Goal: Task Accomplishment & Management: Use online tool/utility

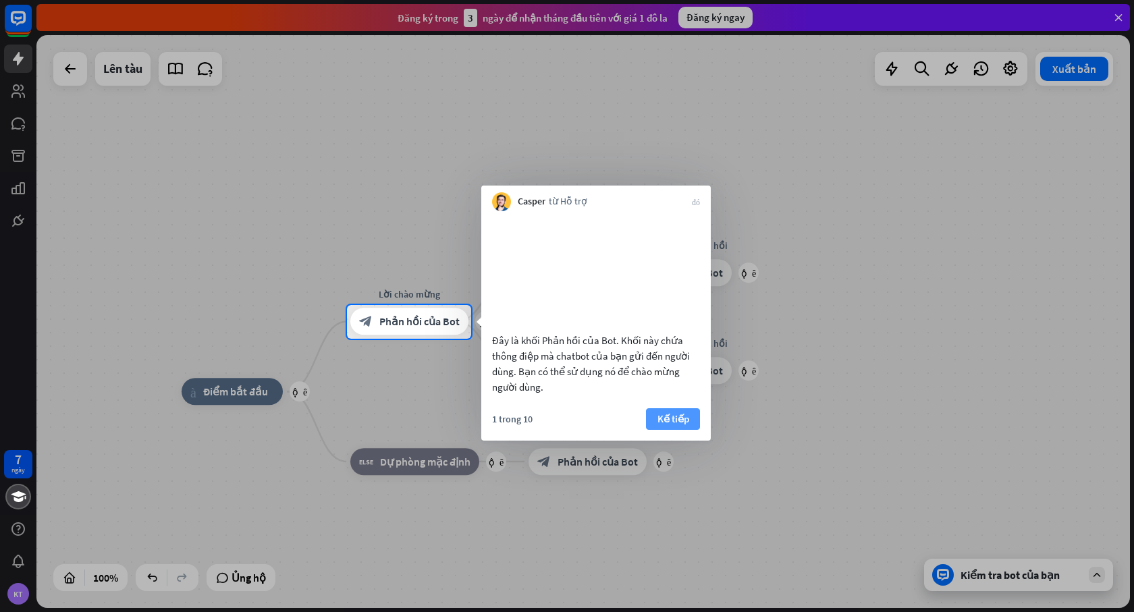
click at [674, 425] on font "Kế tiếp" at bounding box center [673, 418] width 32 height 13
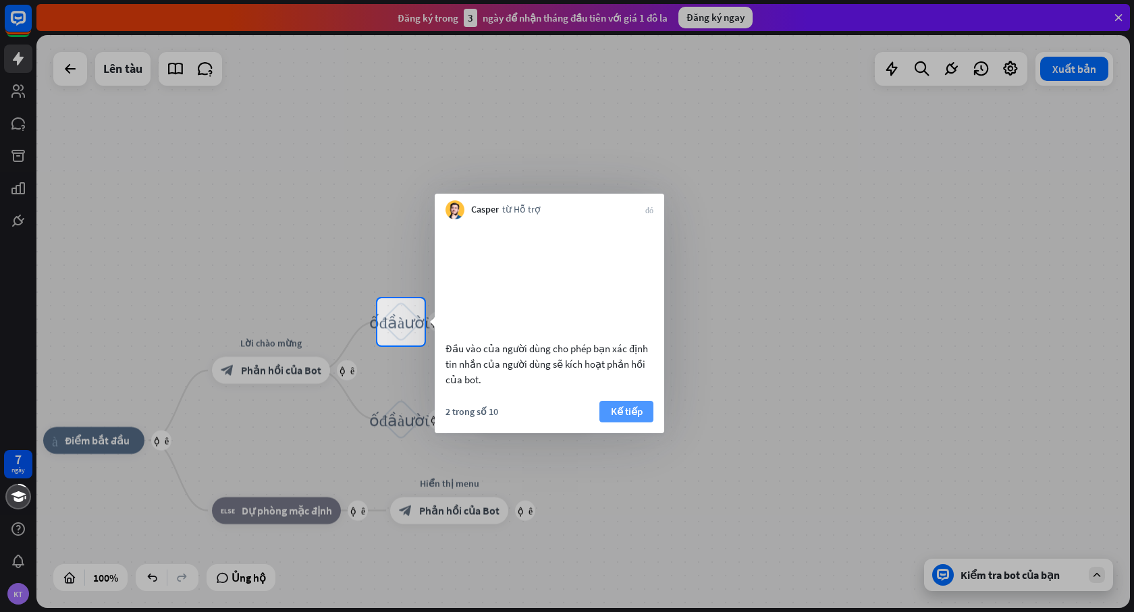
click at [649, 421] on button "Kế tiếp" at bounding box center [626, 412] width 54 height 22
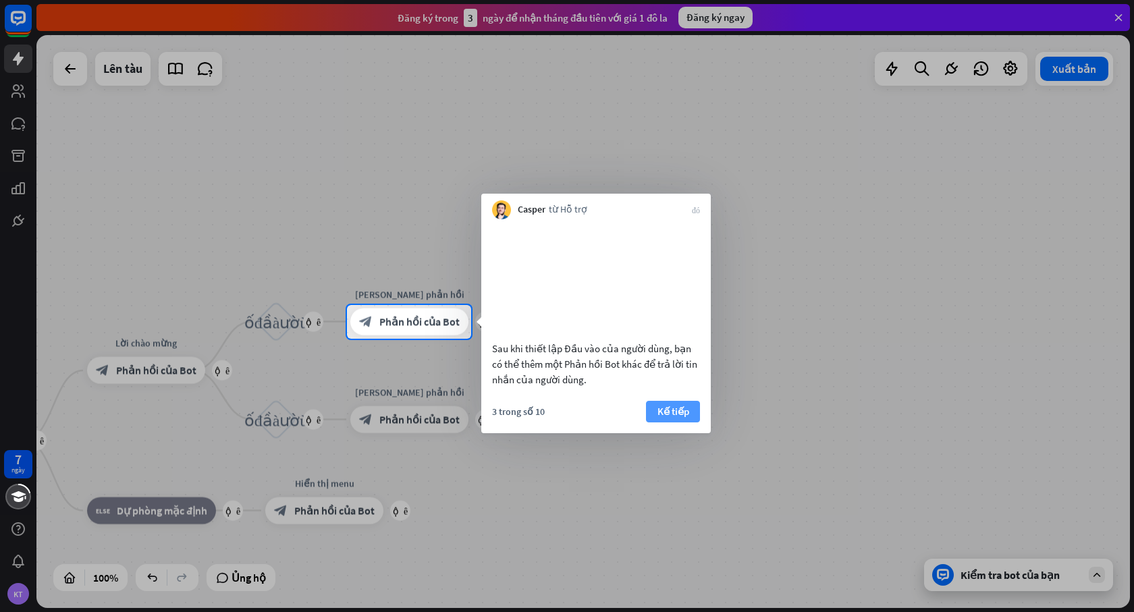
click at [649, 423] on button "Kế tiếp" at bounding box center [673, 412] width 54 height 22
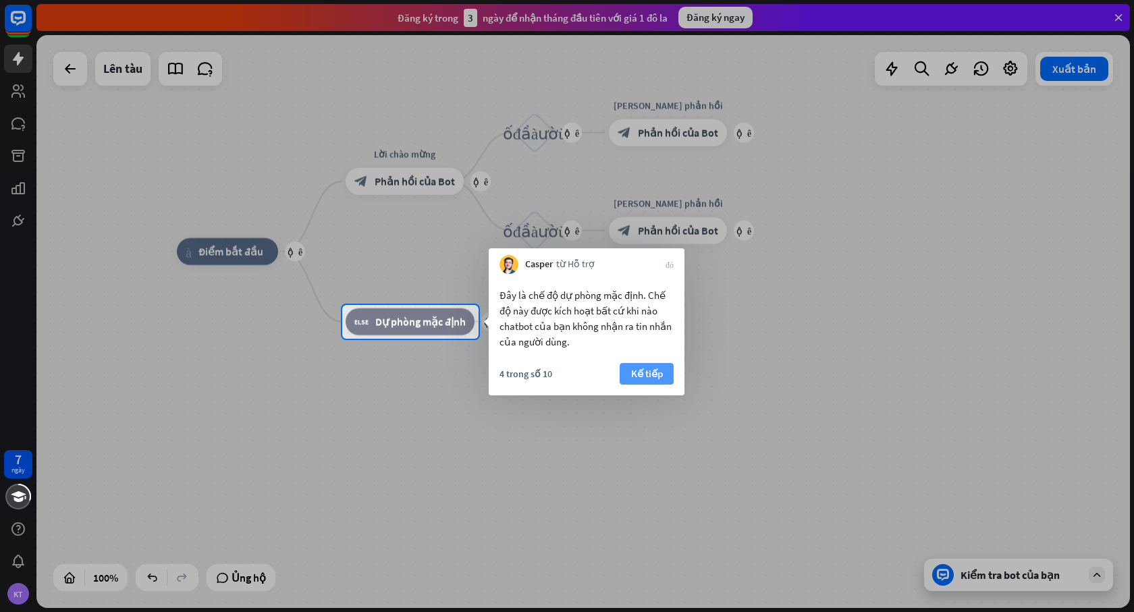
click at [644, 377] on font "Kế tiếp" at bounding box center [647, 373] width 32 height 13
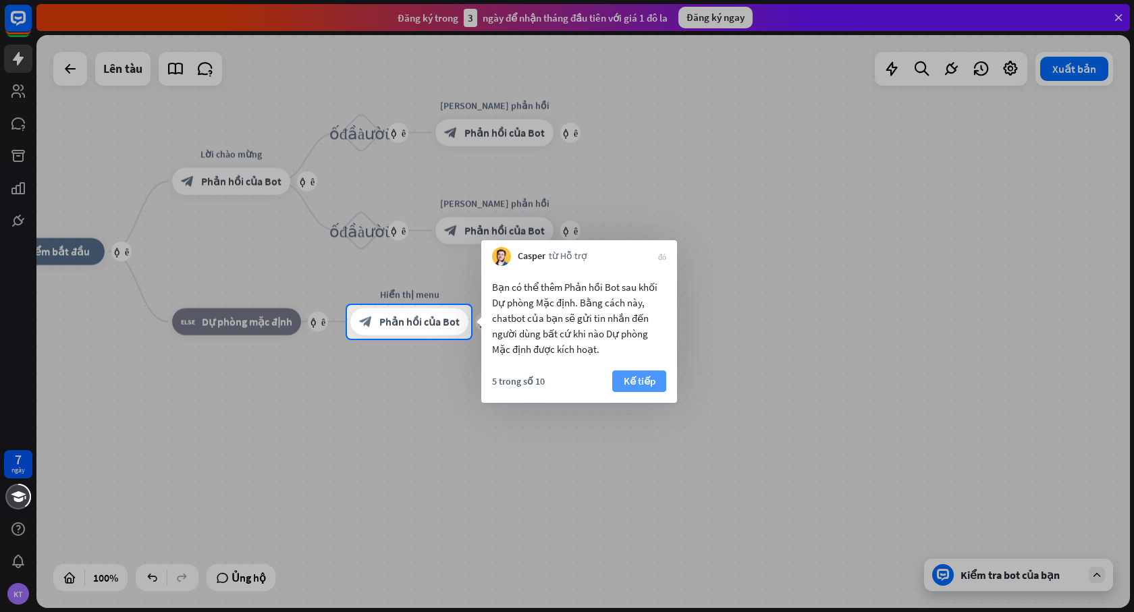
click at [660, 378] on button "Kế tiếp" at bounding box center [639, 382] width 54 height 22
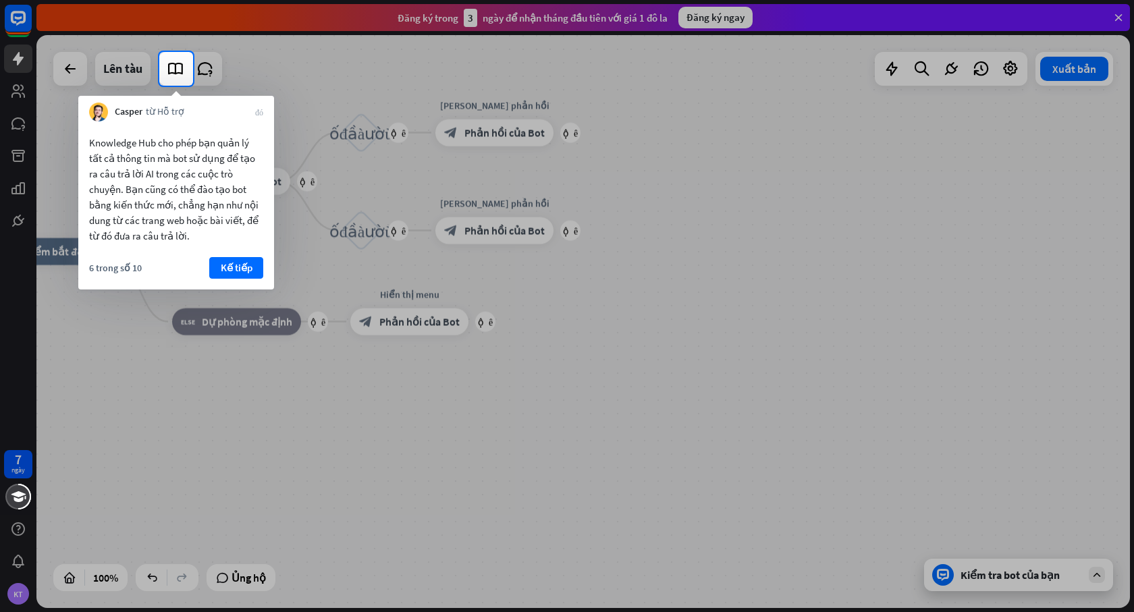
click at [236, 273] on font "Kế tiếp" at bounding box center [237, 267] width 32 height 13
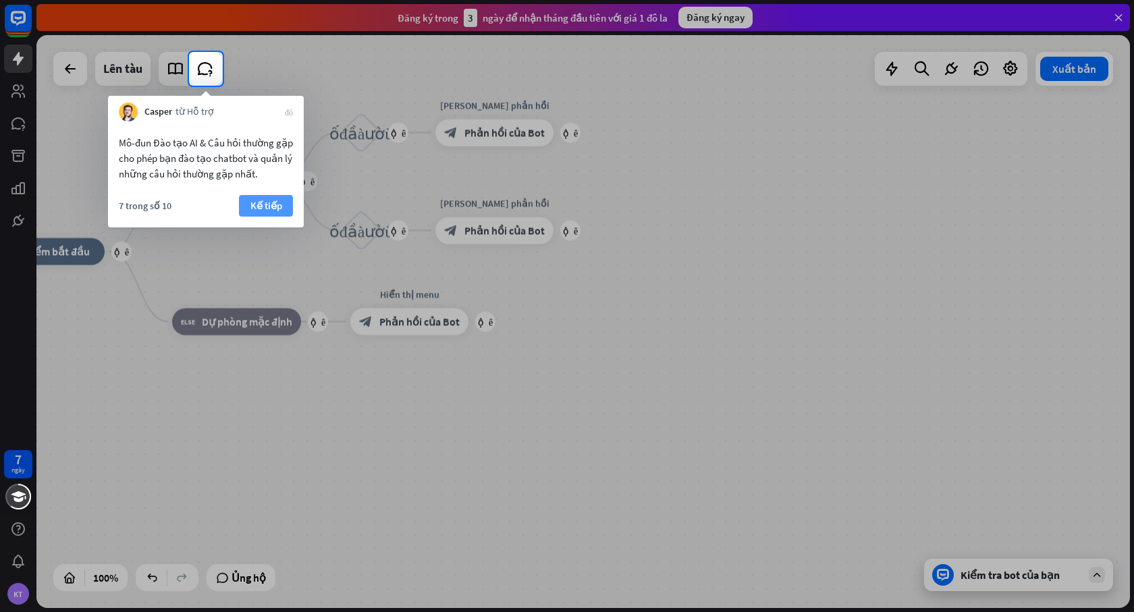
click at [257, 209] on font "Kế tiếp" at bounding box center [266, 205] width 32 height 13
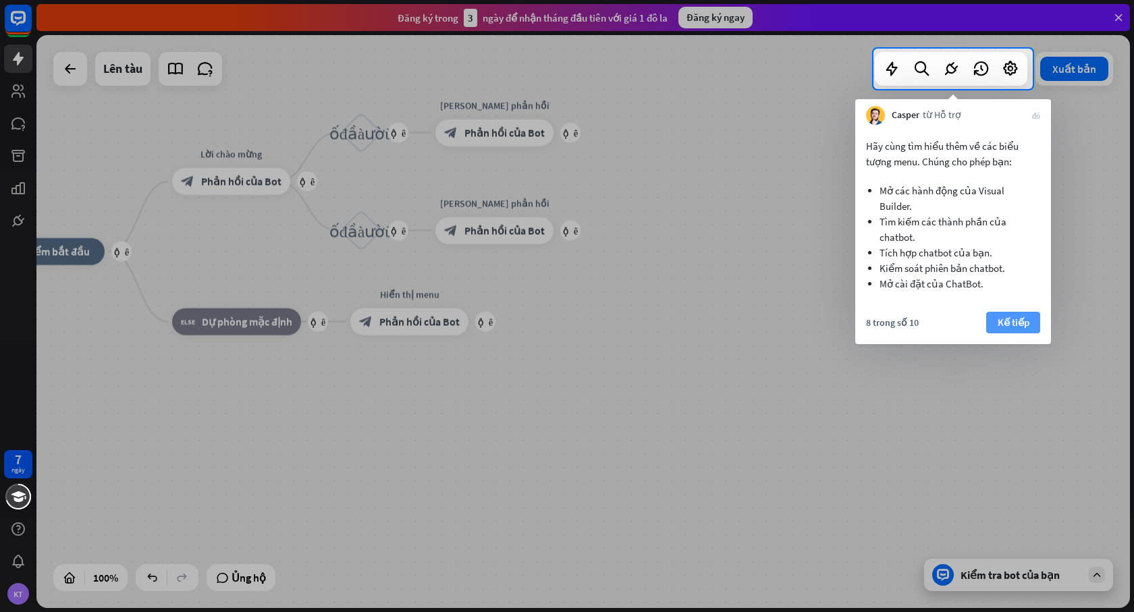
click at [1003, 321] on font "Kế tiếp" at bounding box center [1014, 322] width 32 height 13
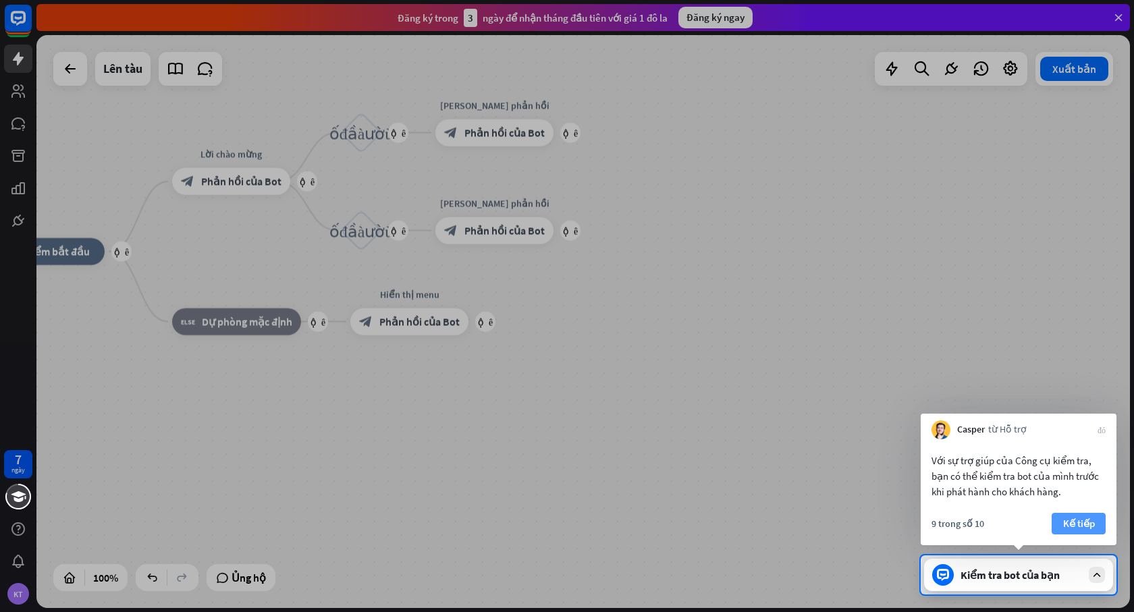
click at [1083, 521] on font "Kế tiếp" at bounding box center [1079, 523] width 32 height 13
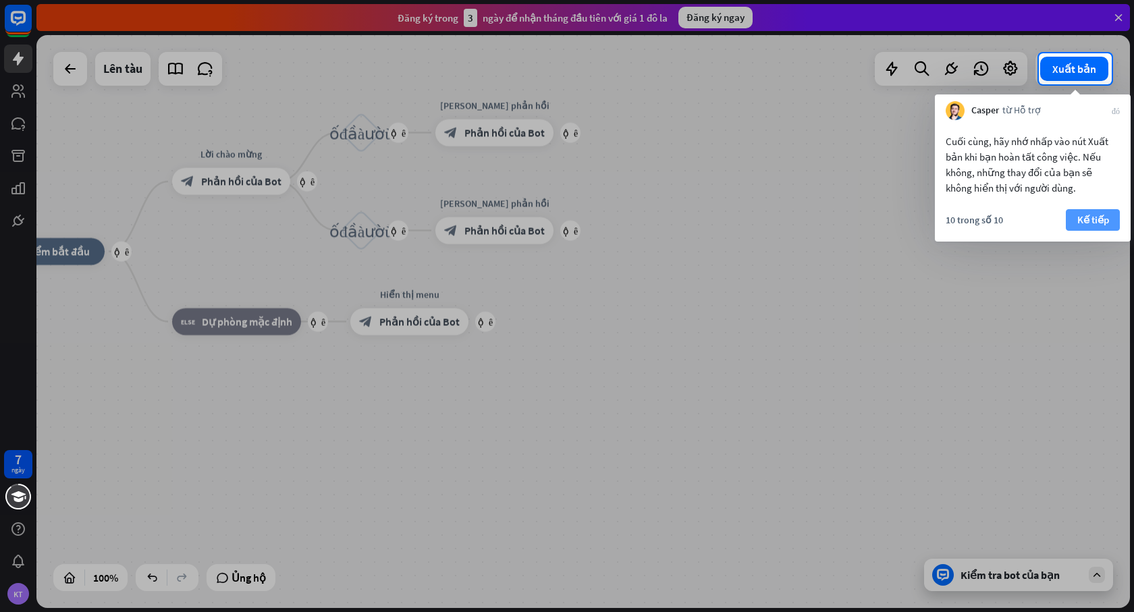
click at [1085, 217] on font "Kế tiếp" at bounding box center [1093, 219] width 32 height 13
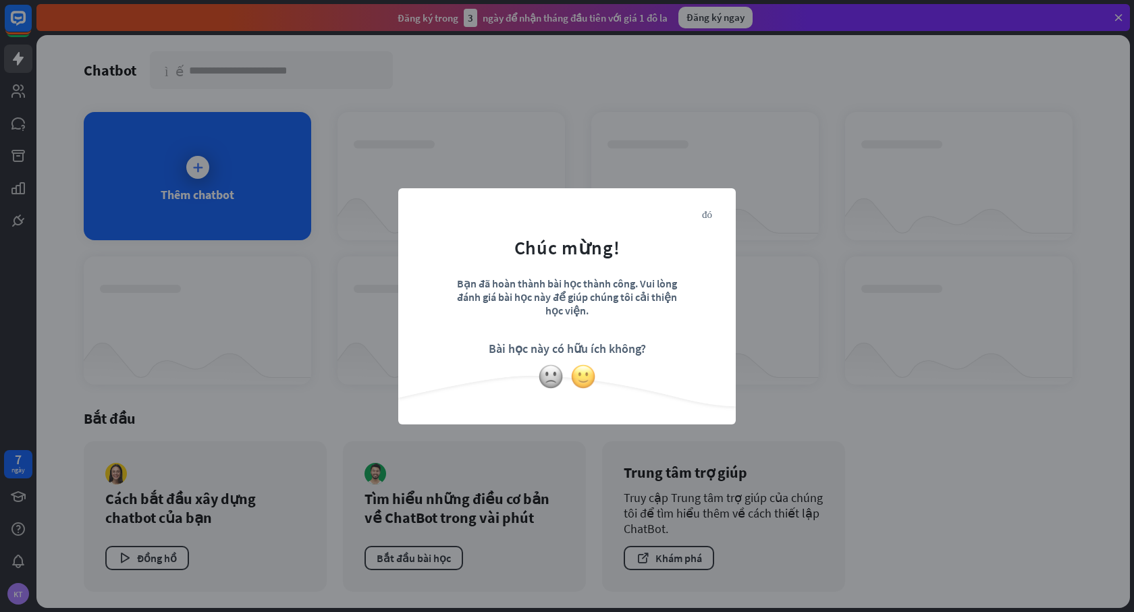
click at [571, 374] on img at bounding box center [583, 377] width 26 height 26
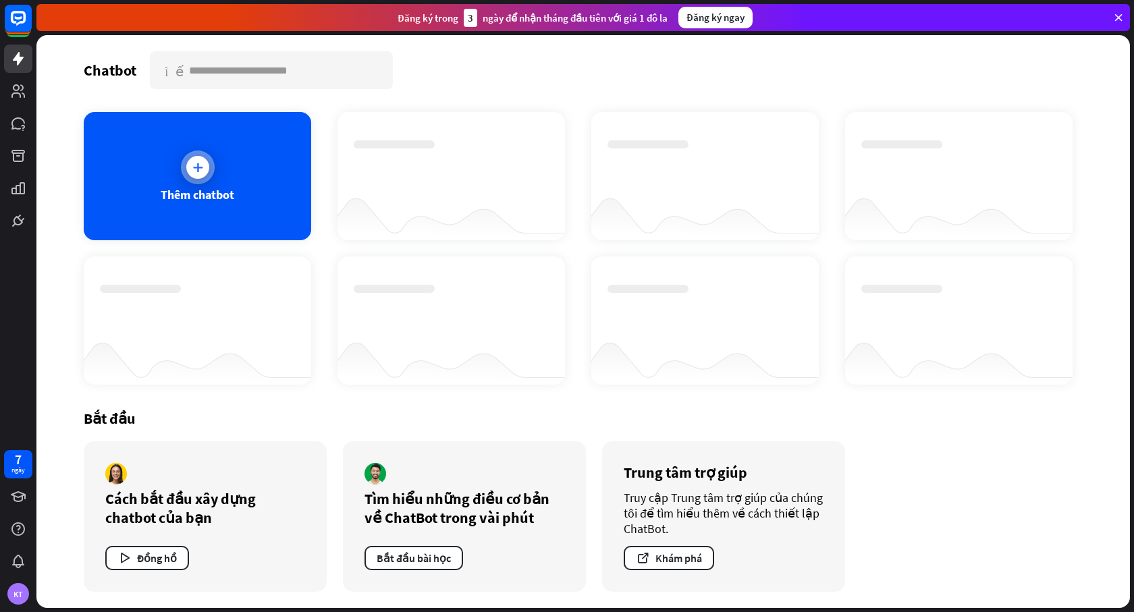
click at [200, 169] on icon at bounding box center [198, 168] width 14 height 14
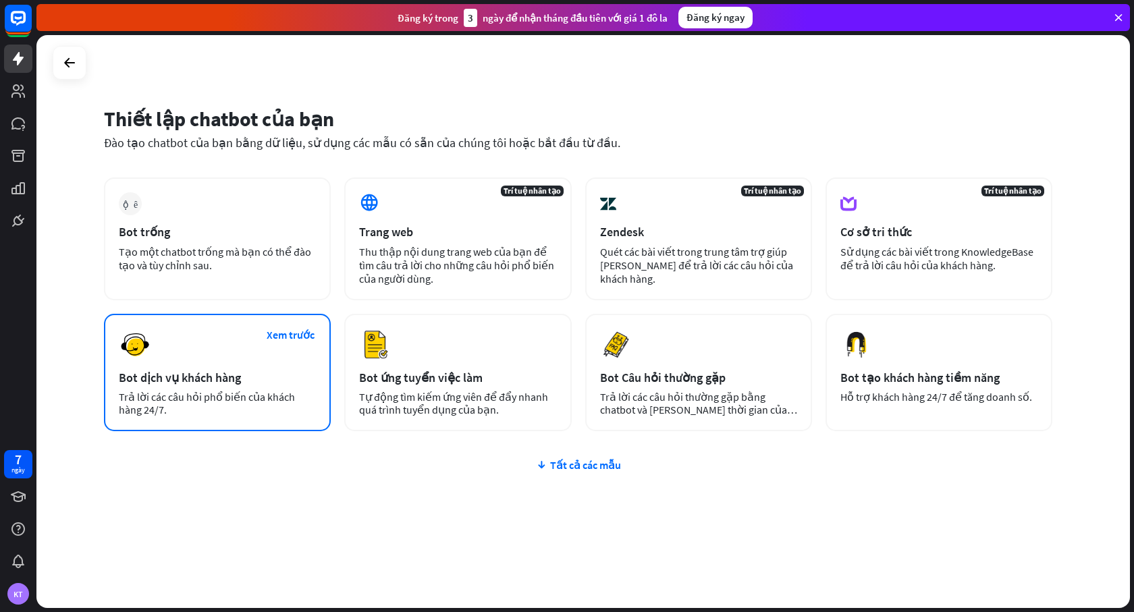
click at [156, 373] on font "Bot dịch vụ khách hàng" at bounding box center [180, 378] width 122 height 16
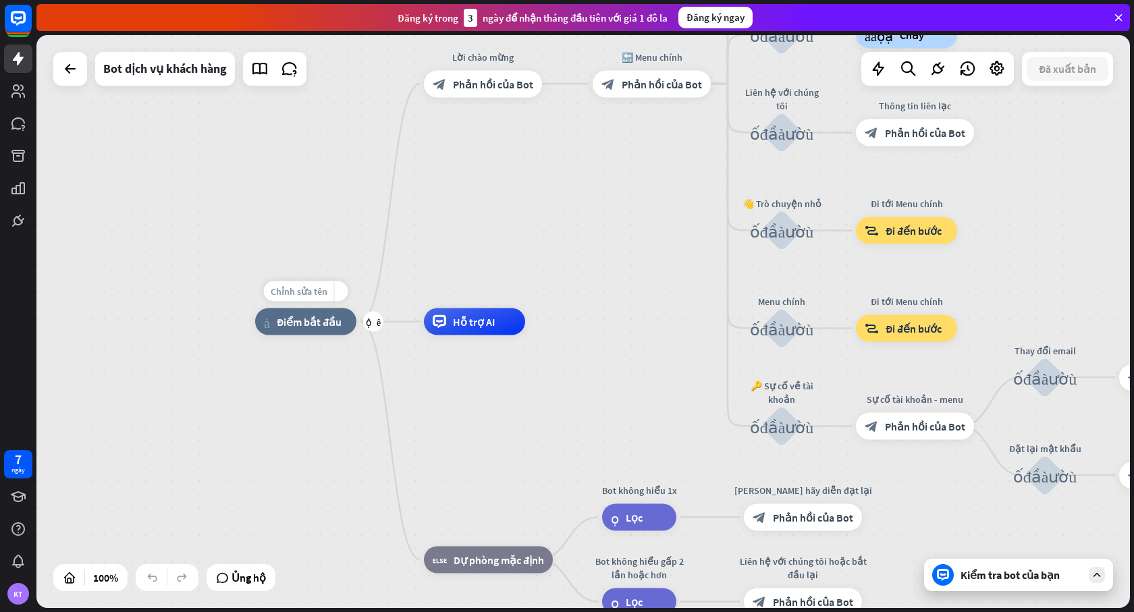
click at [310, 293] on font "Chỉnh sửa tên" at bounding box center [299, 292] width 57 height 12
drag, startPoint x: 341, startPoint y: 292, endPoint x: 242, endPoint y: 283, distance: 99.0
click at [255, 308] on div "cộng thêm nhà_2 Điểm bắt đầu" at bounding box center [305, 321] width 101 height 27
type input "**********"
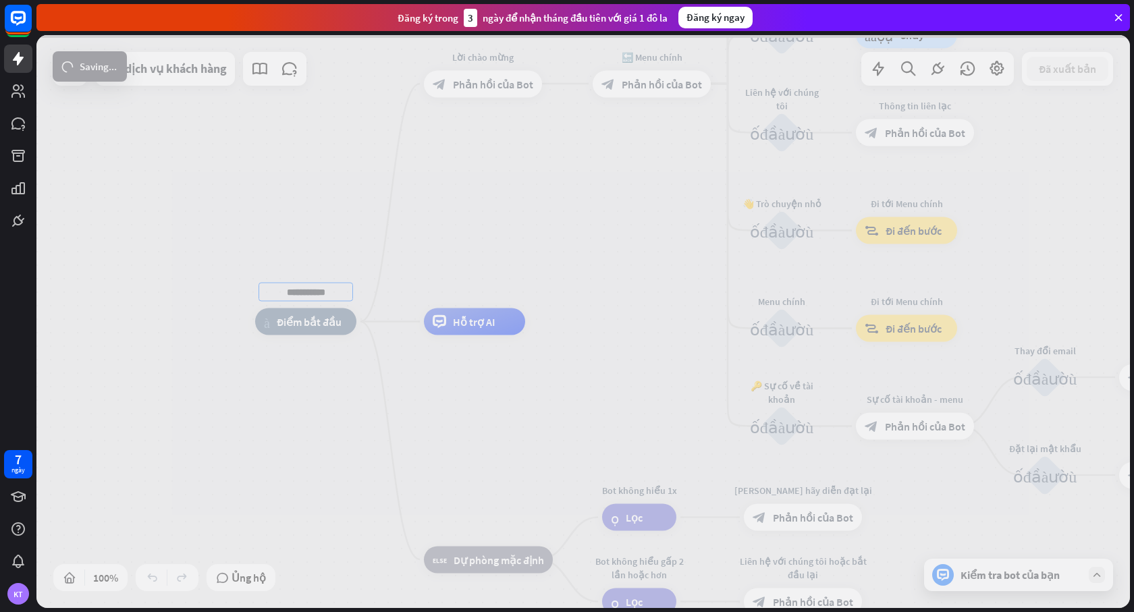
click at [454, 319] on div "**********" at bounding box center [583, 321] width 1094 height 573
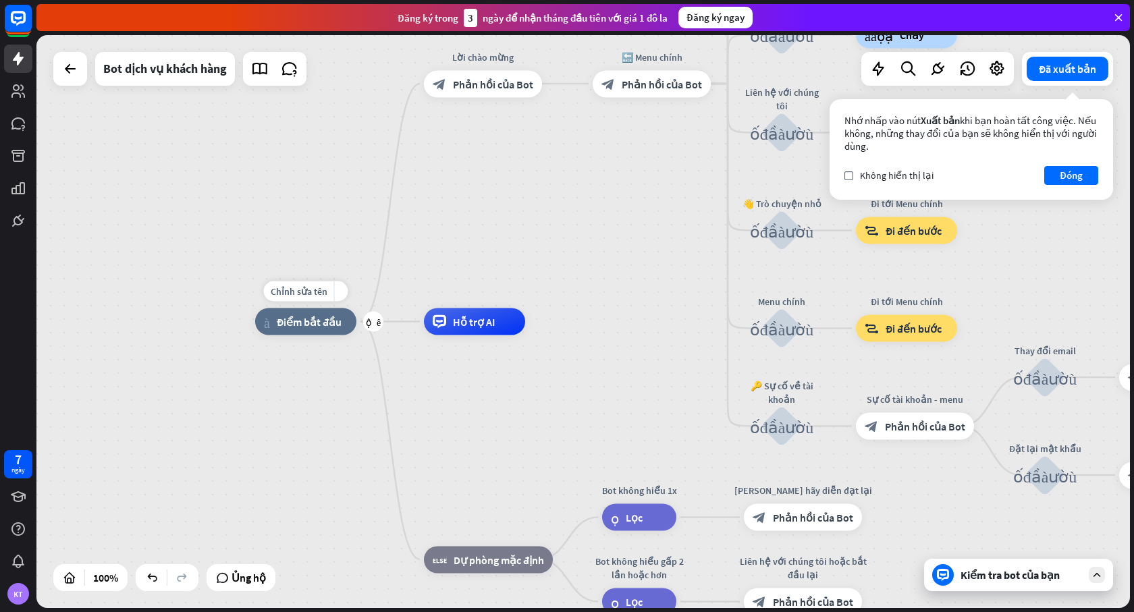
click at [307, 328] on font "Điểm bắt đầu" at bounding box center [309, 322] width 65 height 14
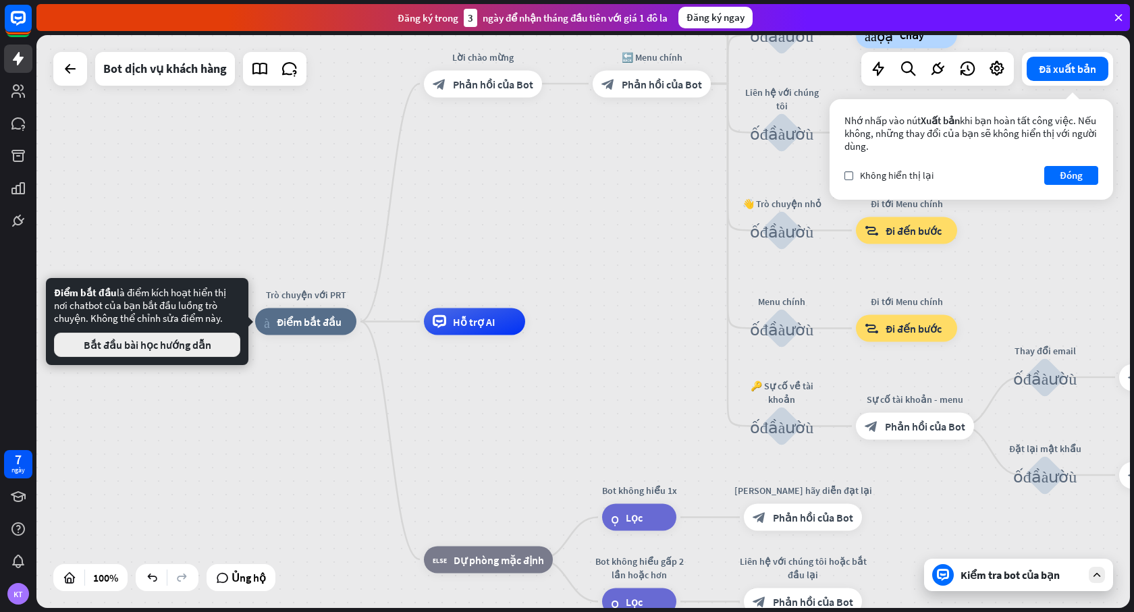
click at [192, 348] on font "Bắt đầu bài học hướng dẫn" at bounding box center [148, 345] width 128 height 14
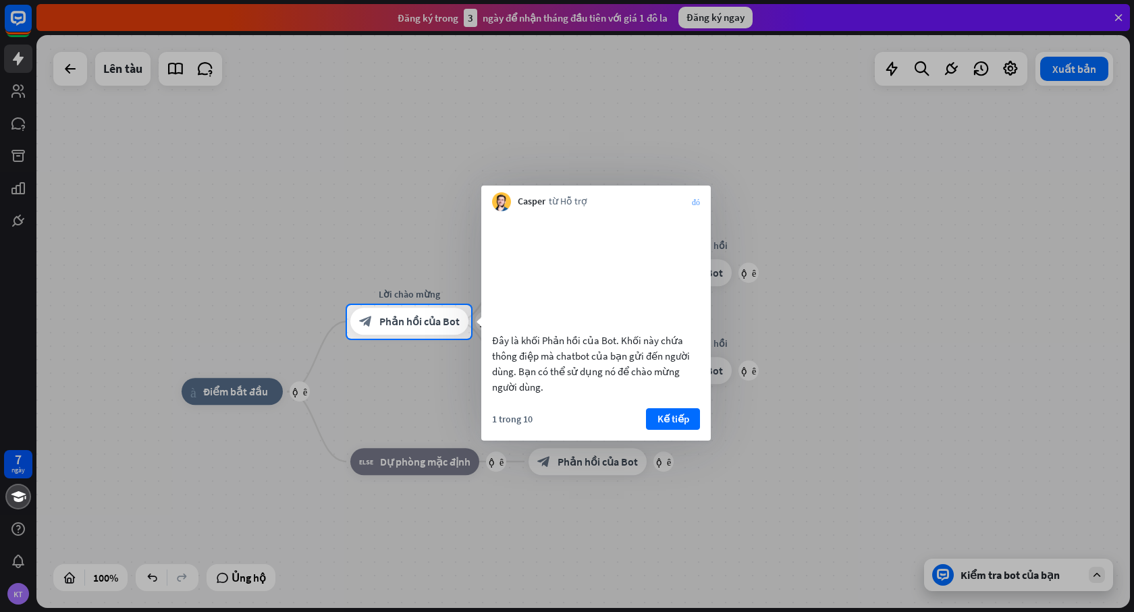
click at [695, 205] on font "đóng" at bounding box center [696, 202] width 8 height 8
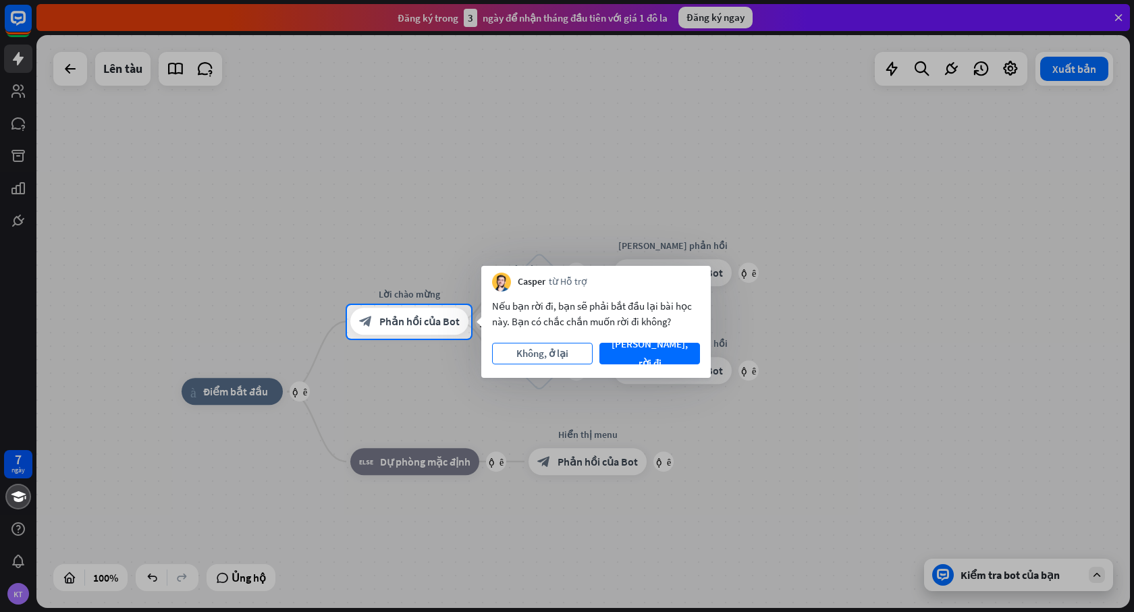
click at [547, 356] on font "Không, ở lại" at bounding box center [542, 353] width 52 height 13
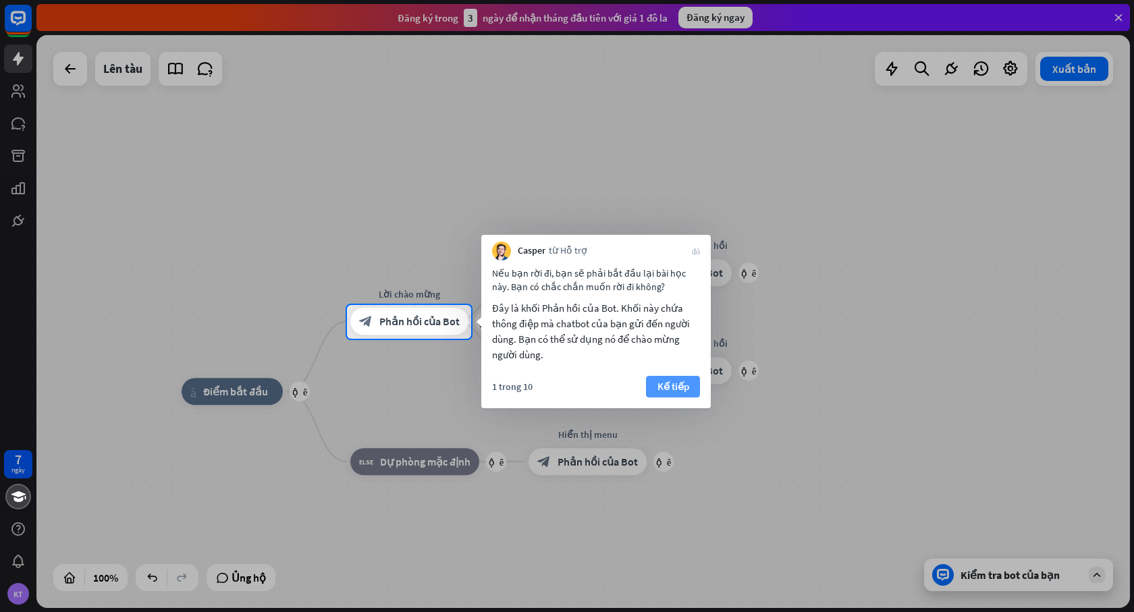
click at [674, 387] on font "Kế tiếp" at bounding box center [673, 386] width 32 height 13
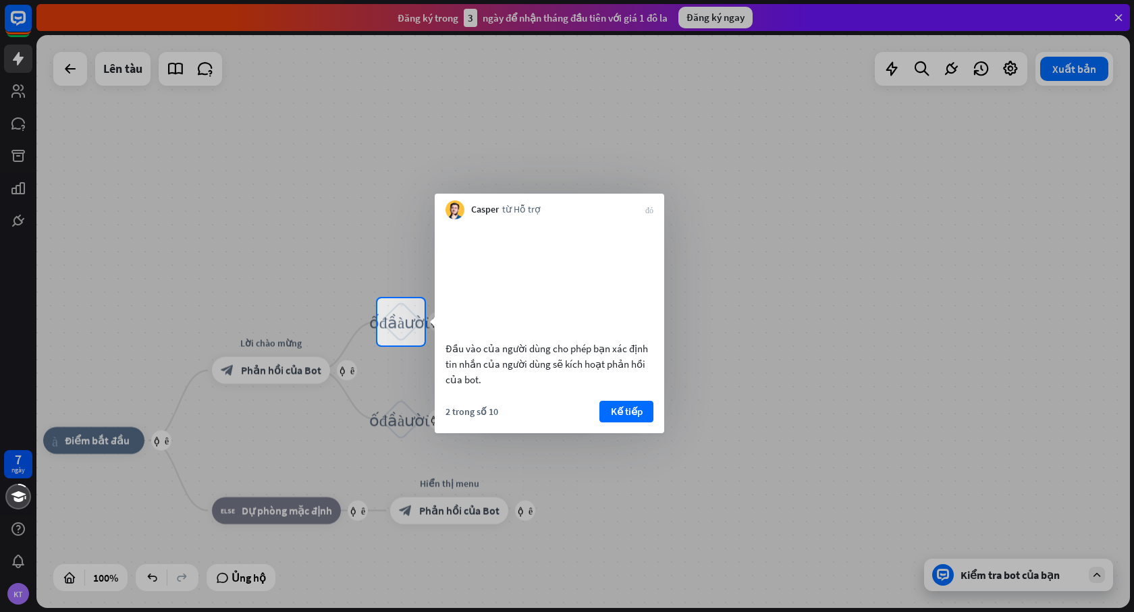
click at [622, 418] on font "Kế tiếp" at bounding box center [627, 411] width 32 height 13
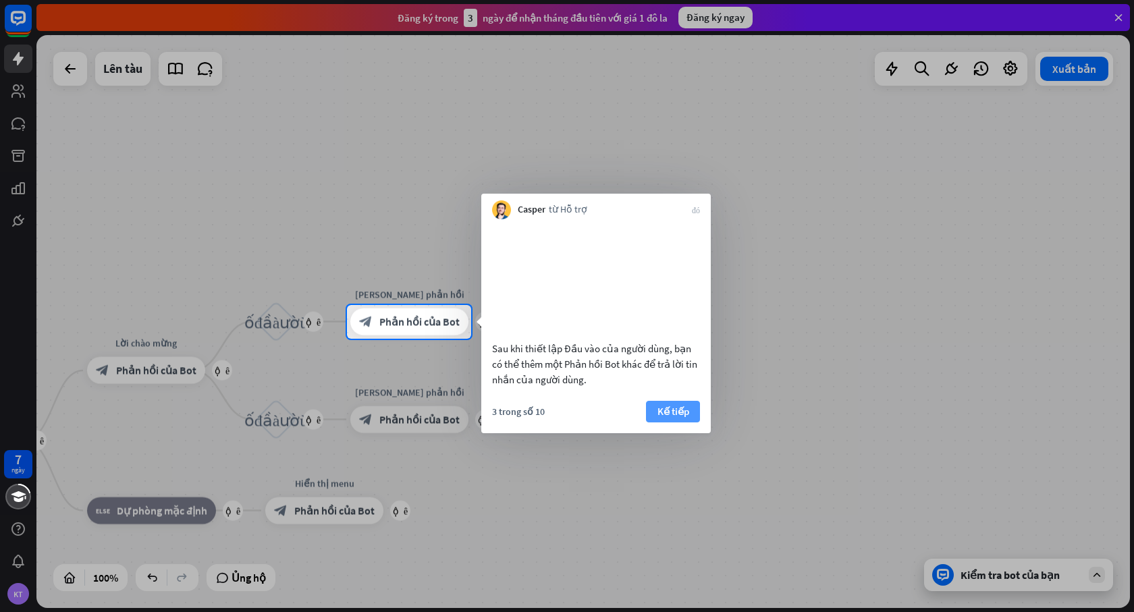
click at [672, 418] on font "Kế tiếp" at bounding box center [673, 411] width 32 height 13
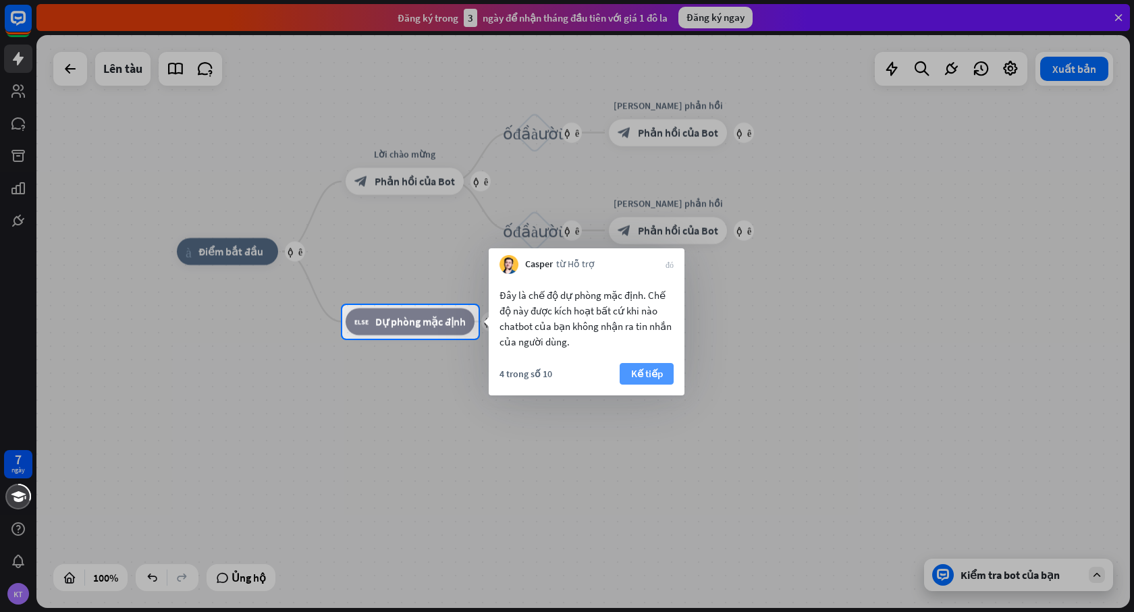
click at [650, 367] on font "Kế tiếp" at bounding box center [647, 374] width 32 height 19
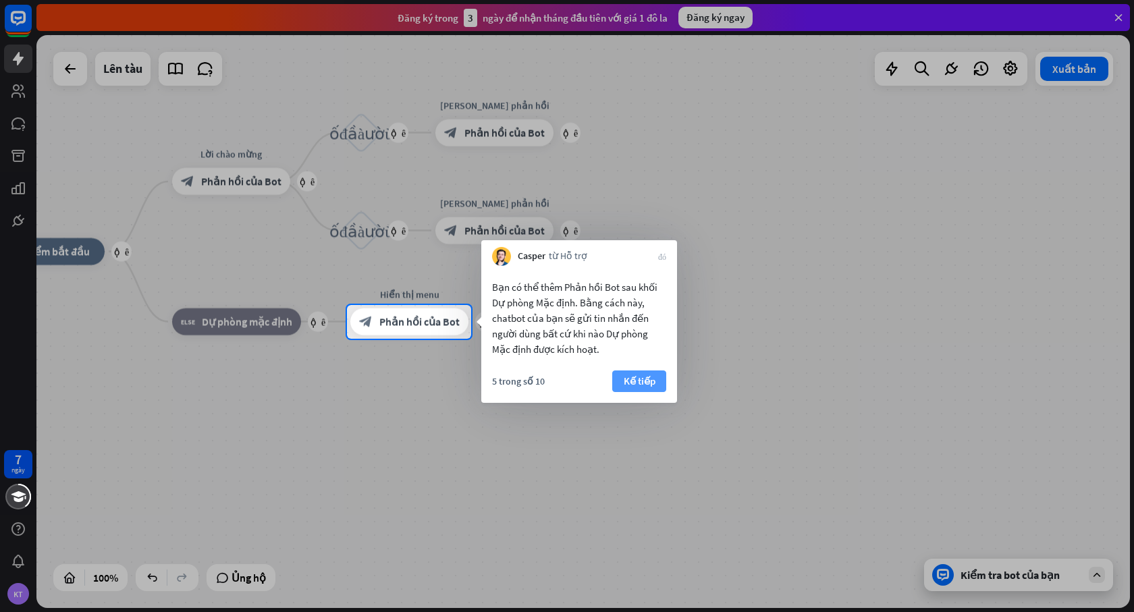
click at [645, 384] on font "Kế tiếp" at bounding box center [640, 381] width 32 height 13
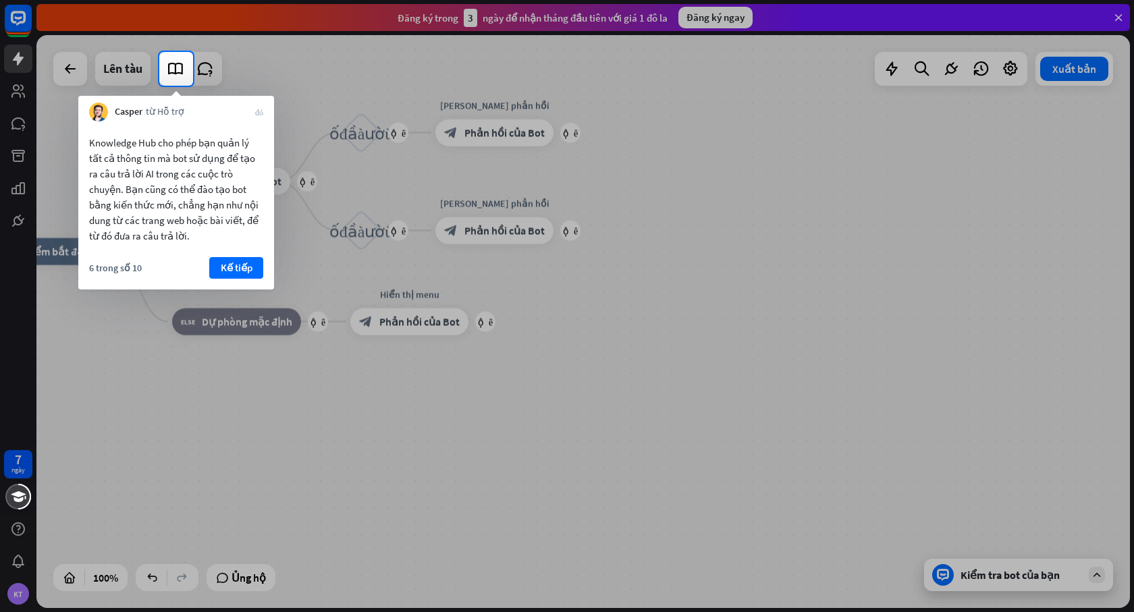
click at [236, 250] on div "Knowledge Hub cho phép bạn quản lý tất cả thông tin mà bot sử dụng để tạo ra câ…" at bounding box center [176, 206] width 196 height 168
click at [238, 263] on font "Kế tiếp" at bounding box center [237, 267] width 32 height 13
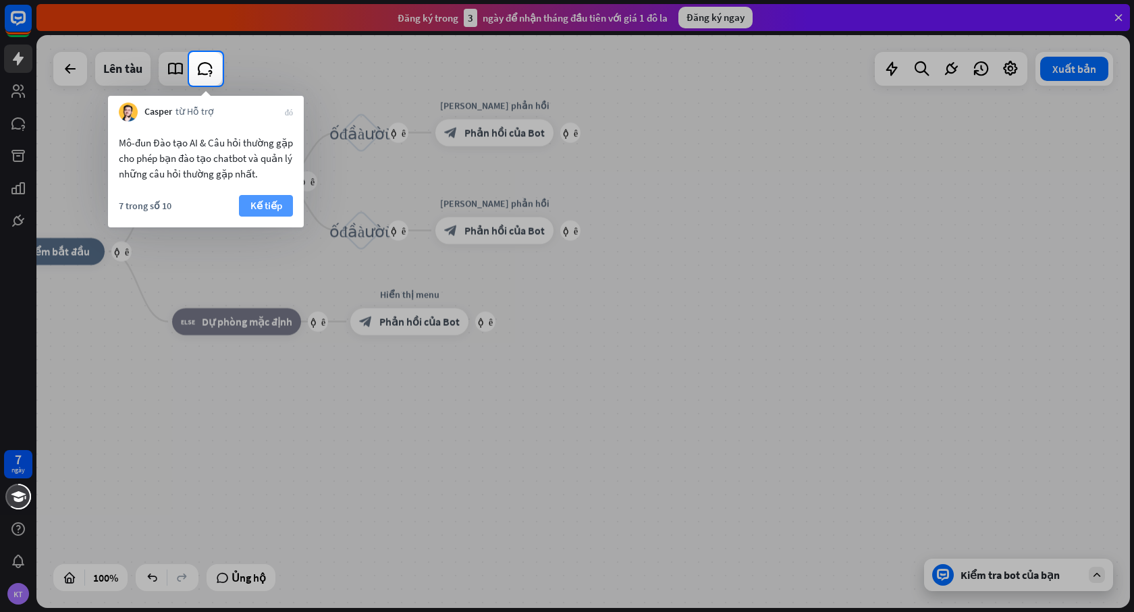
click at [267, 205] on font "Kế tiếp" at bounding box center [266, 205] width 32 height 13
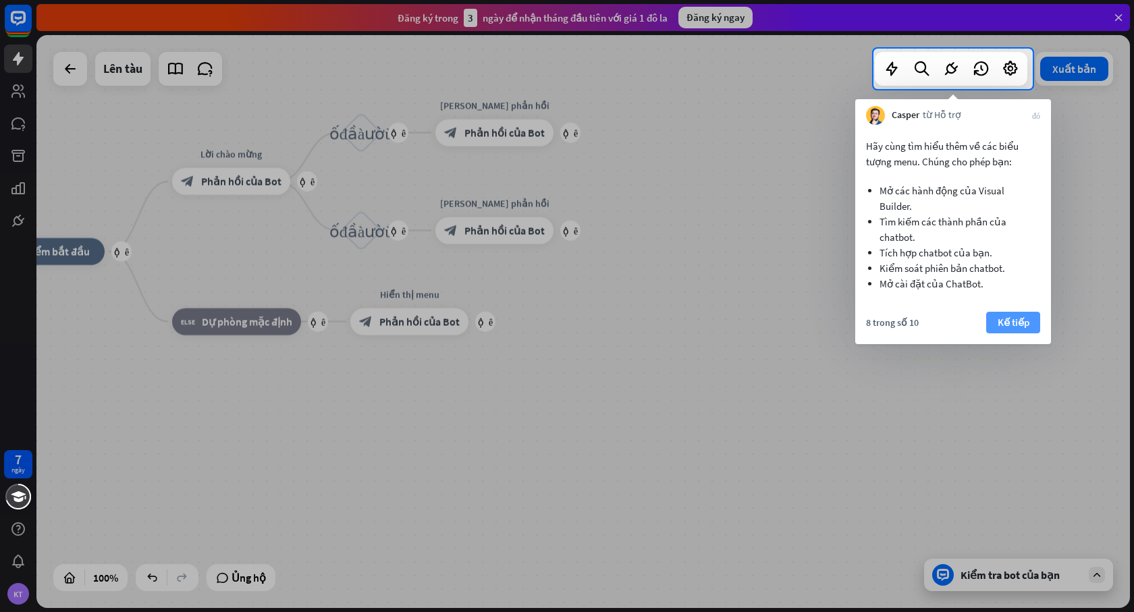
click at [1009, 324] on font "Kế tiếp" at bounding box center [1014, 322] width 32 height 13
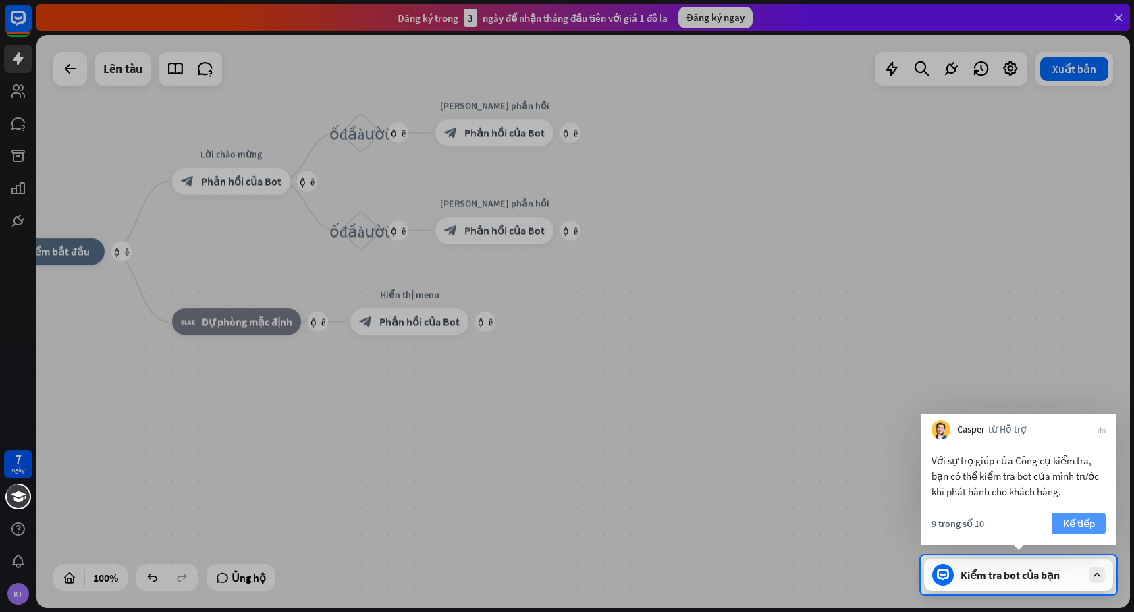
click at [1077, 527] on font "Kế tiếp" at bounding box center [1079, 523] width 32 height 13
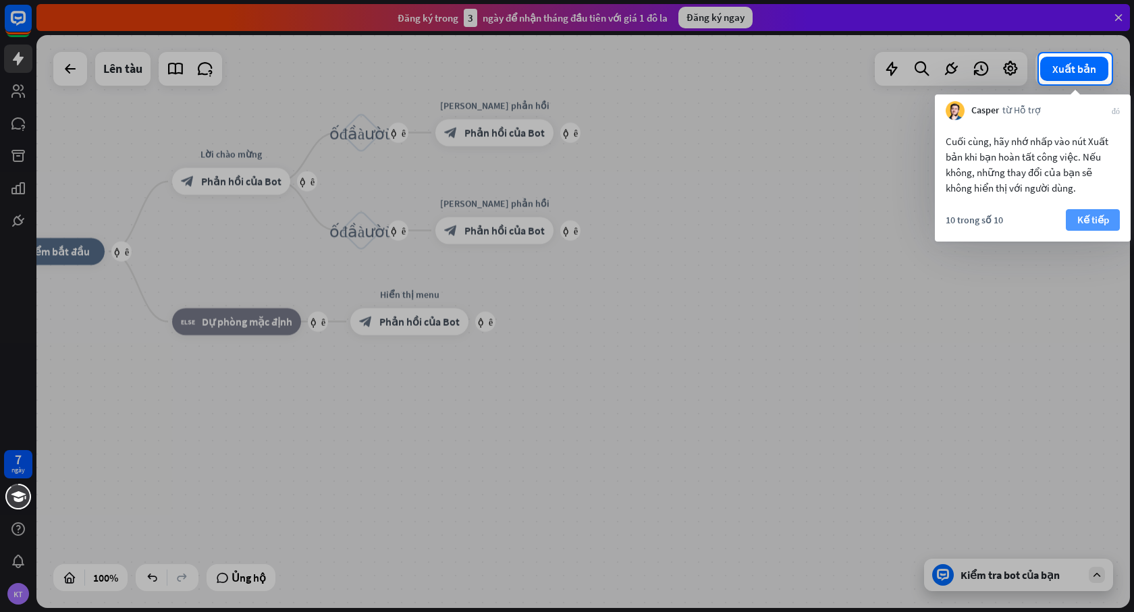
click at [1087, 218] on font "Kế tiếp" at bounding box center [1093, 219] width 32 height 13
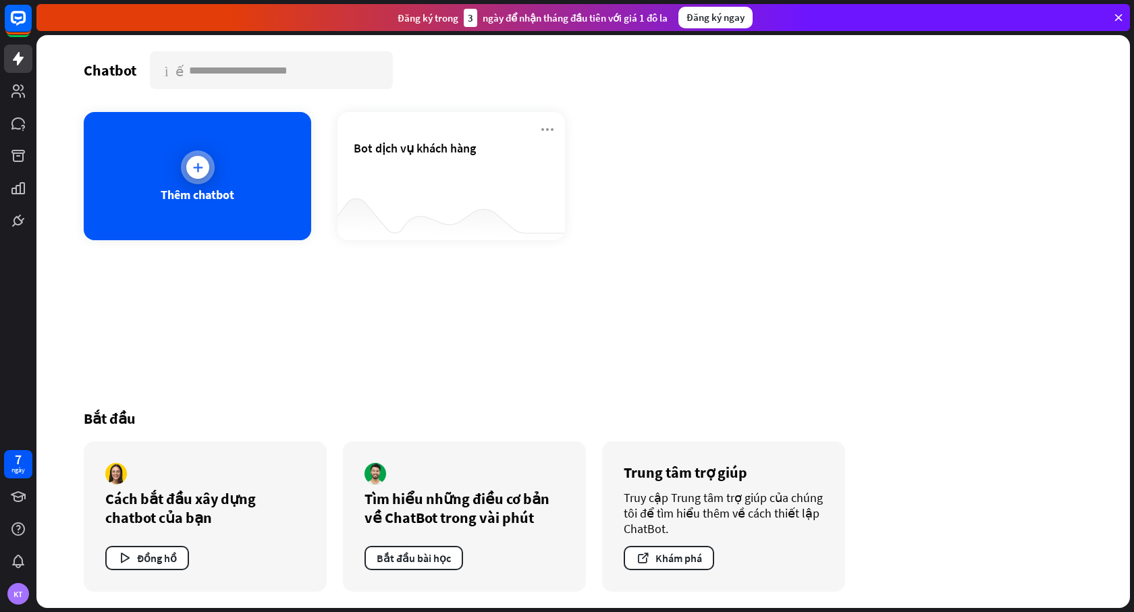
click at [202, 167] on icon at bounding box center [198, 168] width 14 height 14
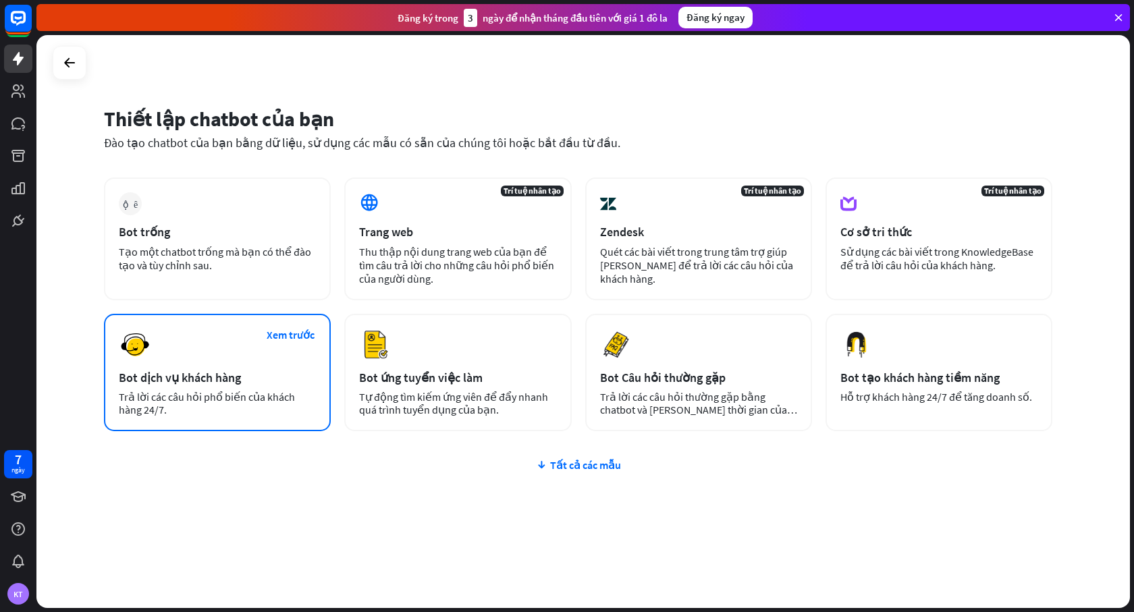
click at [161, 369] on div "Xem trước Bot dịch vụ khách hàng Trả lời các câu hỏi phổ biến của khách hàng 24…" at bounding box center [217, 372] width 227 height 117
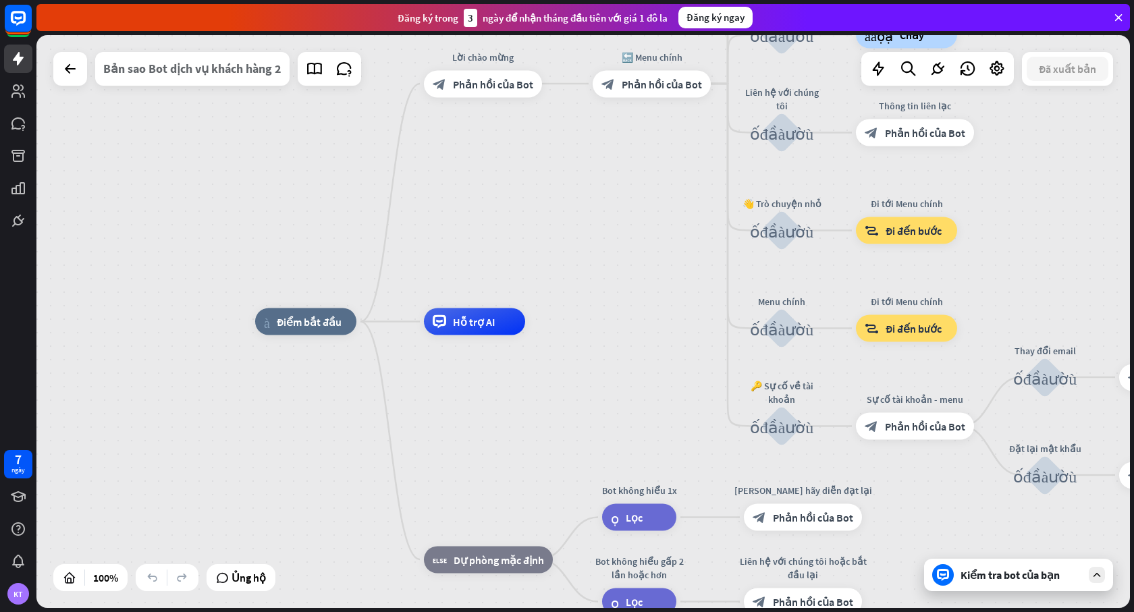
click at [208, 74] on font "Bản sao Bot dịch vụ khách hàng 2" at bounding box center [192, 69] width 178 height 16
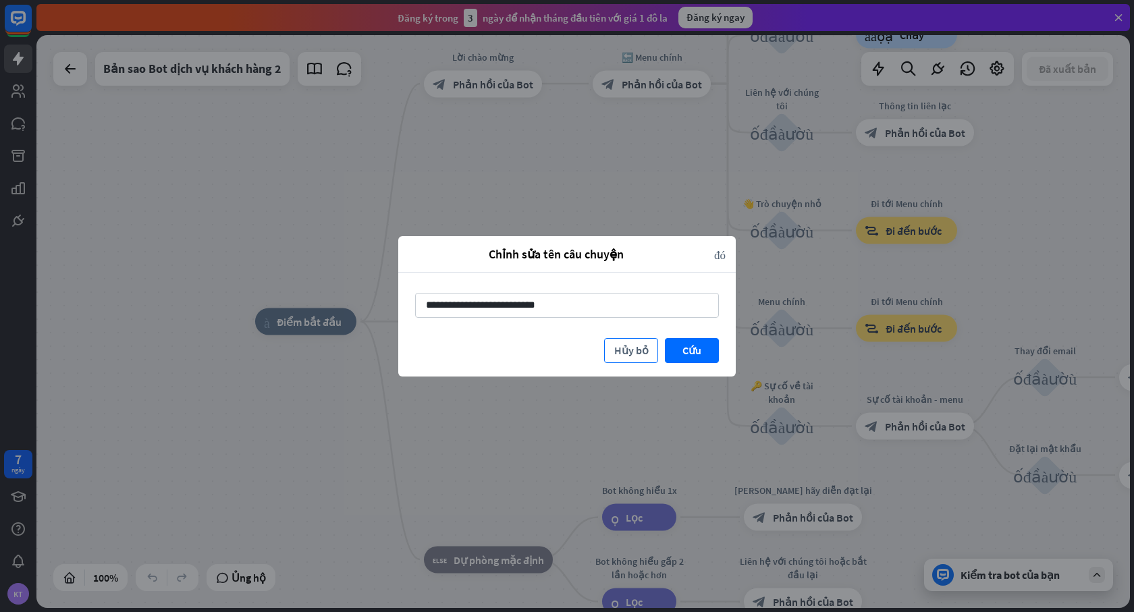
click at [628, 352] on font "Hủy bỏ" at bounding box center [631, 351] width 34 height 14
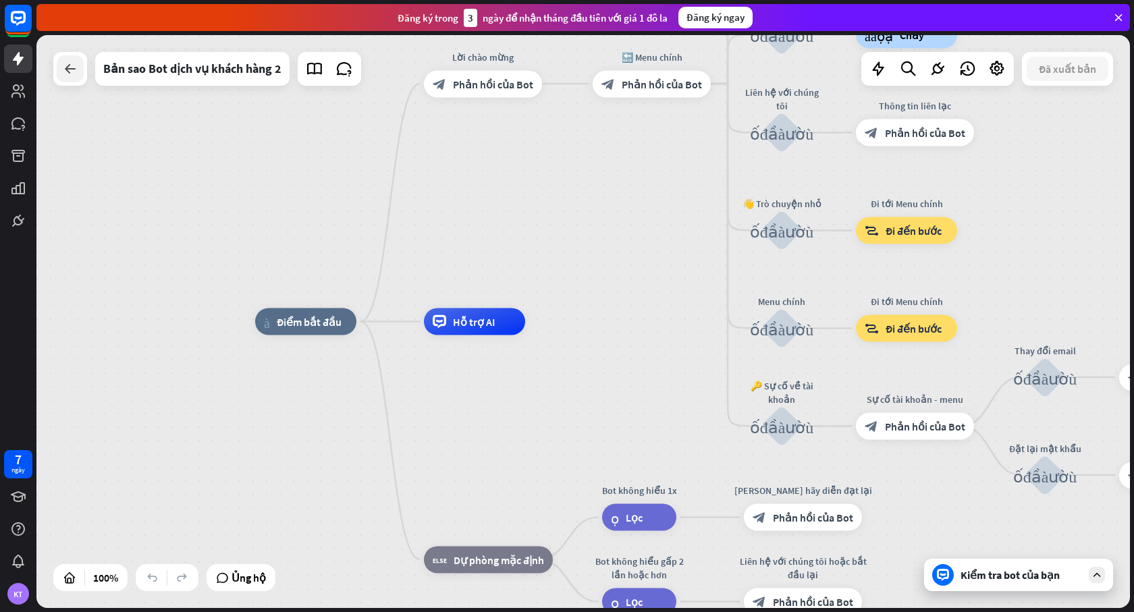
click at [72, 72] on icon at bounding box center [70, 69] width 16 height 16
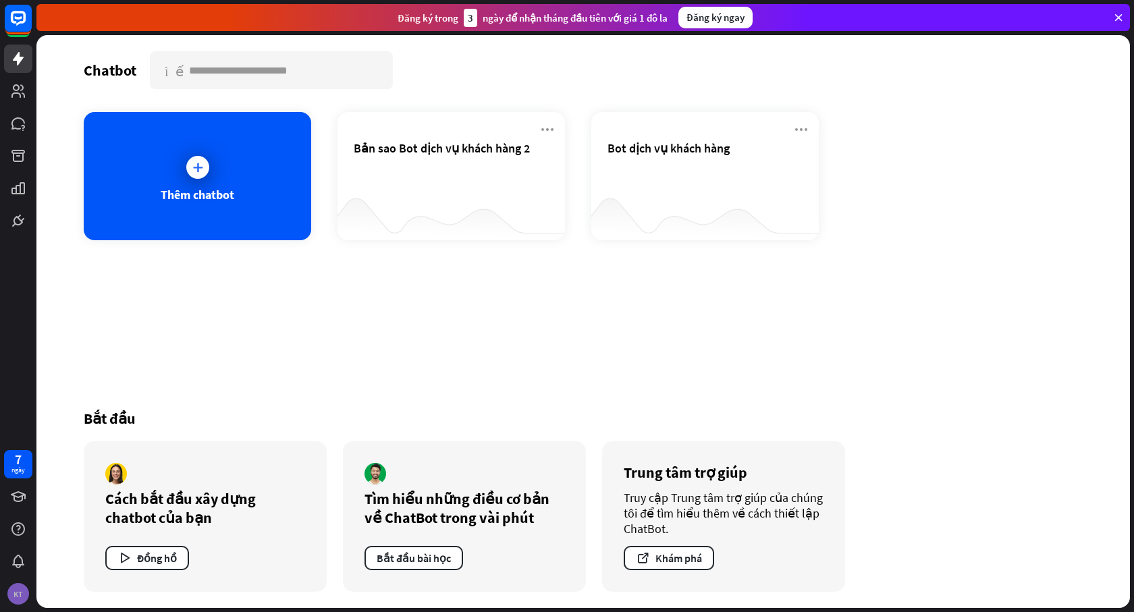
click at [13, 595] on div "KT" at bounding box center [18, 594] width 22 height 22
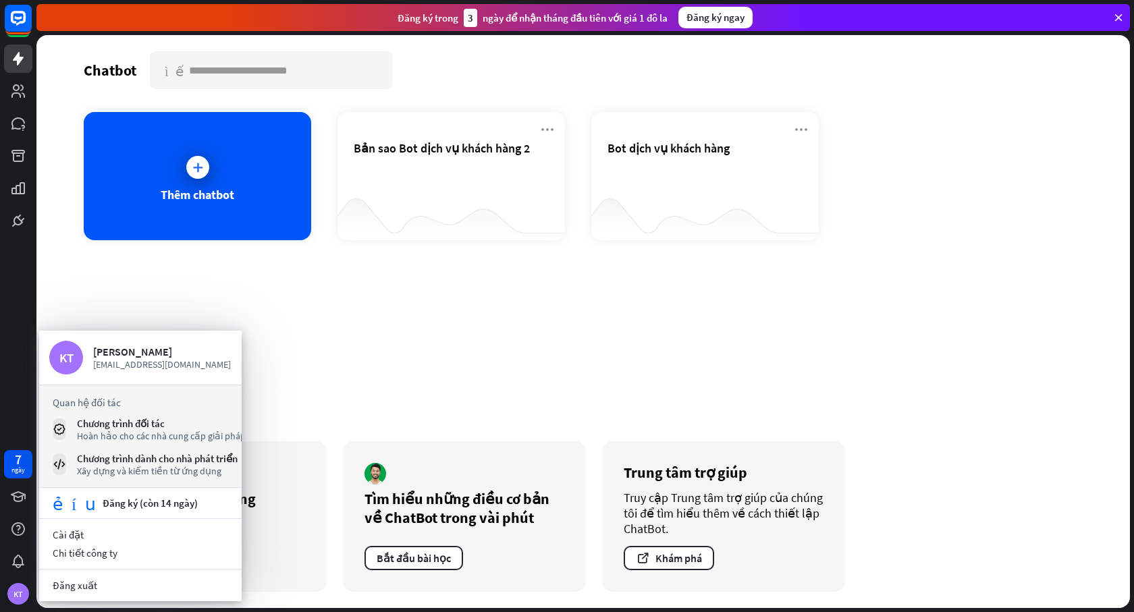
click at [57, 119] on div "Chatbot tìm kiếm Thêm chatbot Bản sao Bot dịch vụ khách hàng 2 Bot dịch vụ khác…" at bounding box center [583, 321] width 1080 height 573
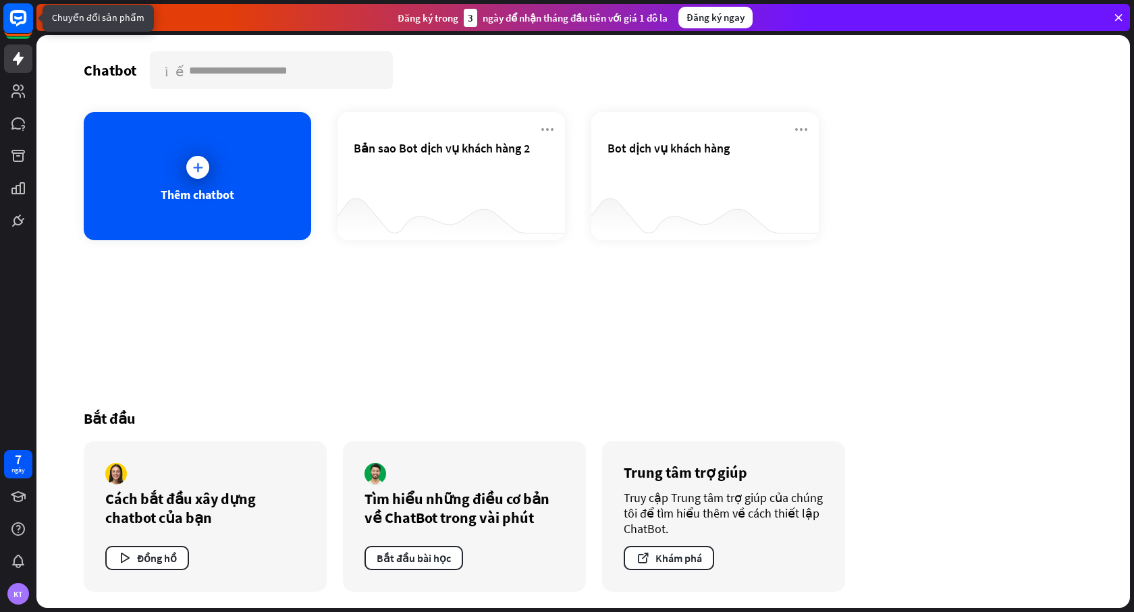
click at [19, 23] on icon at bounding box center [18, 18] width 16 height 16
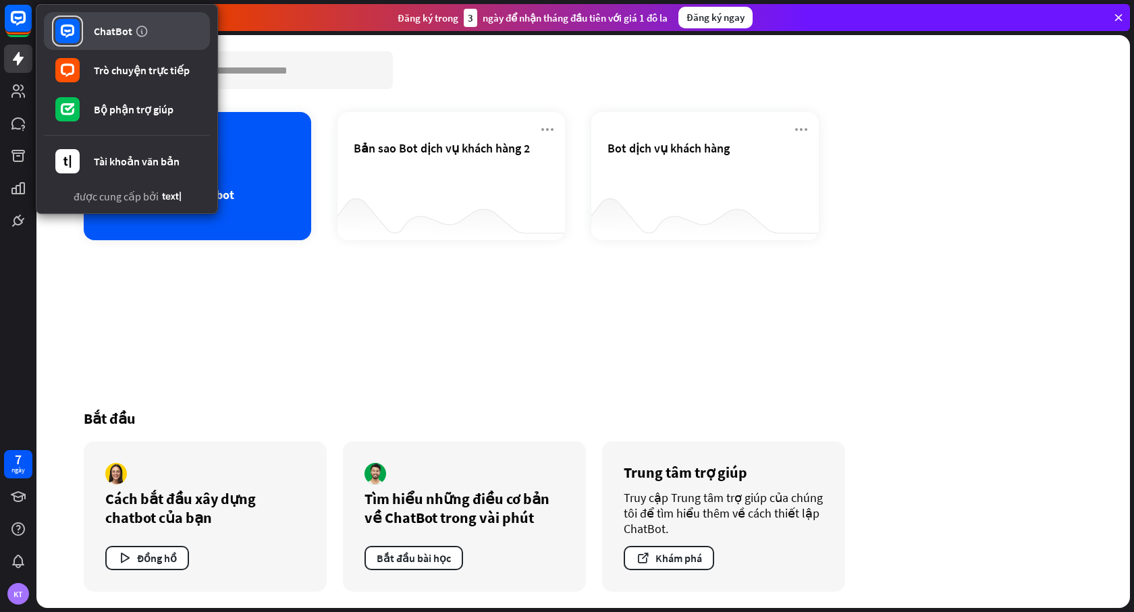
click at [112, 32] on font "ChatBot" at bounding box center [113, 31] width 38 height 14
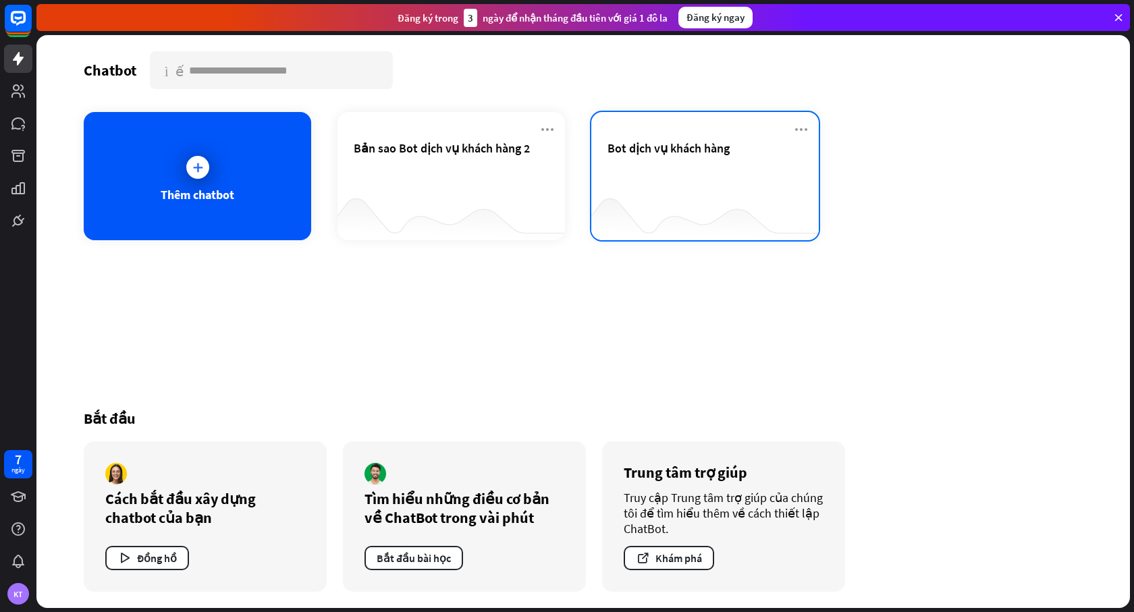
click at [672, 157] on div "Bot dịch vụ khách hàng" at bounding box center [705, 163] width 195 height 47
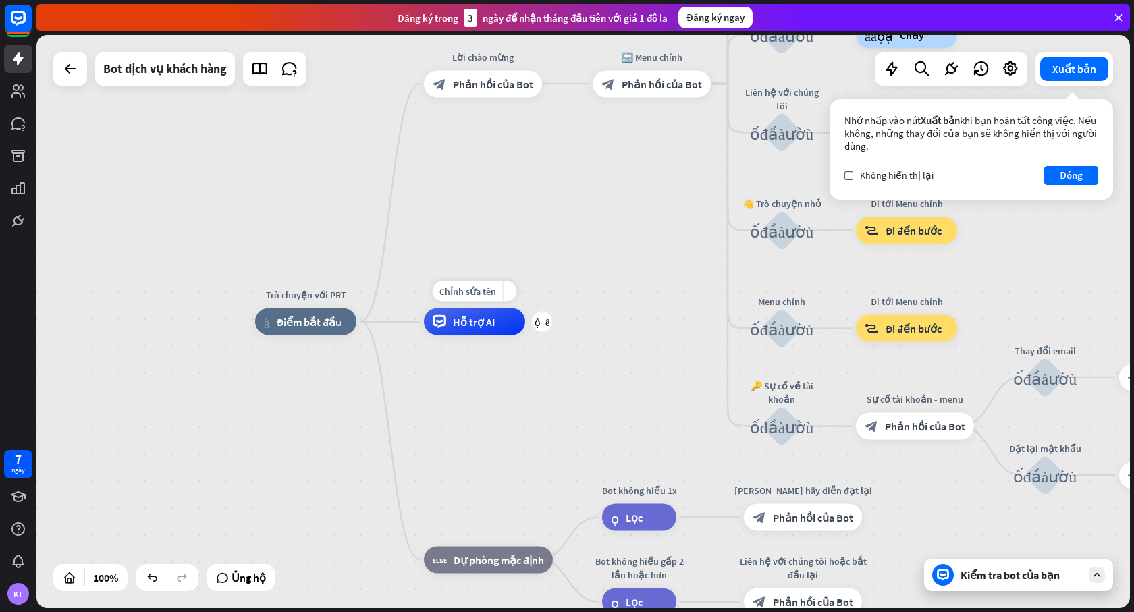
click at [476, 329] on div "Hỗ trợ AI" at bounding box center [474, 321] width 101 height 27
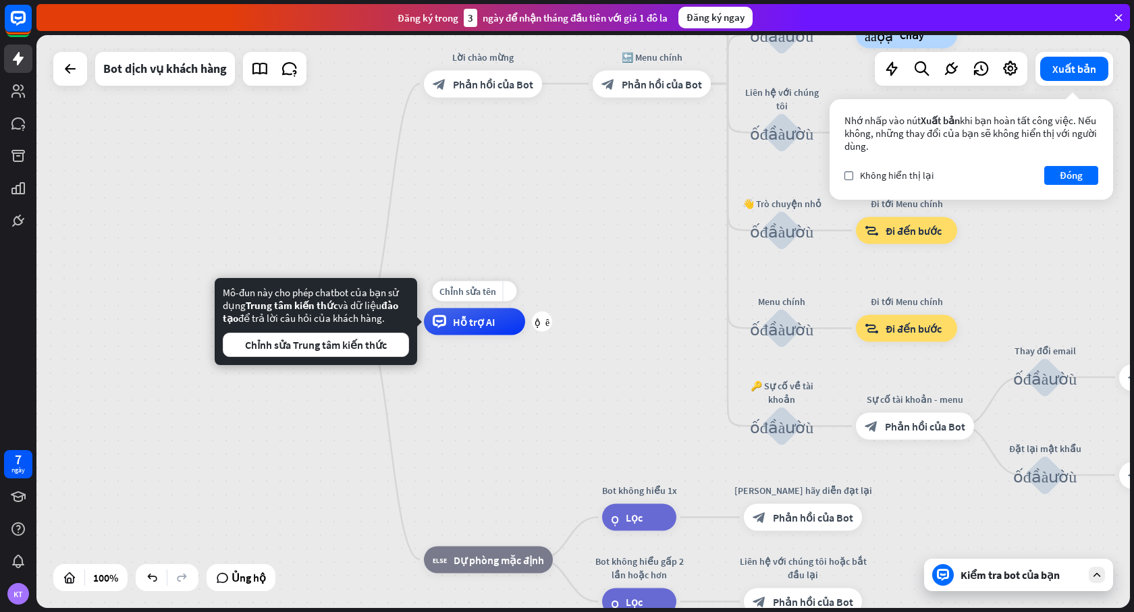
click at [476, 327] on font "Hỗ trợ AI" at bounding box center [474, 322] width 43 height 14
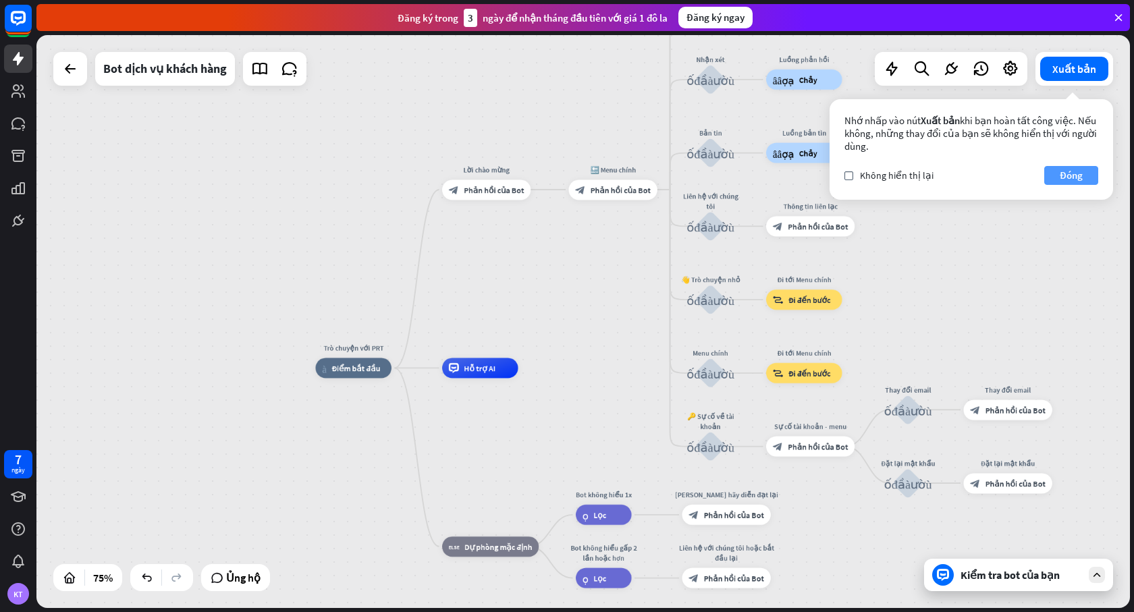
click at [1082, 173] on font "Đóng" at bounding box center [1071, 175] width 23 height 13
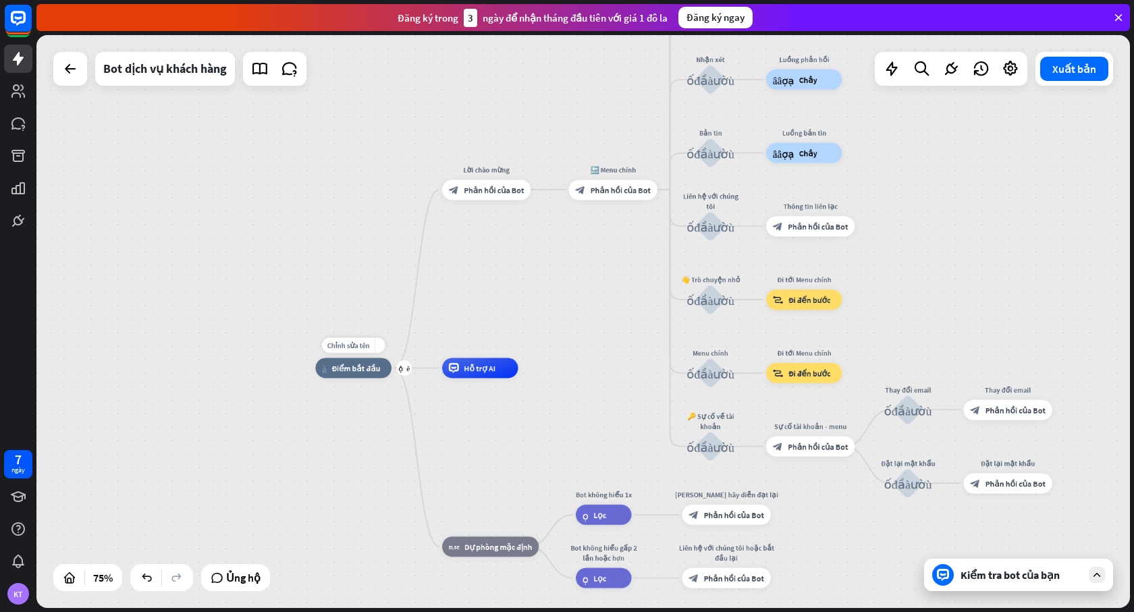
click at [343, 377] on div "nhà_2 Điểm bắt đầu" at bounding box center [354, 368] width 76 height 20
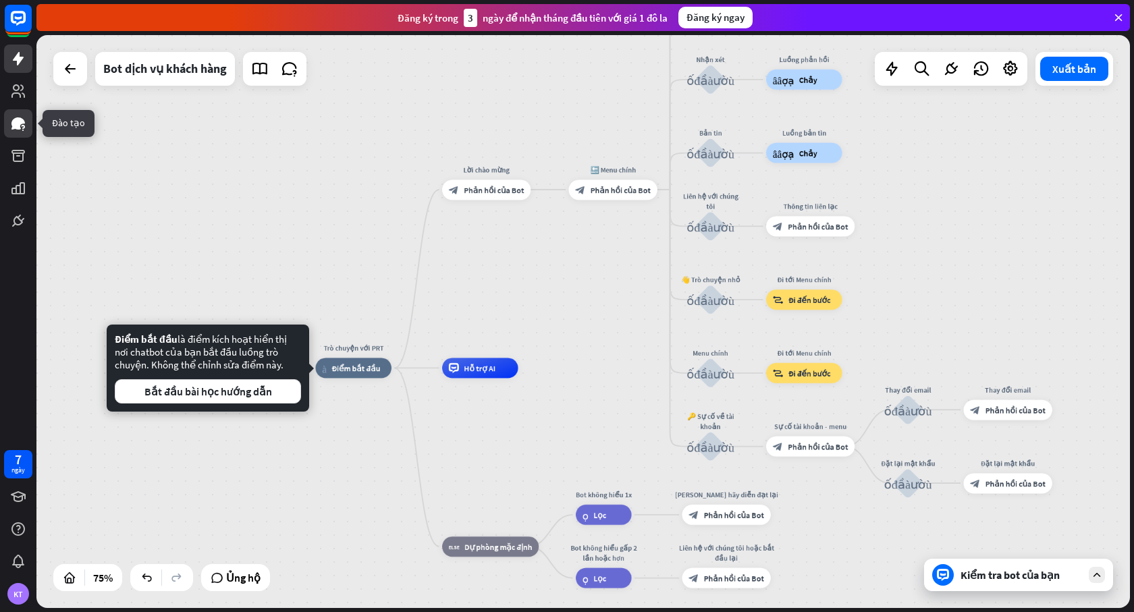
click at [18, 126] on icon at bounding box center [18, 123] width 14 height 12
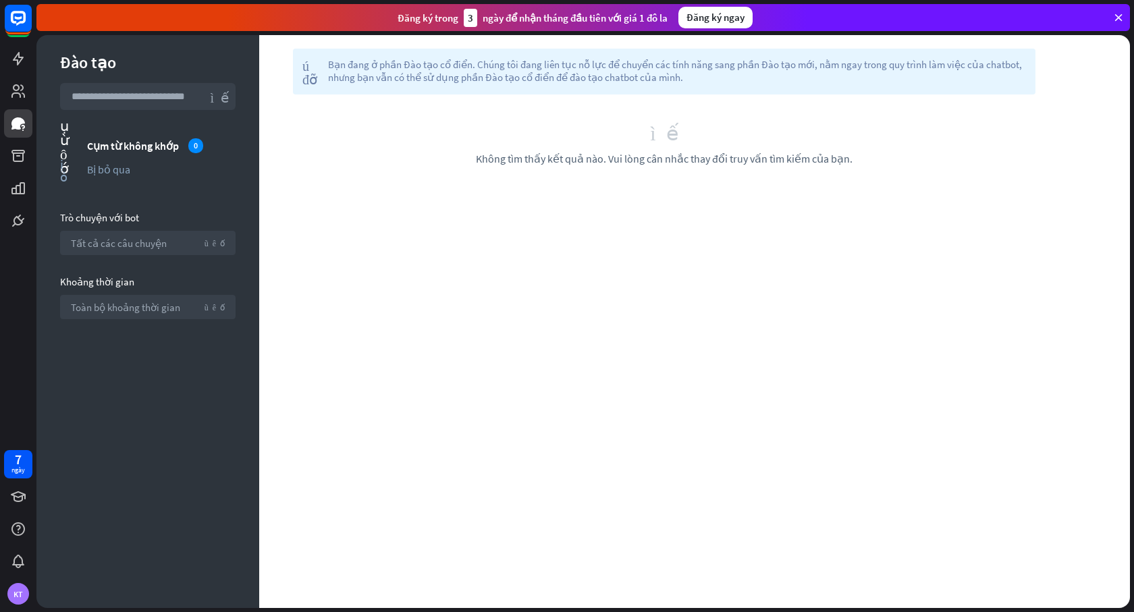
click at [145, 97] on input "text" at bounding box center [148, 96] width 176 height 27
click at [18, 224] on icon at bounding box center [18, 220] width 9 height 9
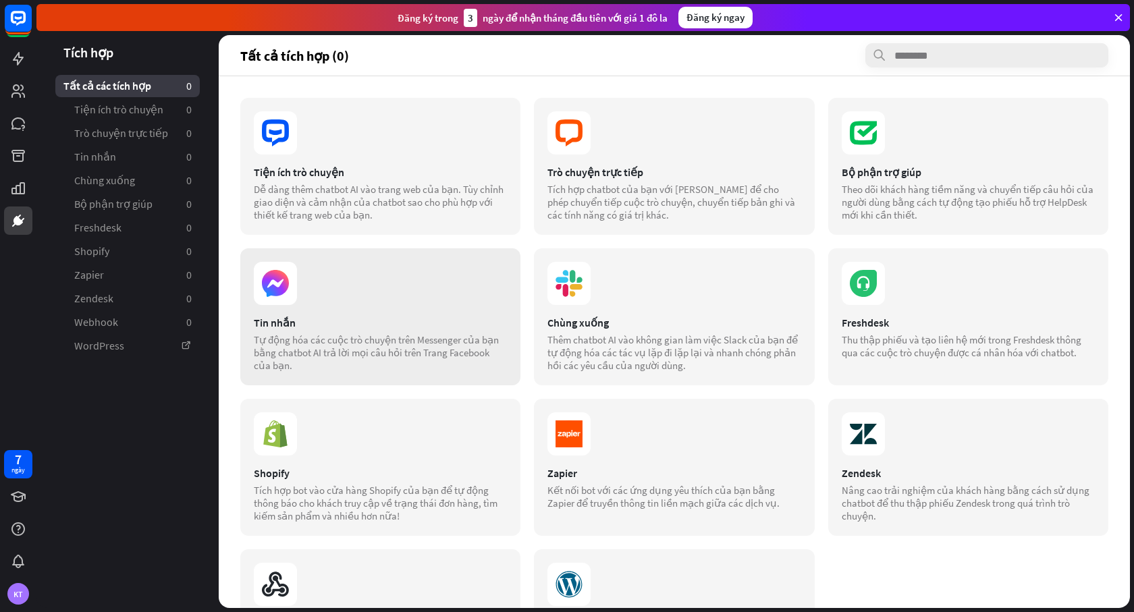
scroll to position [100, 0]
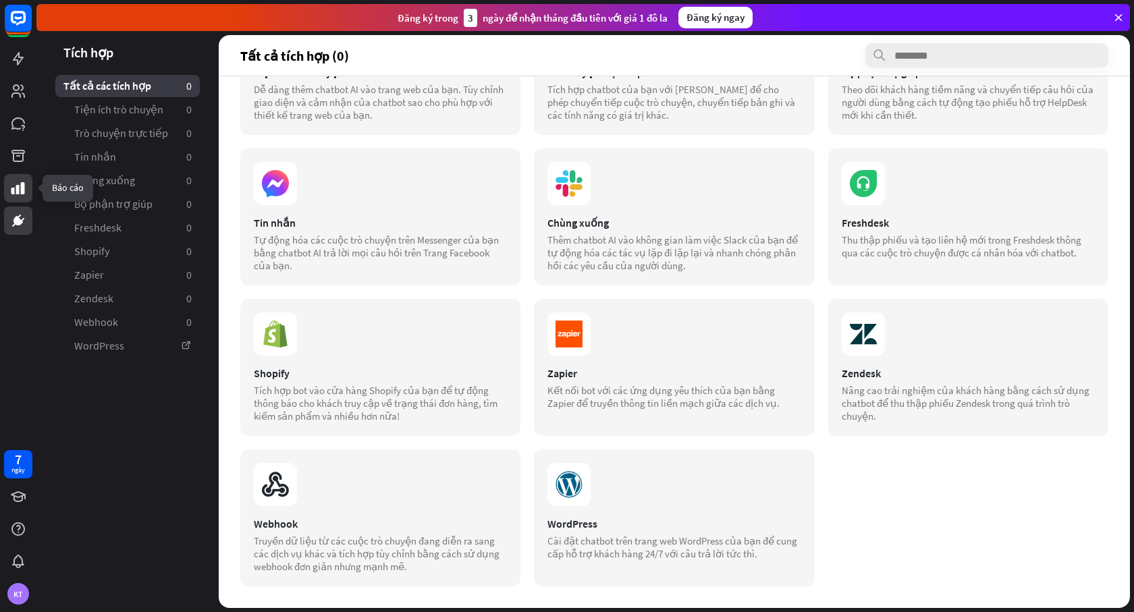
click at [16, 185] on icon at bounding box center [18, 188] width 16 height 16
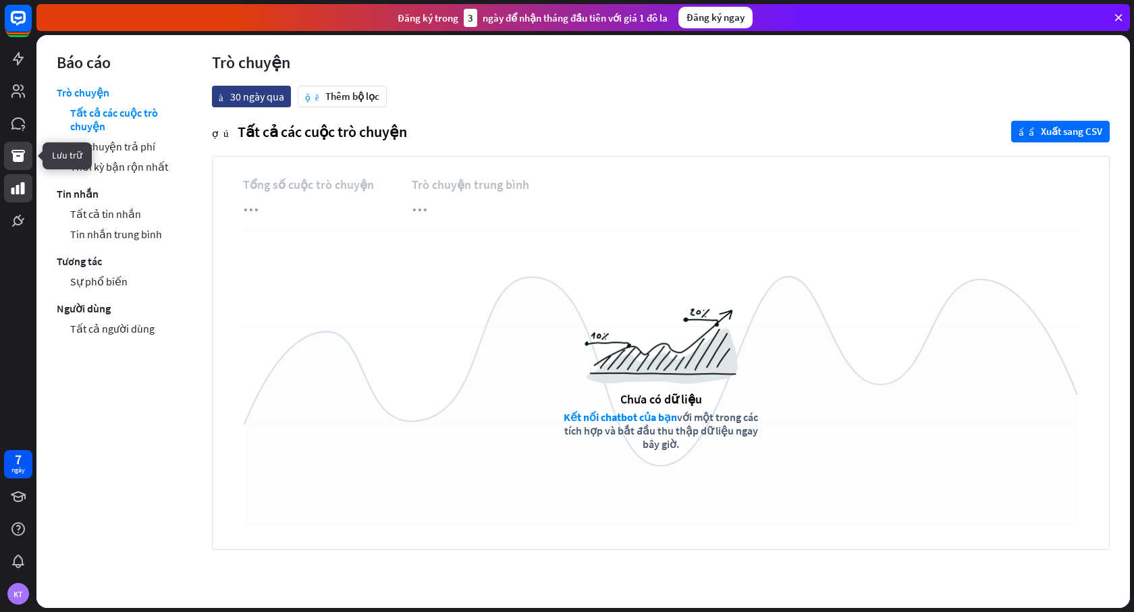
click at [10, 153] on icon at bounding box center [18, 156] width 16 height 16
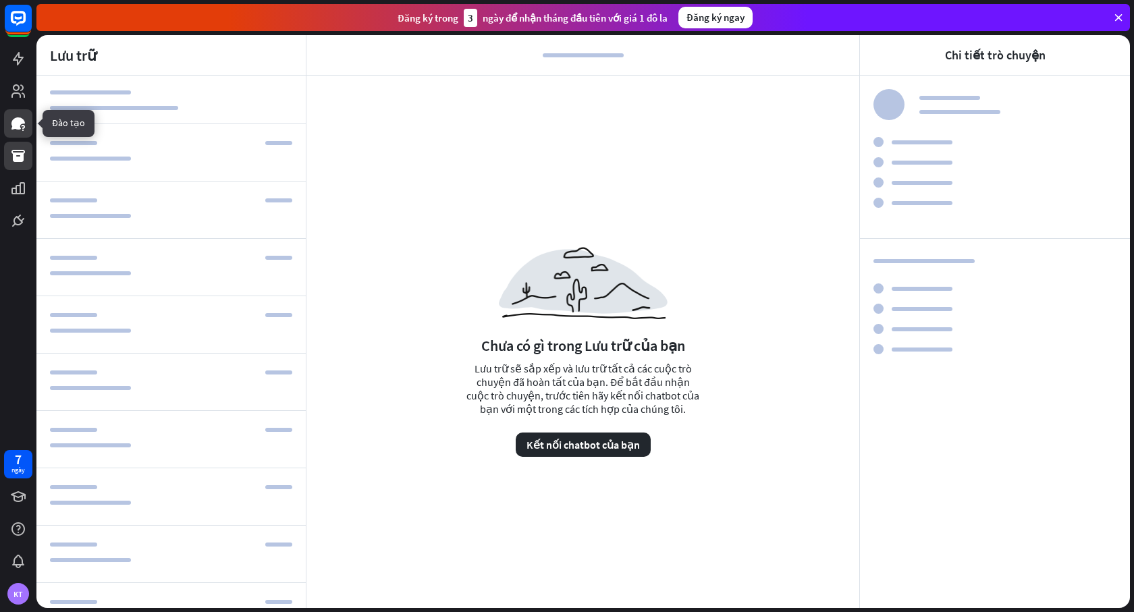
click at [20, 126] on icon at bounding box center [18, 123] width 14 height 12
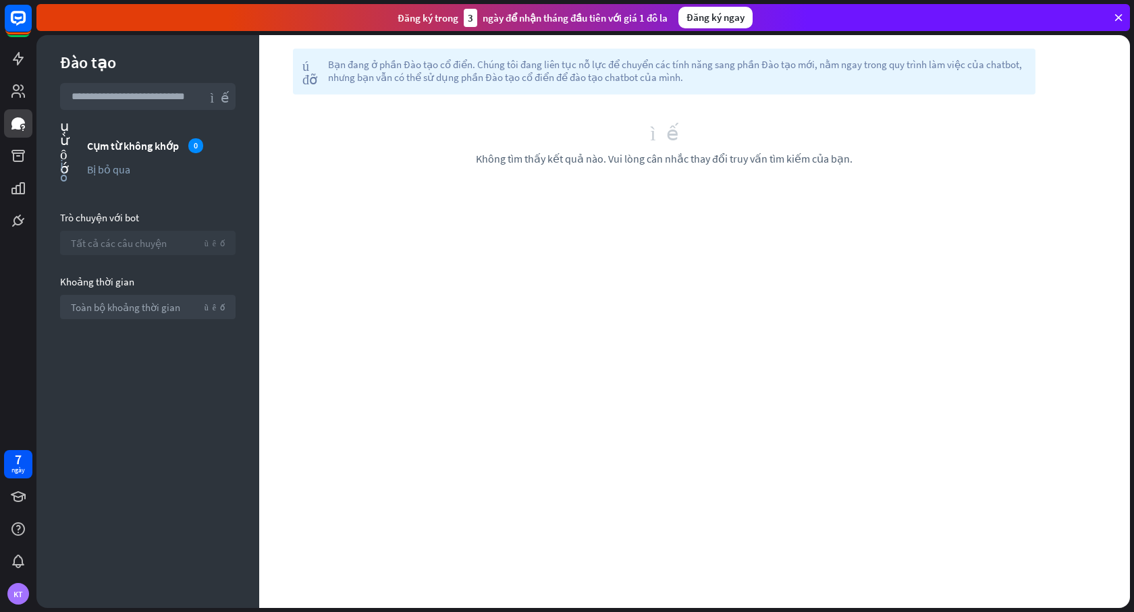
click at [128, 242] on font "Tất cả các câu chuyện" at bounding box center [119, 243] width 96 height 13
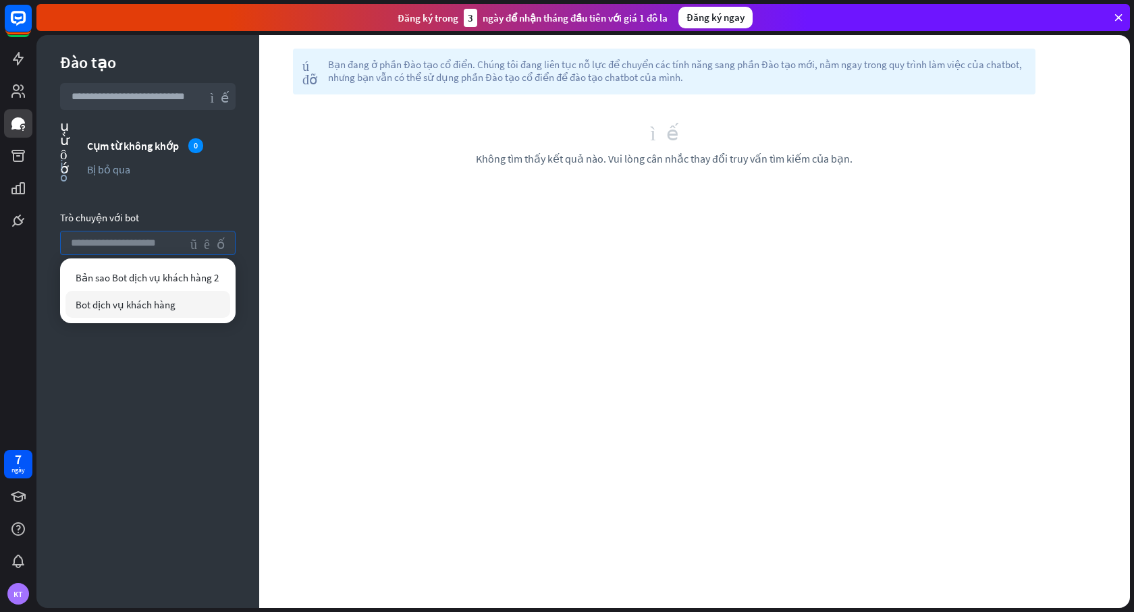
click at [122, 304] on font "Bot dịch vụ khách hàng" at bounding box center [126, 304] width 100 height 13
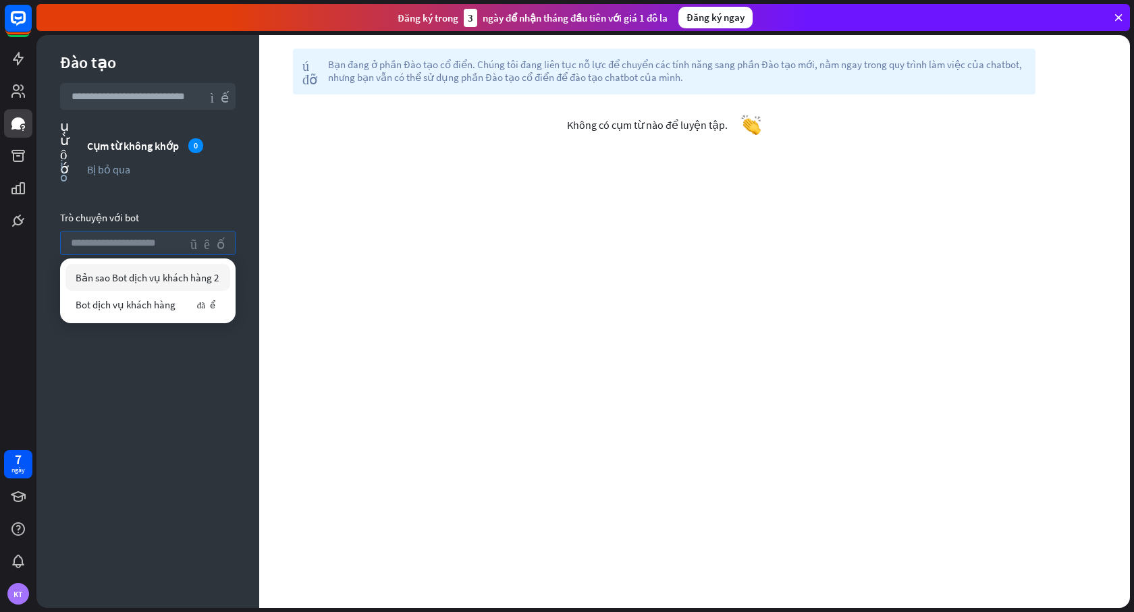
click at [530, 182] on div "giúp đỡ Bạn đang ở phần Đào tạo cổ điển. Chúng tôi đang liên tục nỗ lực để chuy…" at bounding box center [694, 321] width 871 height 573
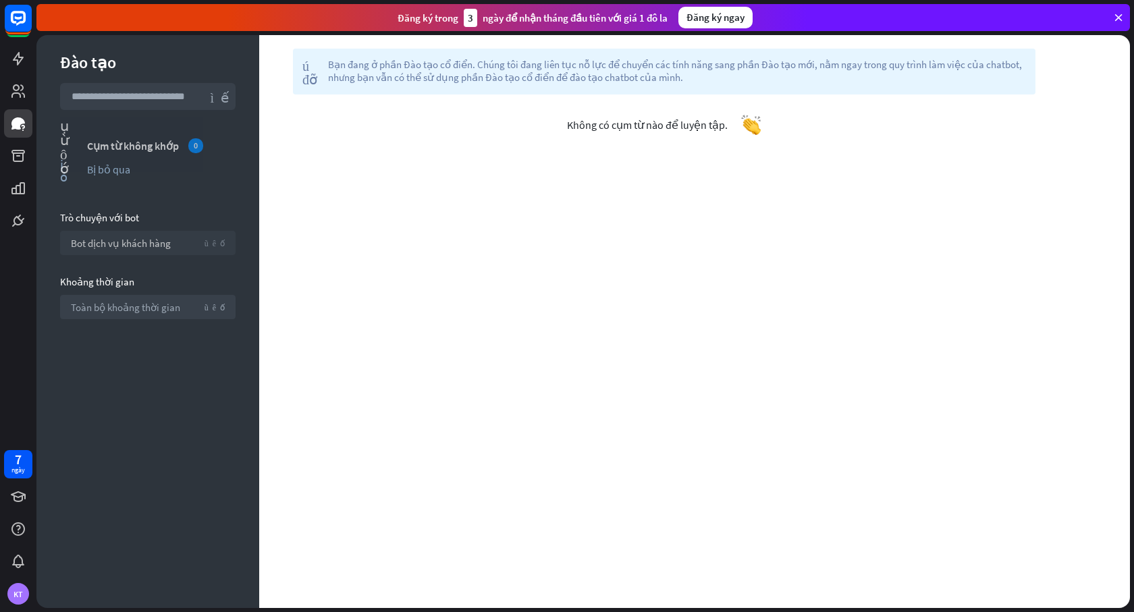
click at [129, 150] on font "Cụm từ không khớp" at bounding box center [133, 146] width 92 height 14
click at [112, 178] on section "cụm từ không khớp Cụm từ không khớp 0 bị bỏ qua Bị bỏ qua" at bounding box center [148, 160] width 176 height 47
click at [14, 99] on link at bounding box center [18, 91] width 28 height 28
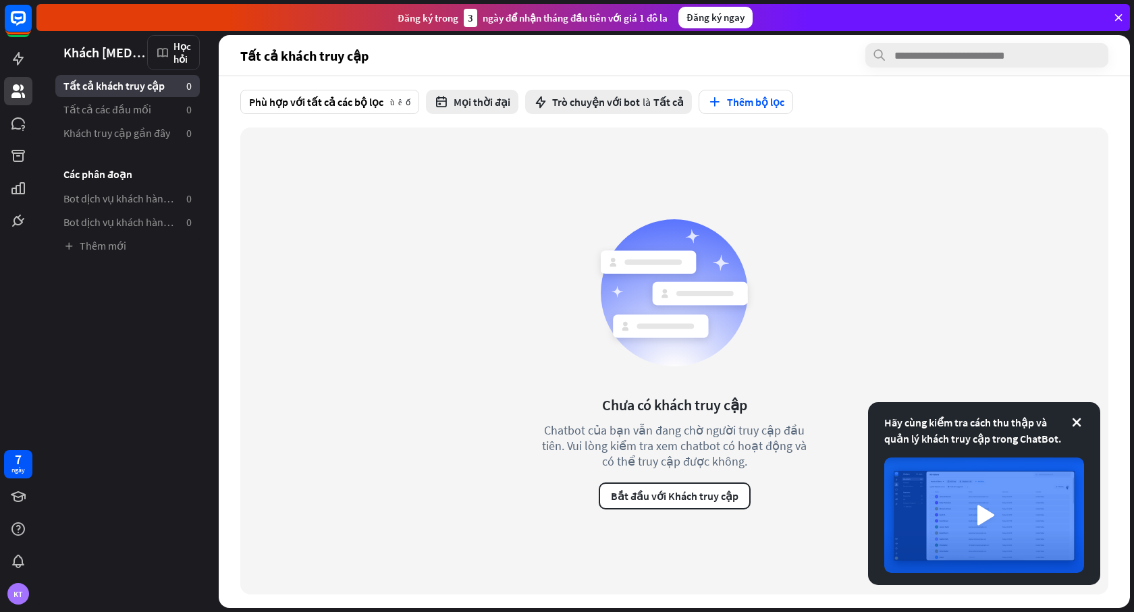
click at [100, 52] on font "Khách [MEDICAL_DATA] quan" at bounding box center [146, 52] width 167 height 17
click at [178, 57] on font "Học hỏi" at bounding box center [182, 53] width 18 height 26
click at [349, 266] on div "Chưa có khách truy cập Chatbot của bạn vẫn đang chờ người truy cập đầu tiên. Vu…" at bounding box center [674, 361] width 868 height 467
click at [18, 529] on icon at bounding box center [18, 529] width 14 height 14
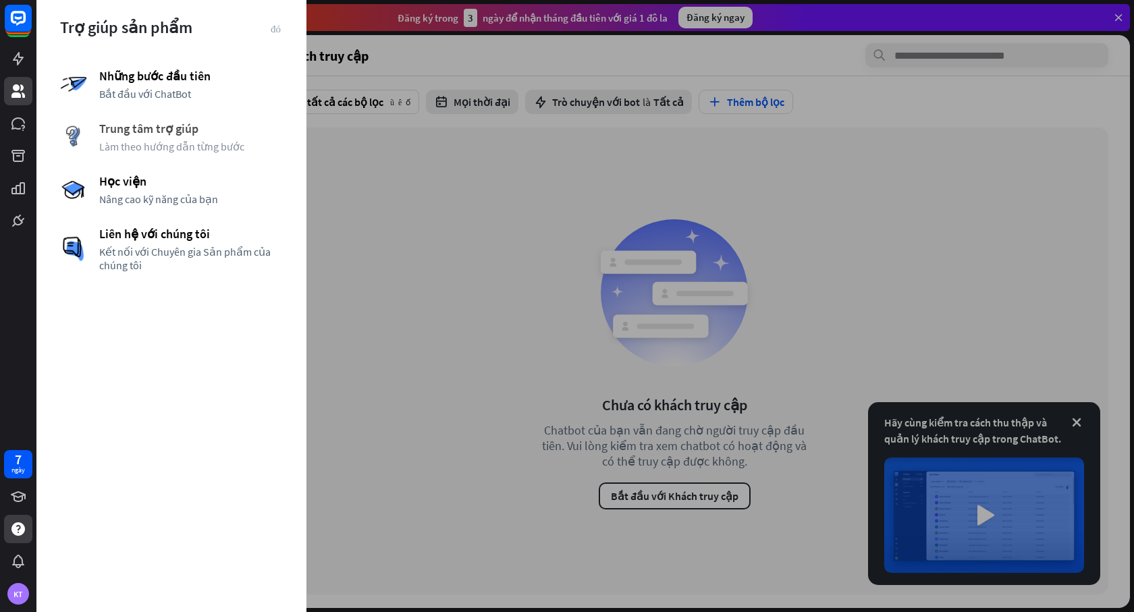
click at [149, 132] on font "Trung tâm trợ giúp" at bounding box center [148, 129] width 99 height 16
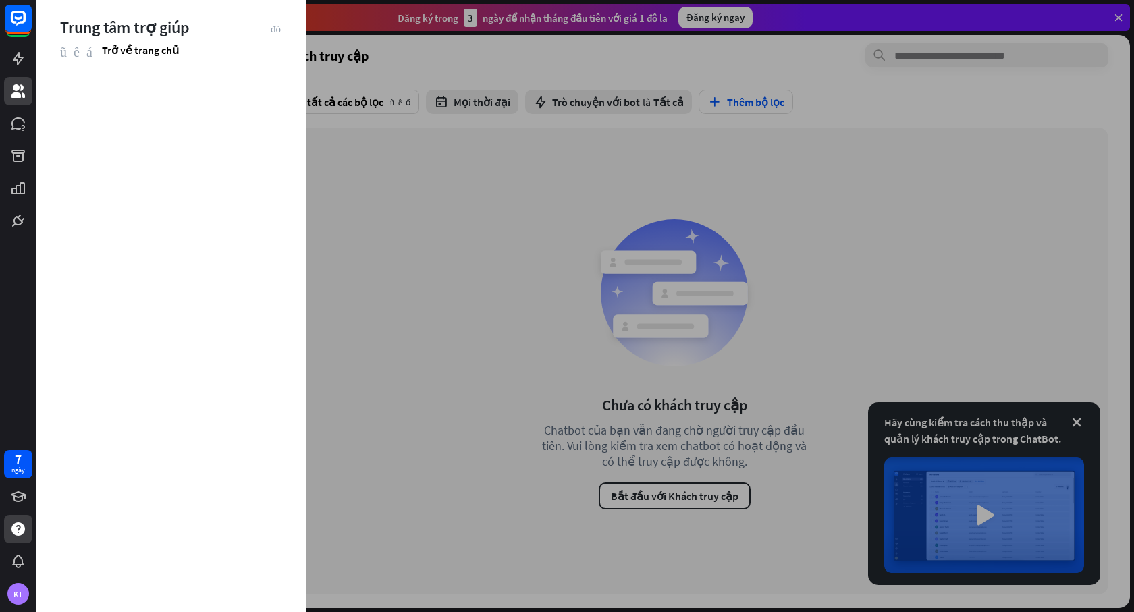
click at [286, 28] on div "Trung tâm trợ giúp mũi tên trái Trở về trang chủ" at bounding box center [171, 28] width 270 height 57
click at [274, 26] on font "đóng" at bounding box center [276, 28] width 10 height 10
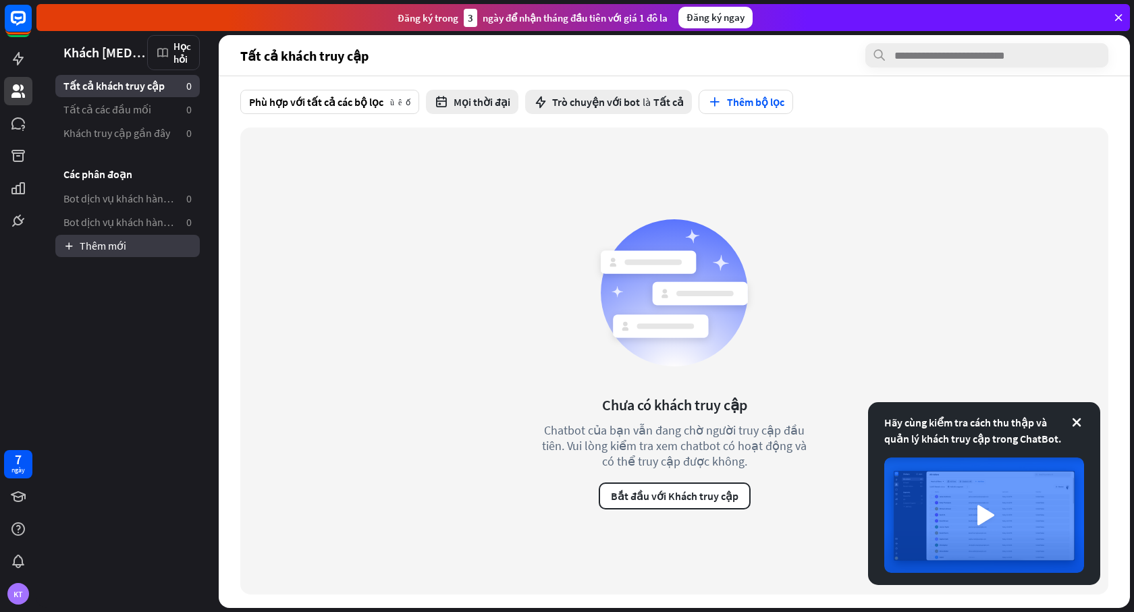
click at [107, 248] on font "Thêm mới" at bounding box center [103, 246] width 47 height 14
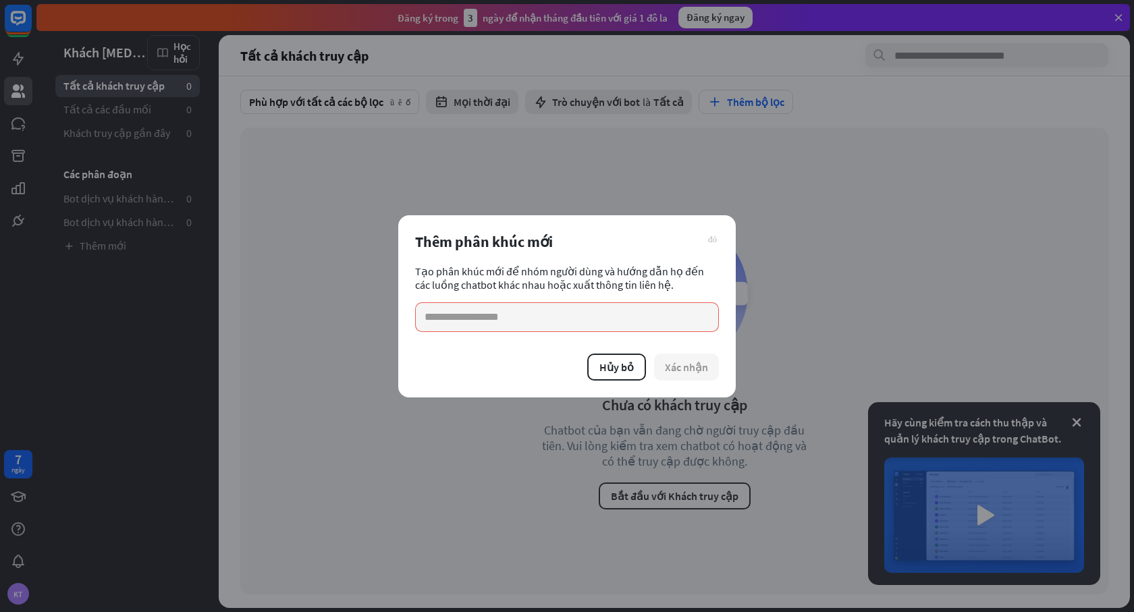
click at [716, 241] on font "đóng" at bounding box center [712, 238] width 9 height 9
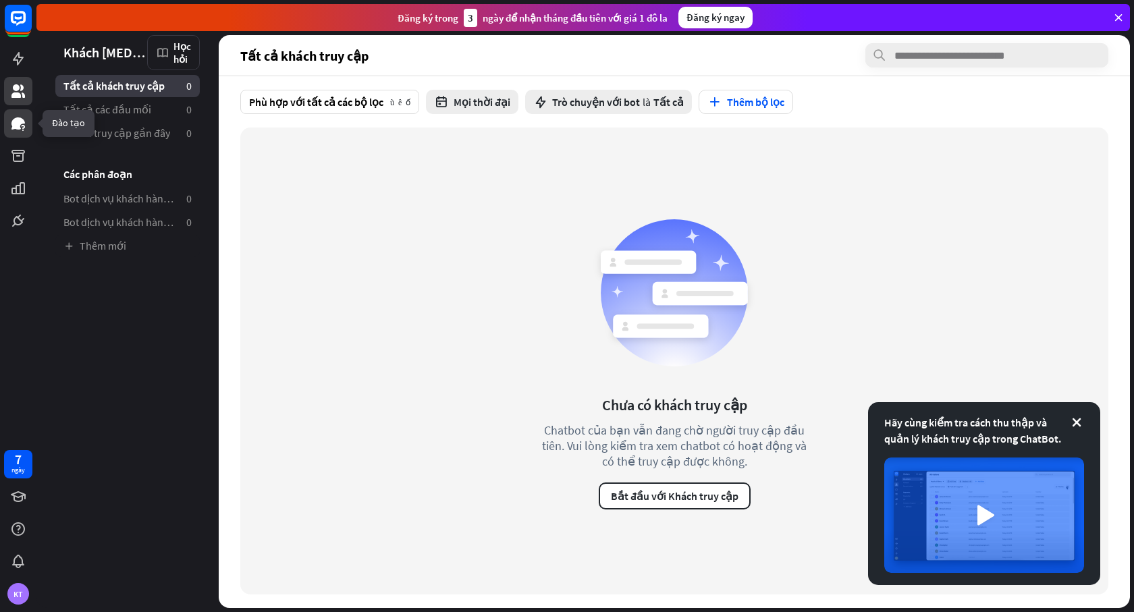
click at [16, 126] on icon at bounding box center [18, 123] width 14 height 12
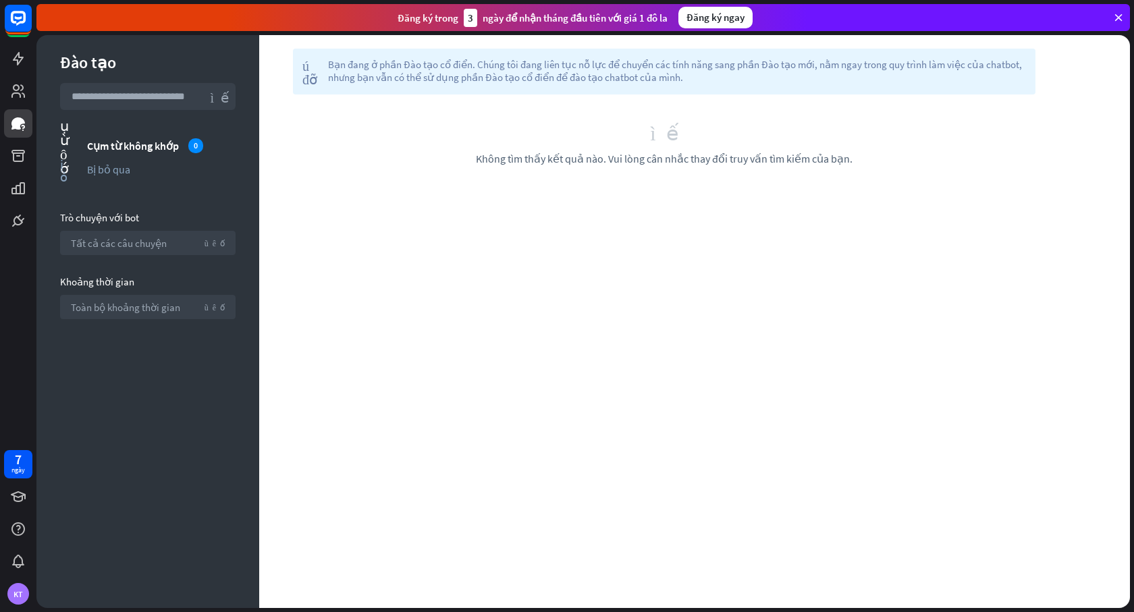
click at [412, 195] on div "giúp đỡ Bạn đang ở phần Đào tạo cổ điển. Chúng tôi đang liên tục nỗ lực để chuy…" at bounding box center [694, 321] width 871 height 573
click at [633, 150] on div "tìm kiếm Không tìm thấy kết quả nào. Vui lòng cân nhắc thay đổi truy vấn tìm ki…" at bounding box center [664, 144] width 770 height 44
click at [628, 121] on div "tìm kiếm Không tìm thấy kết quả nào. Vui lòng cân nhắc thay đổi truy vấn tìm ki…" at bounding box center [664, 144] width 810 height 98
click at [676, 71] on font "Bạn đang ở phần Đào tạo cổ điển. Chúng tôi đang liên tục nỗ lực để chuyển các t…" at bounding box center [675, 71] width 694 height 26
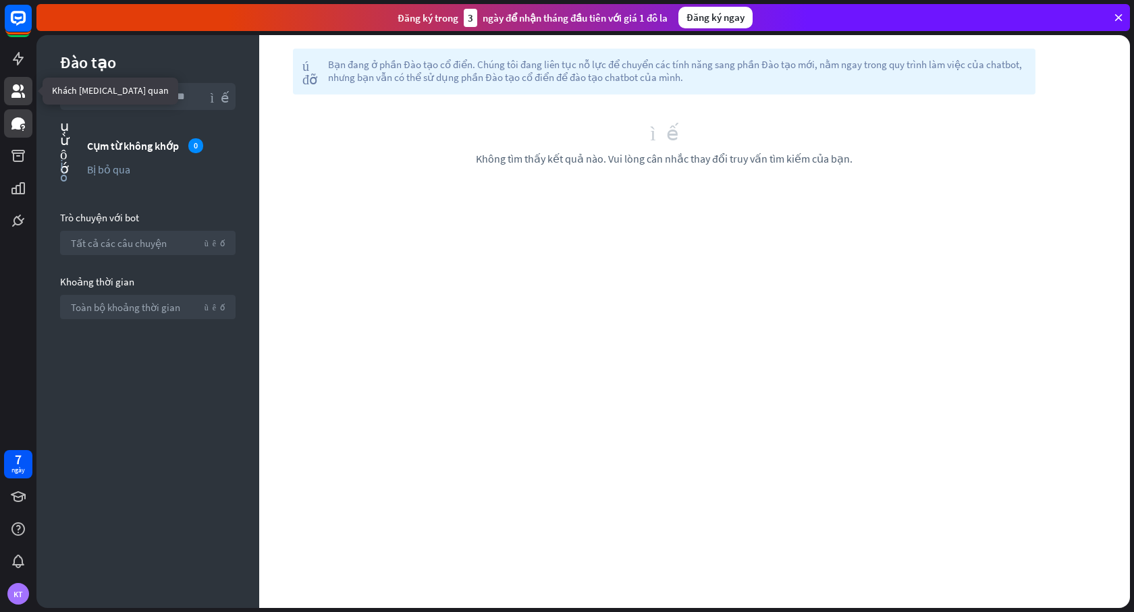
click at [13, 94] on icon at bounding box center [18, 91] width 14 height 14
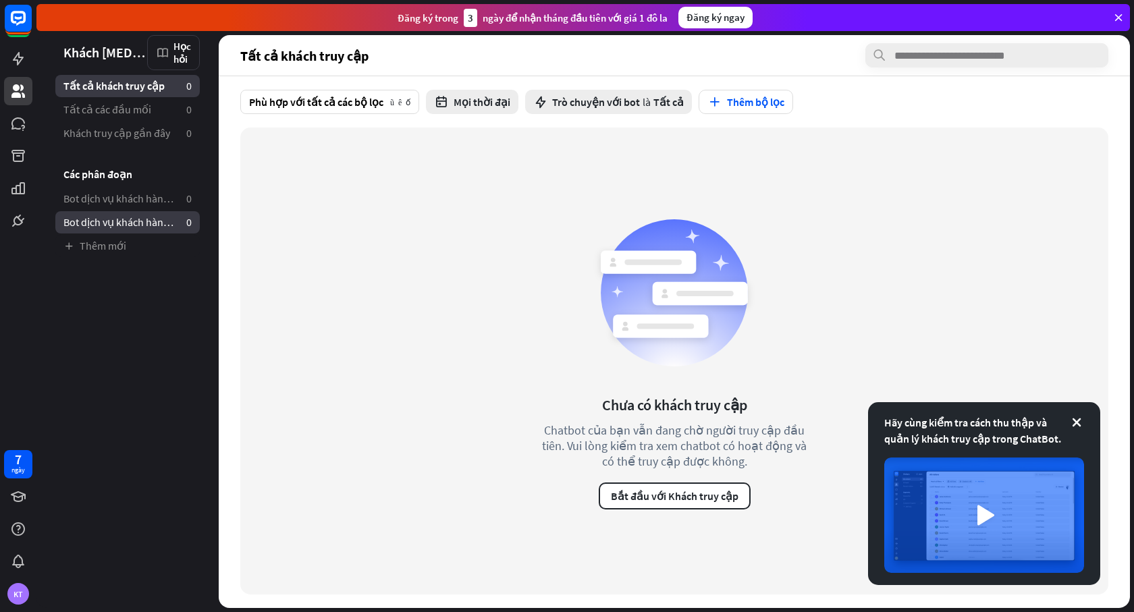
click at [112, 225] on font "Bot dịch vụ khách hàng — Bản tin" at bounding box center [138, 222] width 151 height 14
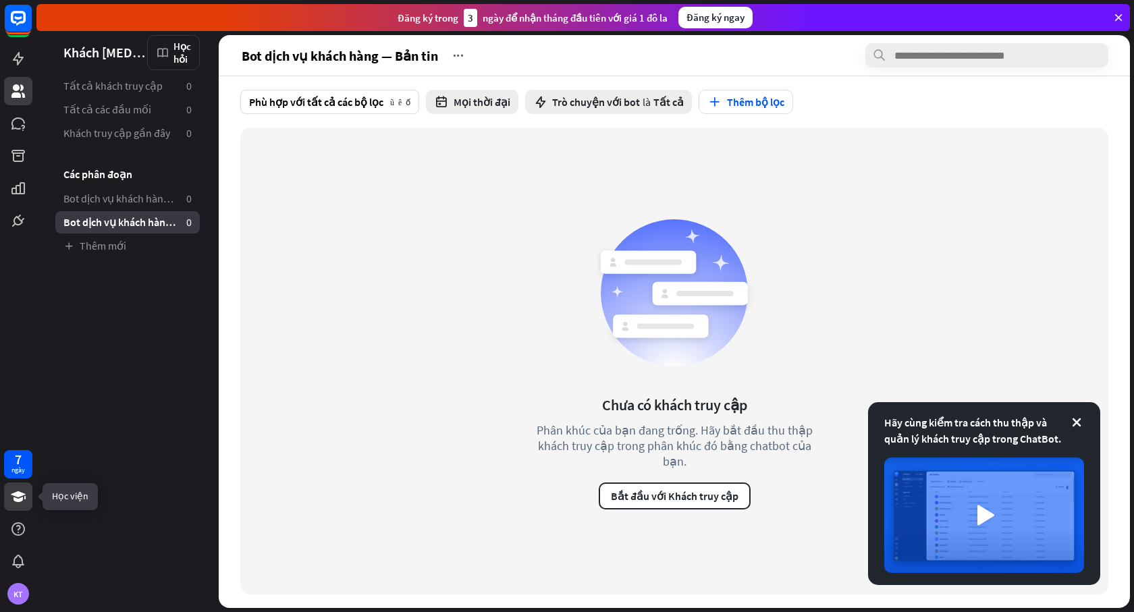
click at [22, 492] on icon at bounding box center [18, 497] width 16 height 16
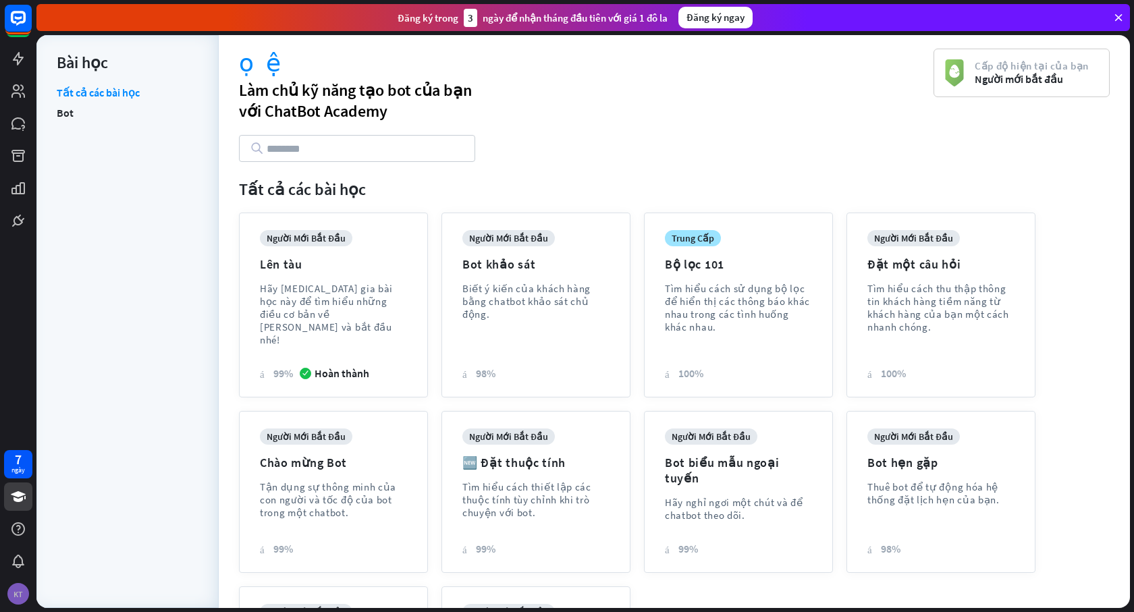
click at [18, 596] on font "KT" at bounding box center [18, 594] width 9 height 10
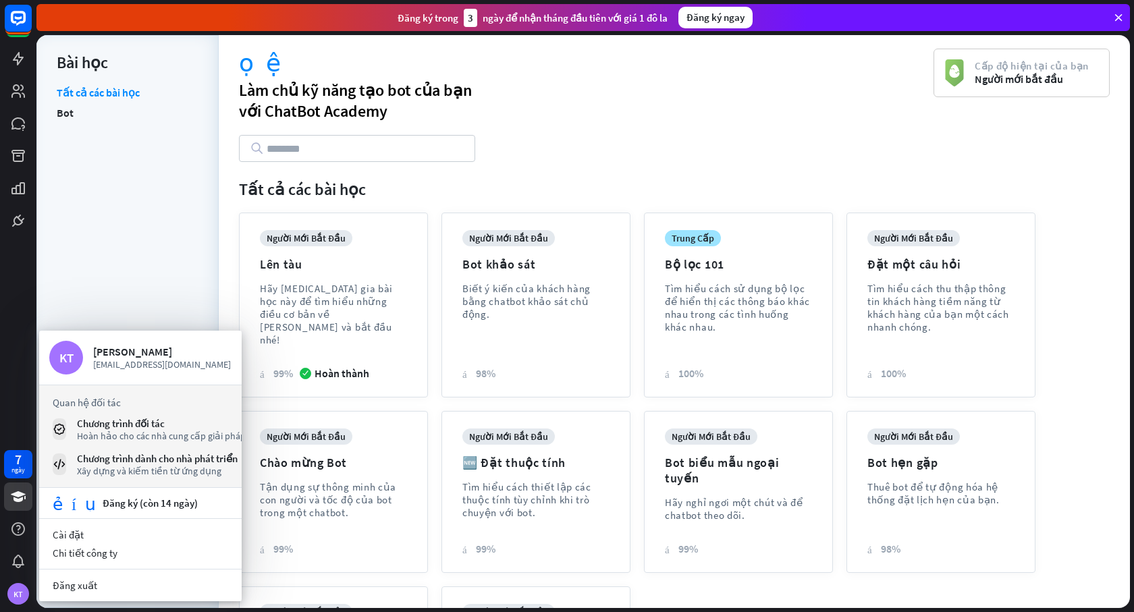
click at [177, 214] on div "Tất cả các bài học Bot" at bounding box center [128, 340] width 142 height 509
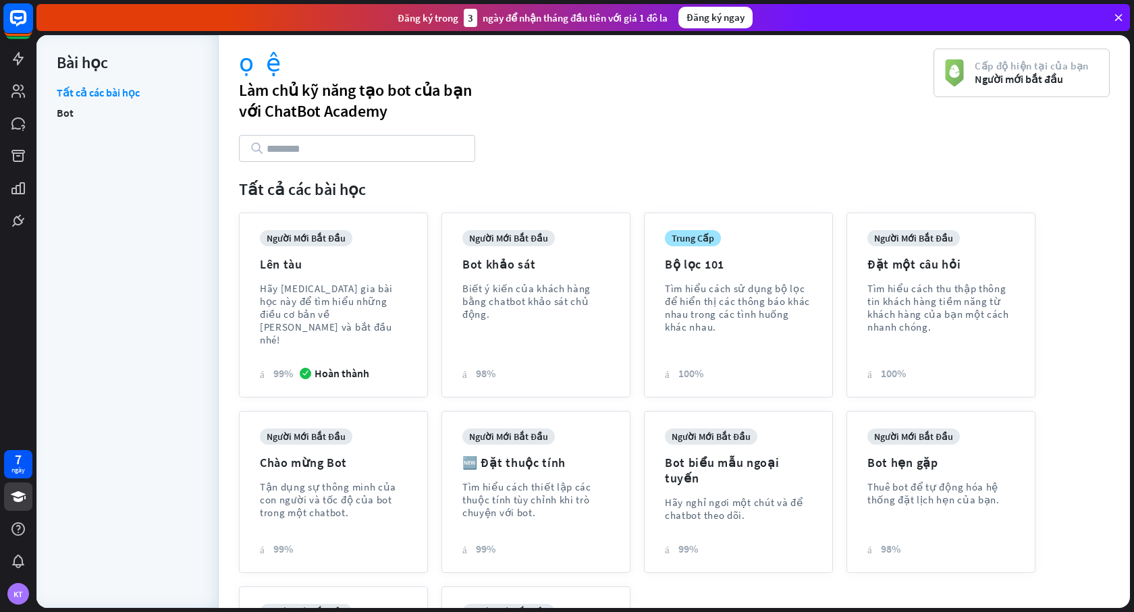
click at [6, 21] on rect at bounding box center [18, 18] width 30 height 30
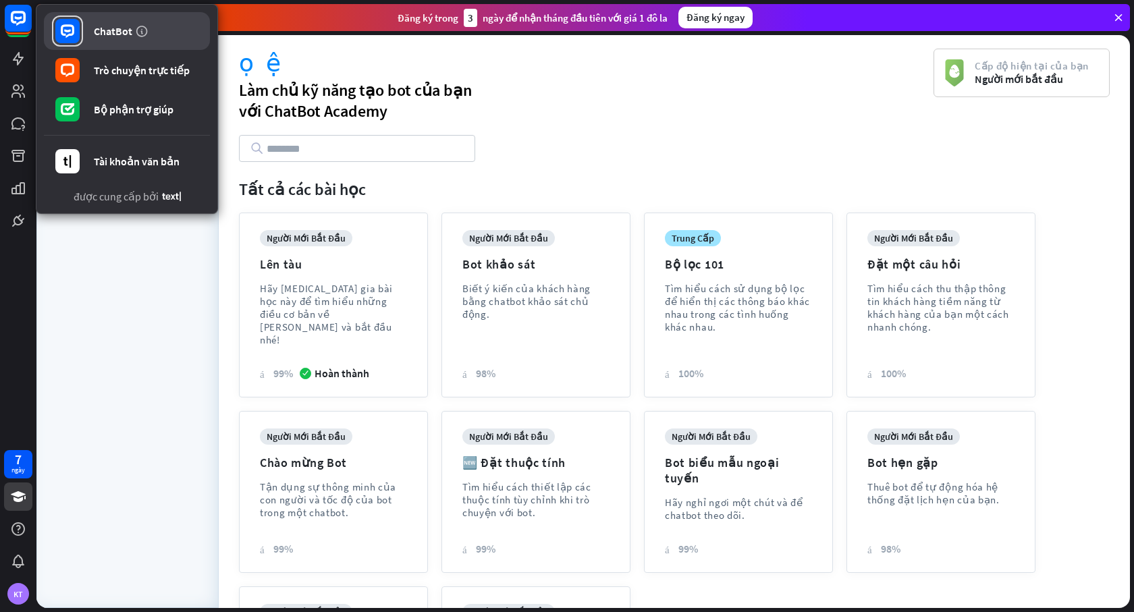
click at [107, 31] on font "ChatBot" at bounding box center [113, 31] width 38 height 14
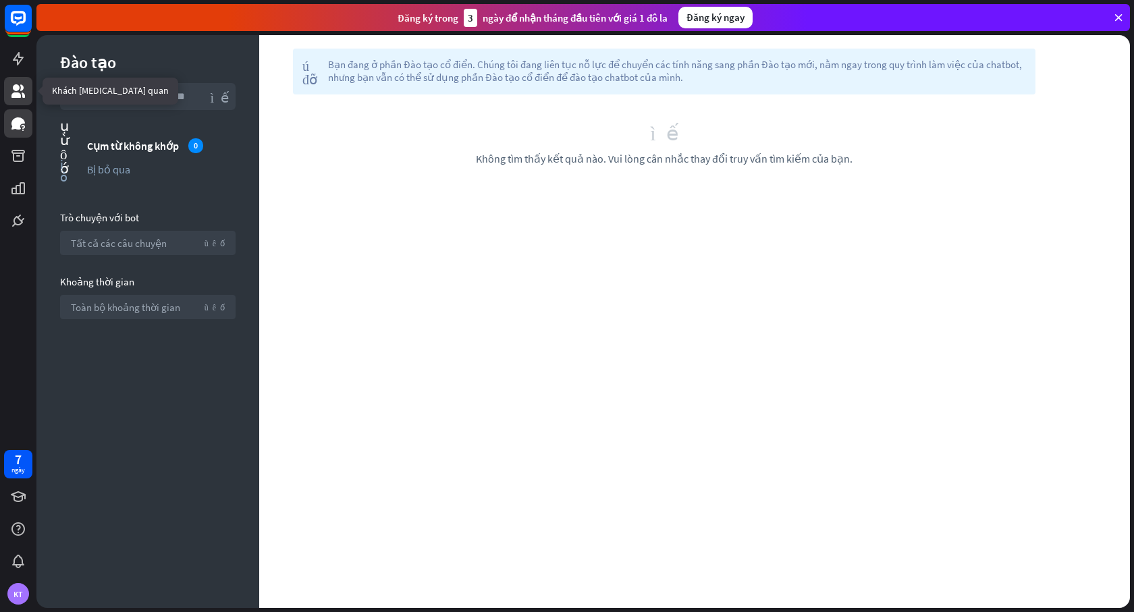
click at [21, 88] on icon at bounding box center [18, 91] width 14 height 14
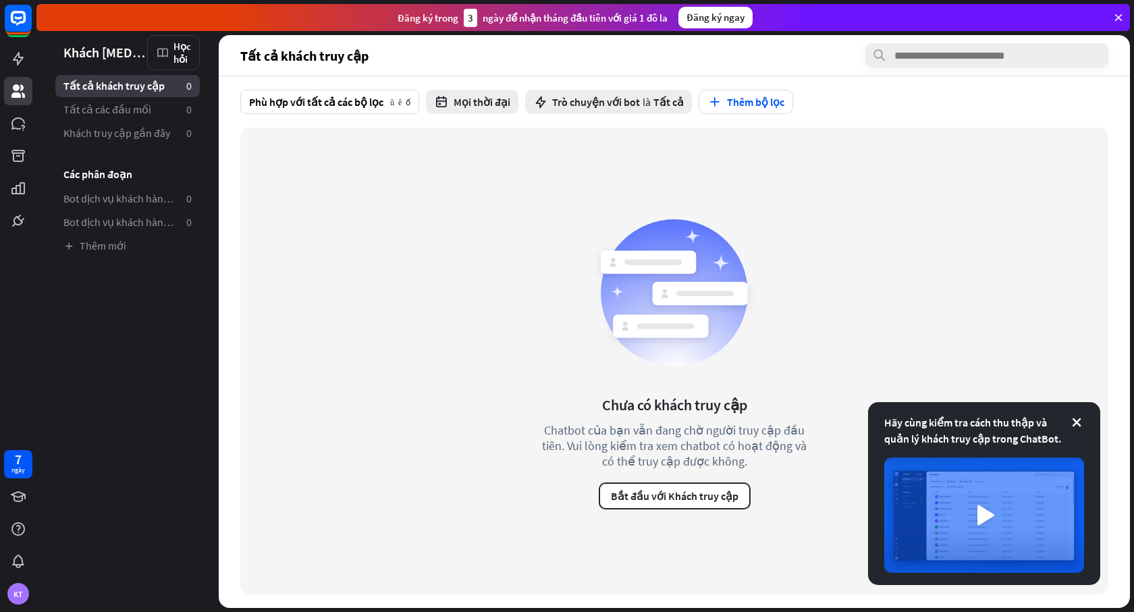
click at [1084, 420] on div "Hãy cùng kiểm tra cách thu thập và quản lý khách truy cập trong ChatBot." at bounding box center [984, 493] width 232 height 183
click at [1075, 418] on icon at bounding box center [1077, 423] width 14 height 14
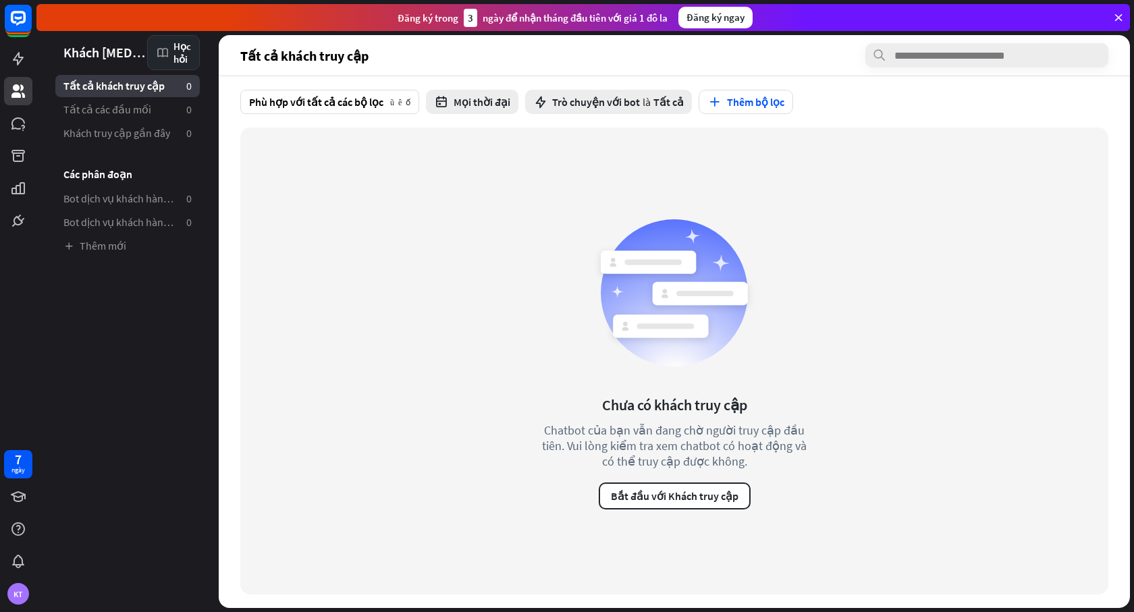
click at [173, 52] on font "Học hỏi" at bounding box center [182, 53] width 18 height 26
click at [207, 95] on font "Bắt đầu với Khách truy cập" at bounding box center [232, 95] width 116 height 13
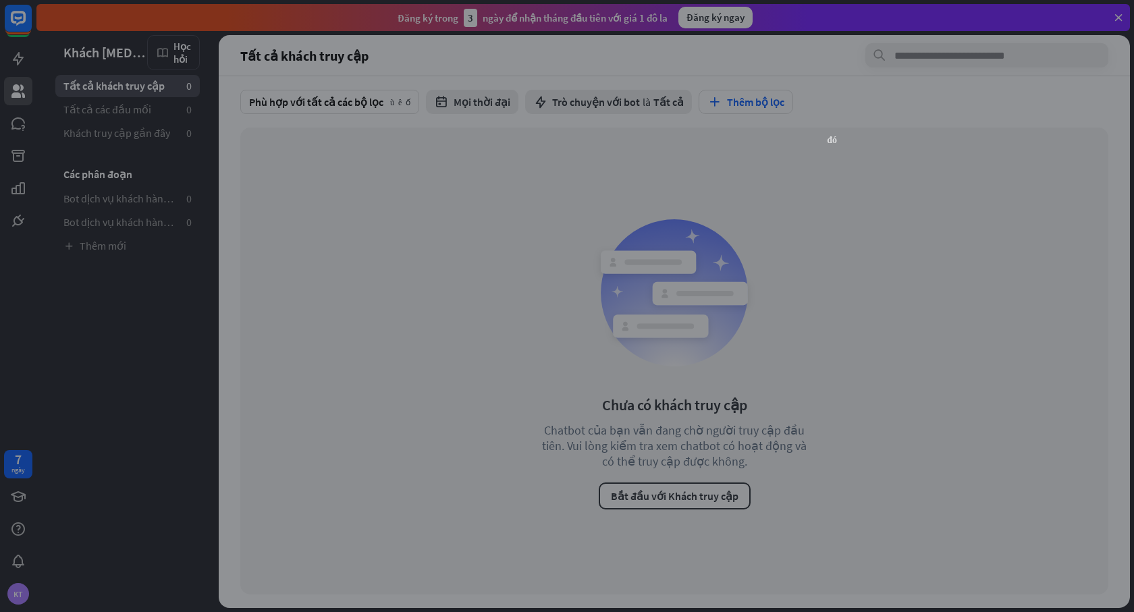
click at [835, 138] on font "đóng" at bounding box center [832, 138] width 10 height 9
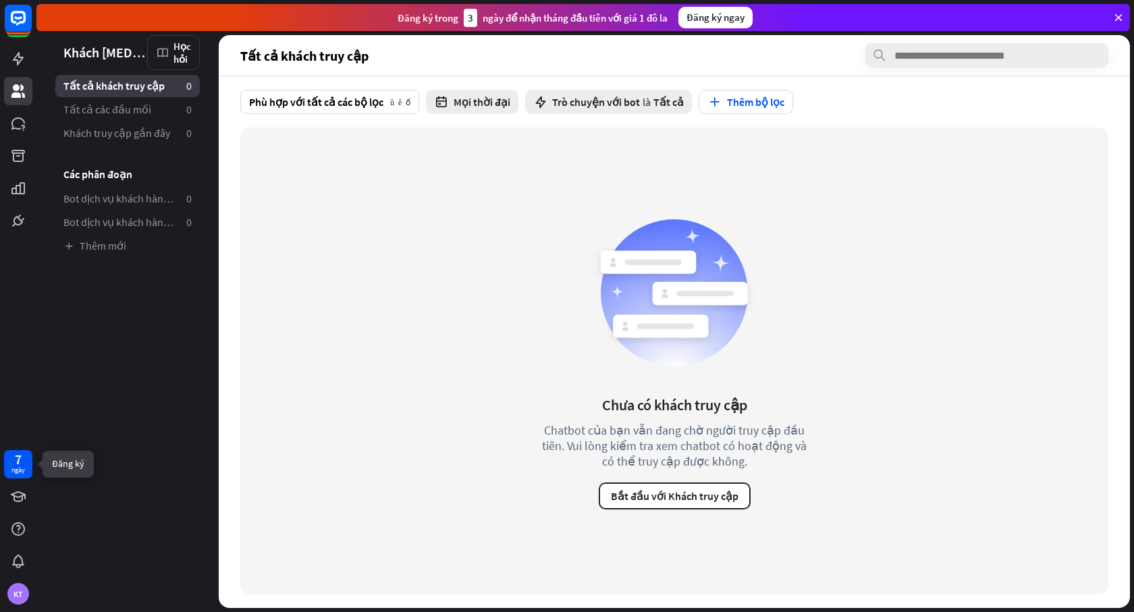
click at [22, 452] on font "7" at bounding box center [18, 459] width 7 height 17
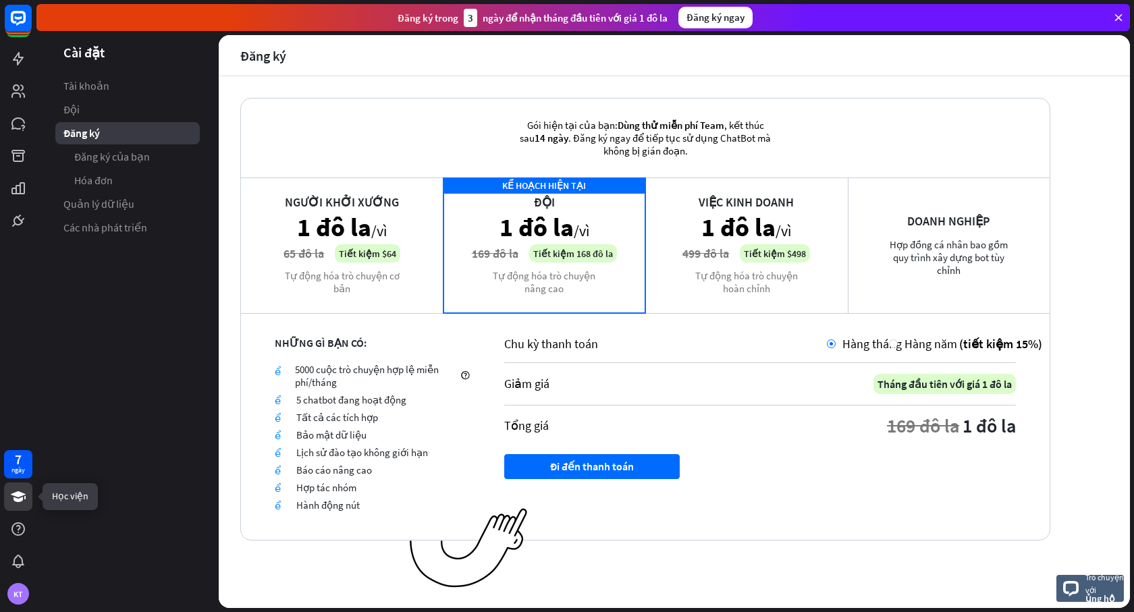
click at [15, 498] on icon at bounding box center [18, 496] width 15 height 11
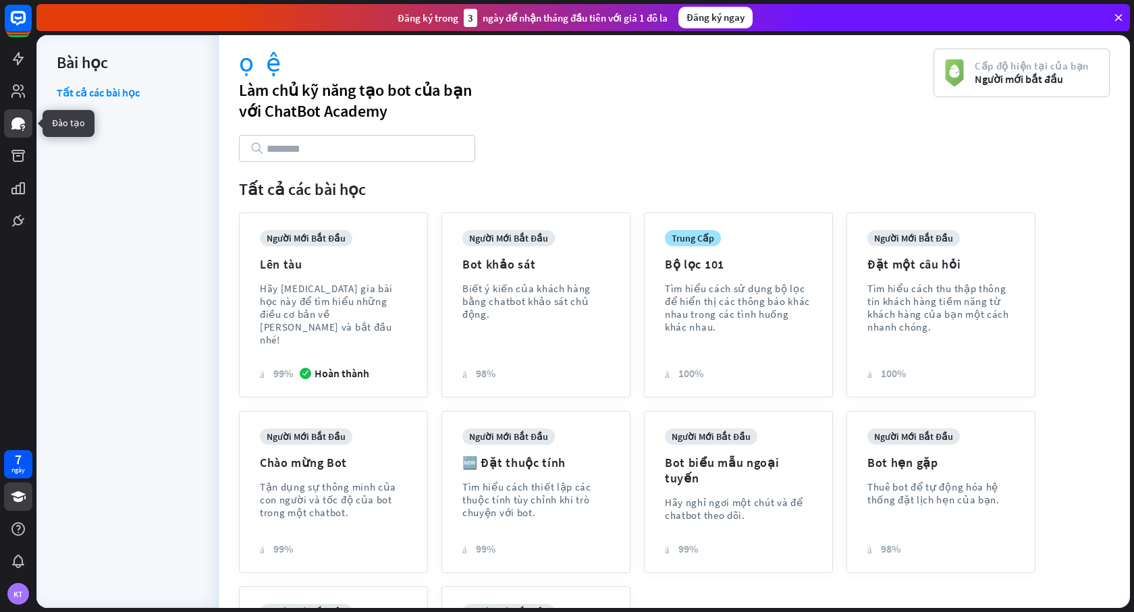
click at [13, 119] on icon at bounding box center [18, 123] width 16 height 16
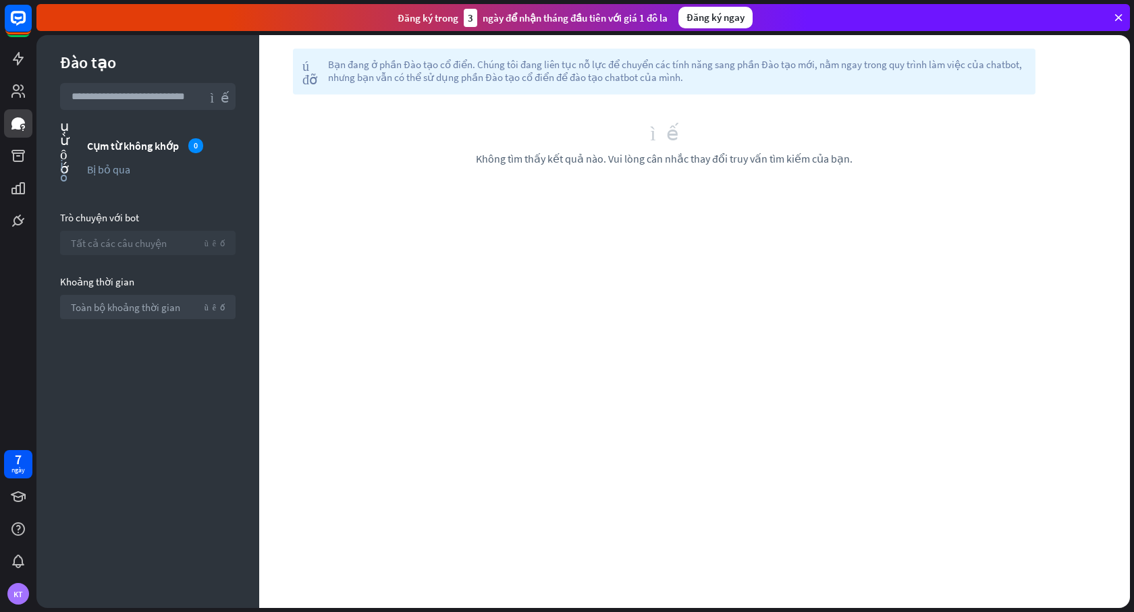
click at [155, 246] on font "Tất cả các câu chuyện" at bounding box center [119, 243] width 96 height 13
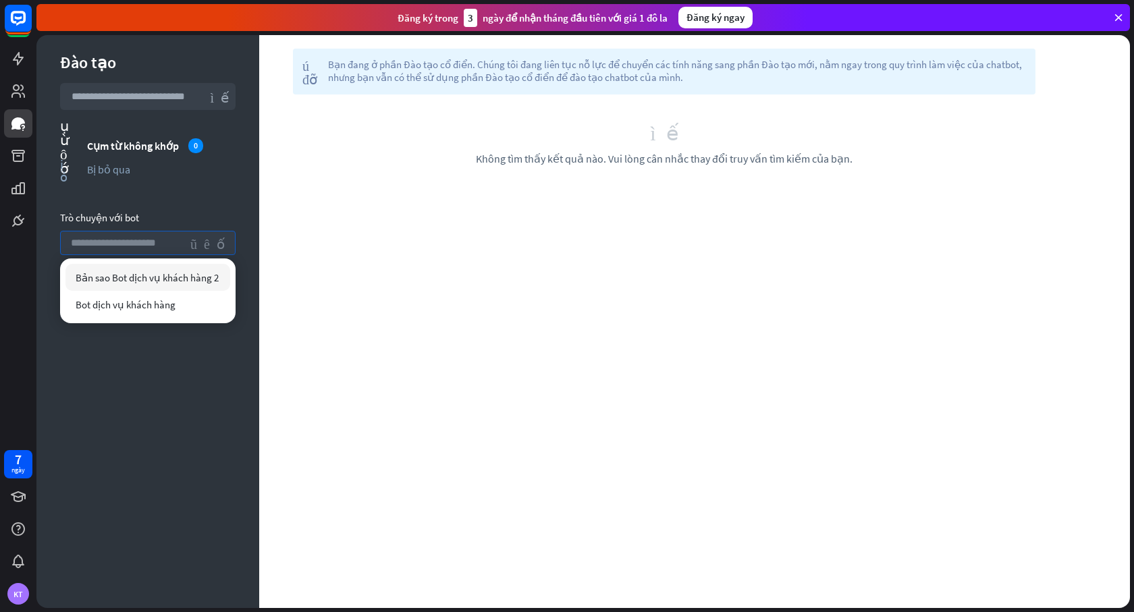
click at [147, 277] on font "Bản sao Bot dịch vụ khách hàng 2" at bounding box center [147, 277] width 143 height 13
click at [652, 124] on font "Không có cụm từ nào để luyện tập." at bounding box center [647, 125] width 161 height 14
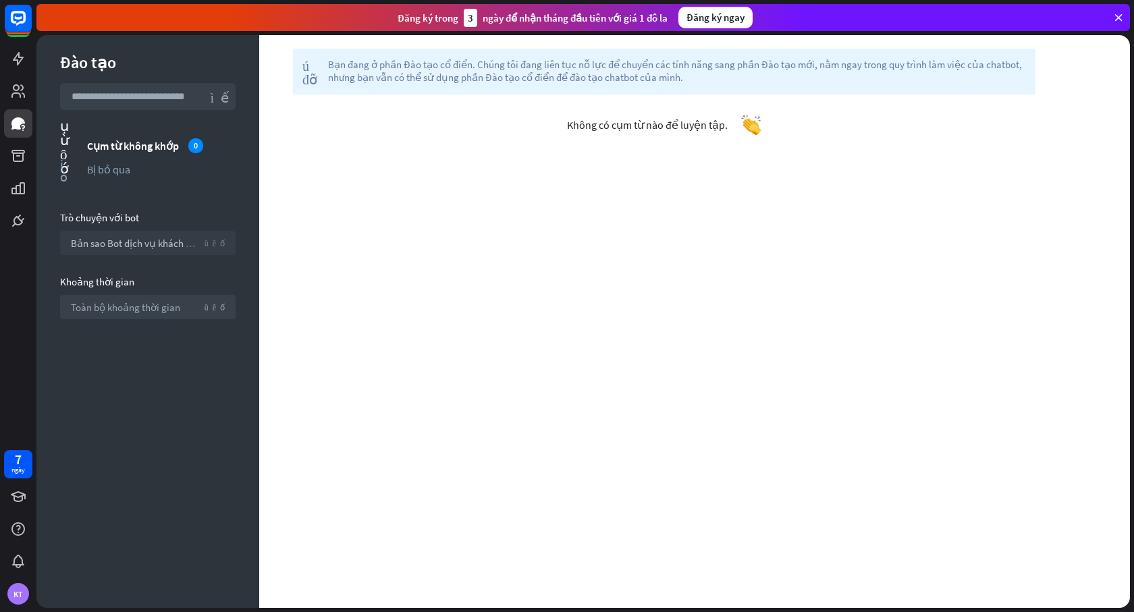
click at [636, 93] on div "giúp đỡ Bạn đang ở phần Đào tạo cổ điển. Chúng tôi đang liên tục nỗ lực để chuy…" at bounding box center [664, 72] width 743 height 46
click at [608, 70] on font "Bạn đang ở phần Đào tạo cổ điển. Chúng tôi đang liên tục nỗ lực để chuyển các t…" at bounding box center [675, 71] width 694 height 26
click at [173, 244] on font "Bản sao Bot dịch vụ khách hàng 2" at bounding box center [142, 243] width 143 height 13
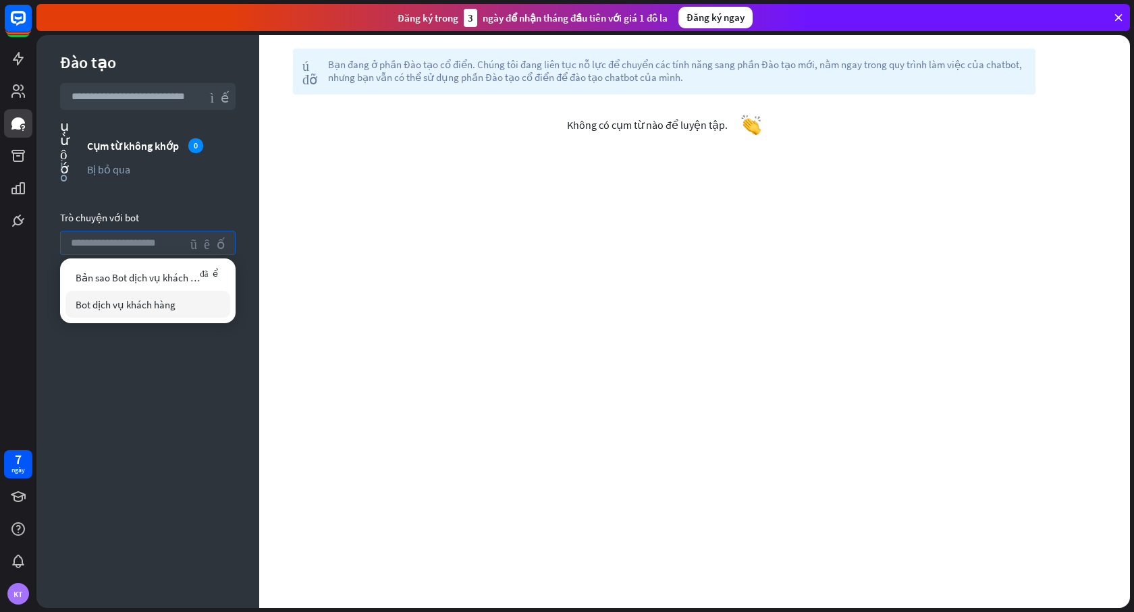
click at [142, 302] on font "Bot dịch vụ khách hàng" at bounding box center [126, 304] width 100 height 13
click at [117, 171] on font "Bị bỏ qua" at bounding box center [108, 170] width 43 height 14
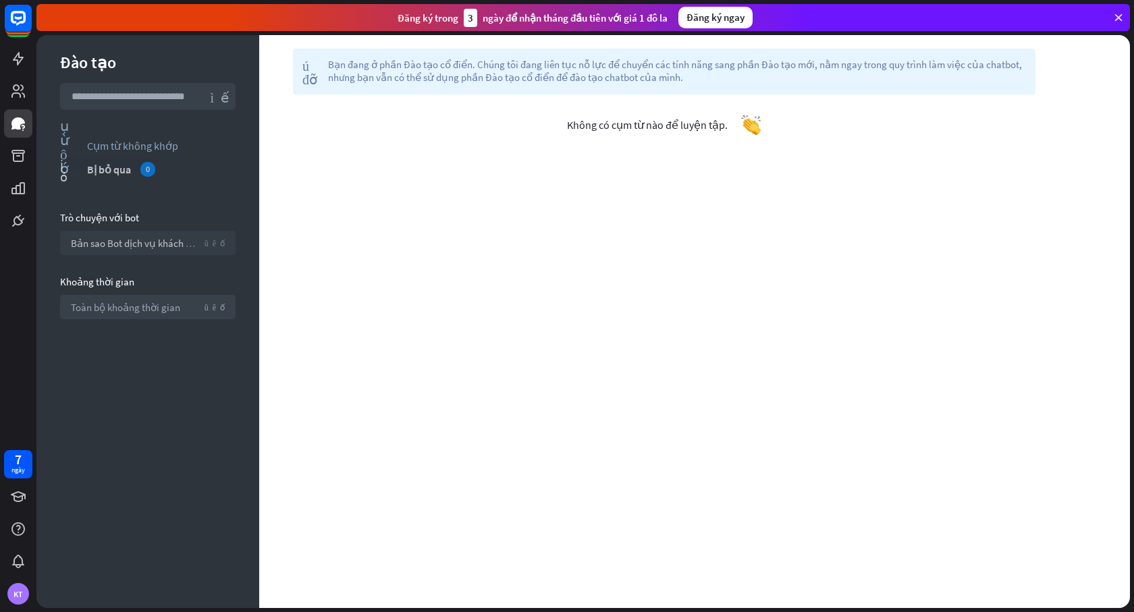
click at [117, 170] on font "Bị bỏ qua" at bounding box center [109, 170] width 44 height 14
click at [13, 23] on icon at bounding box center [18, 18] width 16 height 16
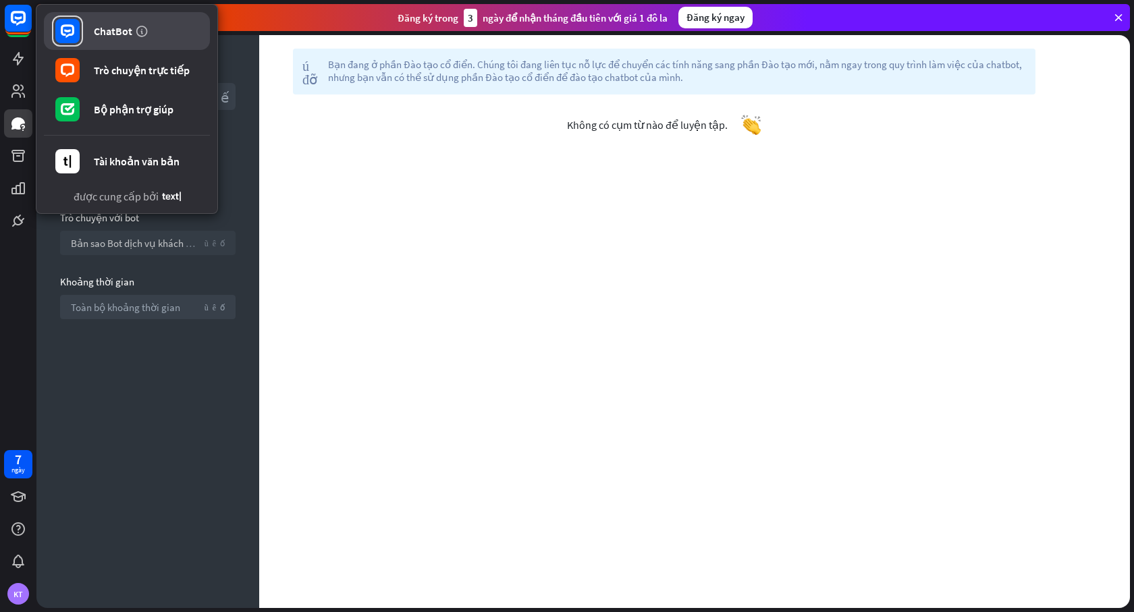
click at [101, 26] on font "ChatBot" at bounding box center [113, 31] width 38 height 14
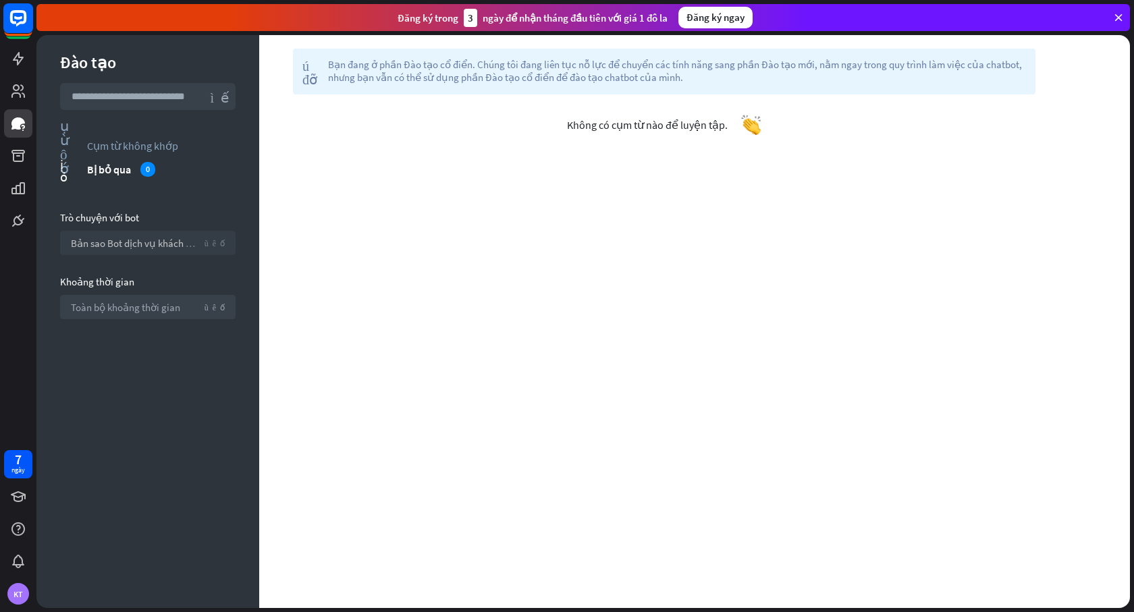
click at [18, 15] on rect at bounding box center [18, 18] width 30 height 30
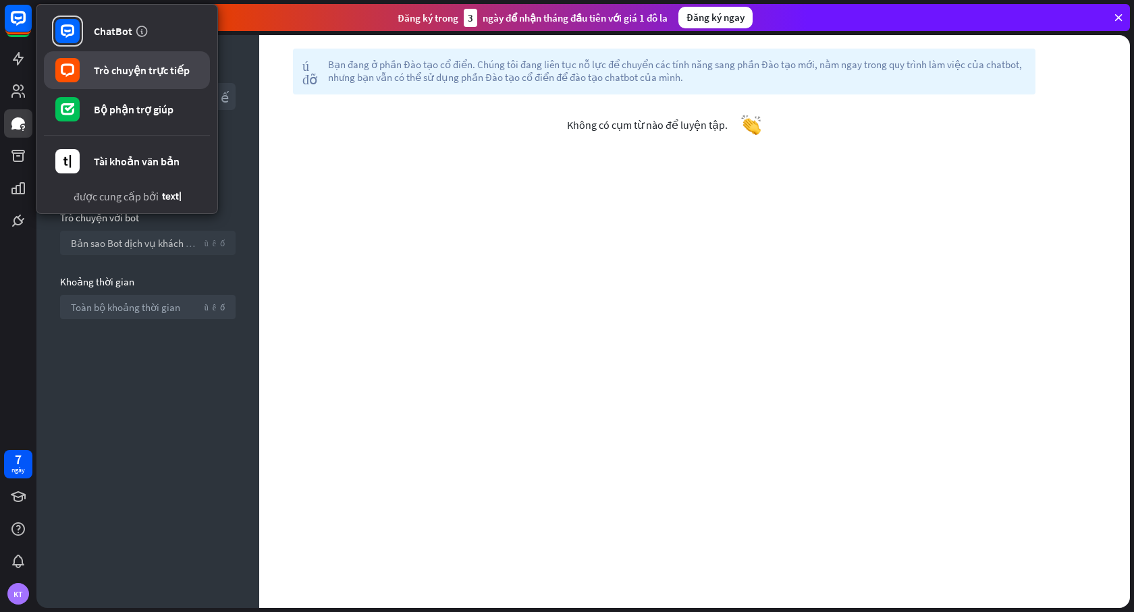
click at [122, 65] on font "Trò chuyện trực tiếp" at bounding box center [142, 70] width 96 height 14
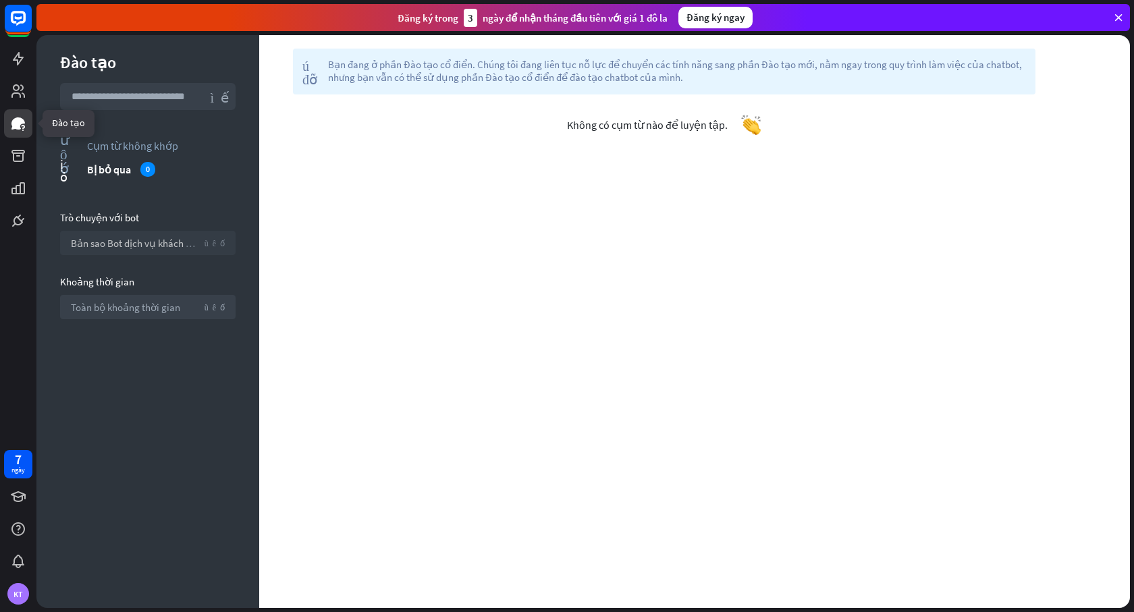
click at [15, 128] on icon at bounding box center [18, 123] width 14 height 12
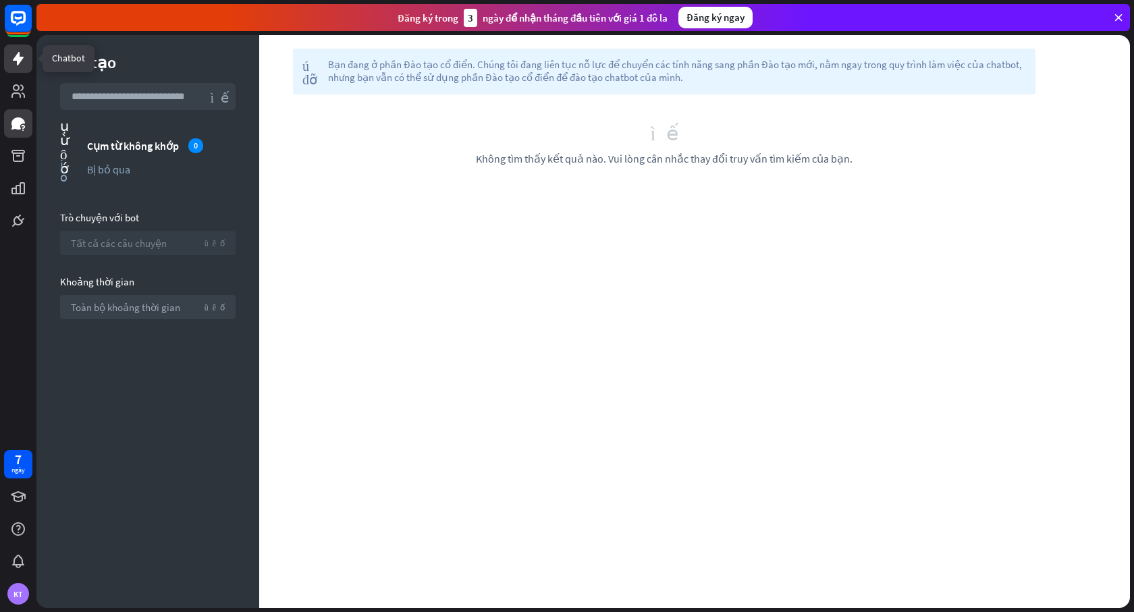
click at [15, 59] on icon at bounding box center [18, 59] width 11 height 14
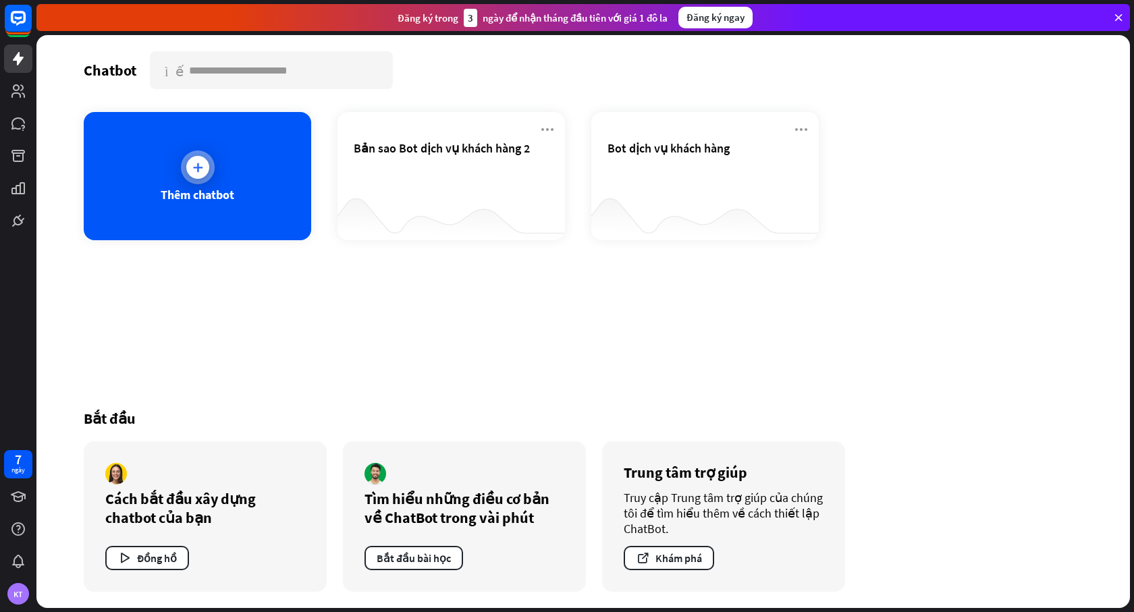
click at [199, 170] on icon at bounding box center [198, 168] width 14 height 14
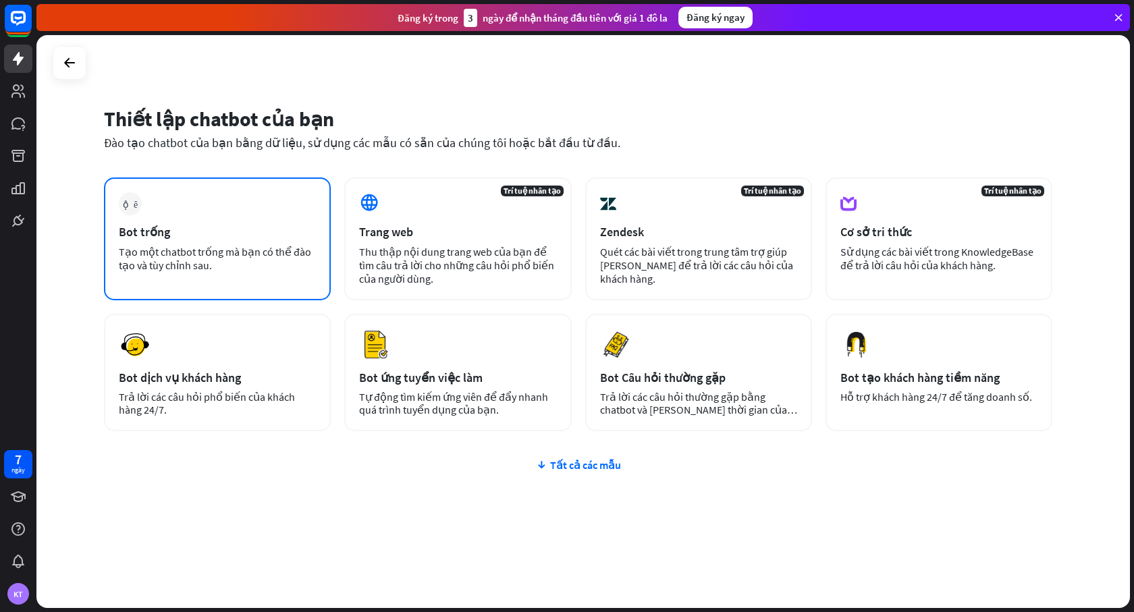
click at [211, 255] on font "Tạo một chatbot trống mà bạn có thể đào tạo và tùy chỉnh sau." at bounding box center [215, 258] width 192 height 27
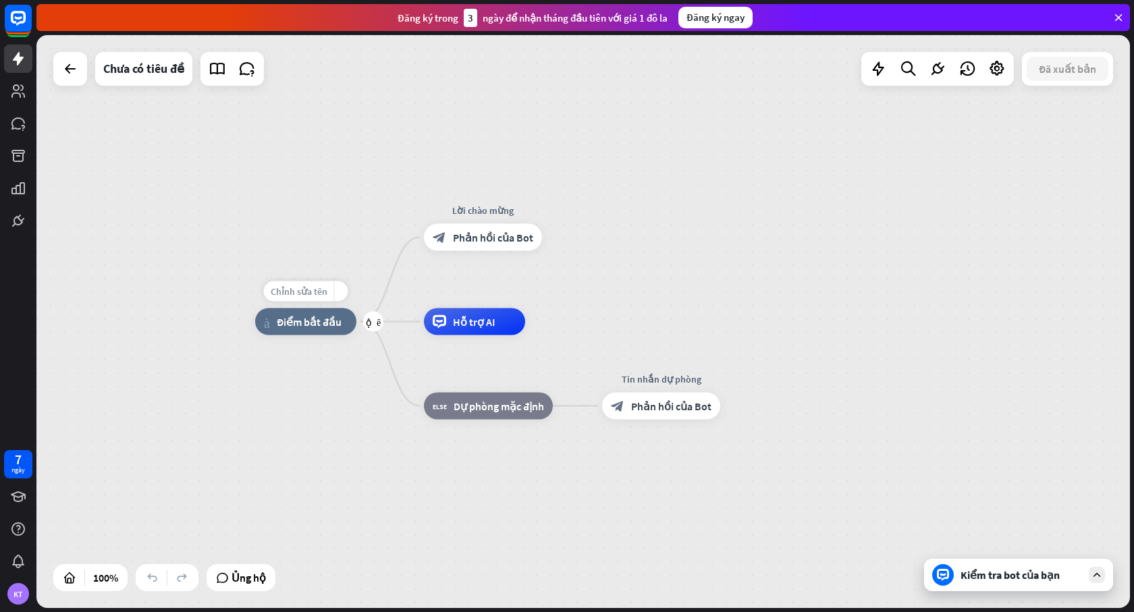
click at [311, 287] on font "Chỉnh sửa tên" at bounding box center [299, 292] width 57 height 12
type input "**********"
click at [463, 335] on div "**********" at bounding box center [583, 321] width 1094 height 573
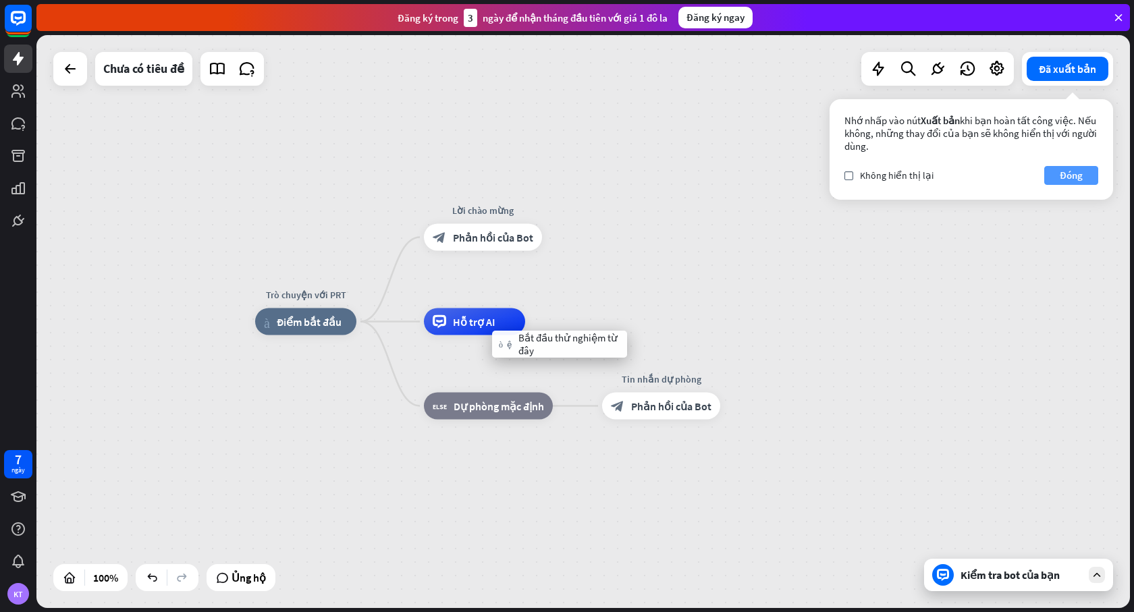
click at [1071, 173] on font "Đóng" at bounding box center [1071, 175] width 23 height 13
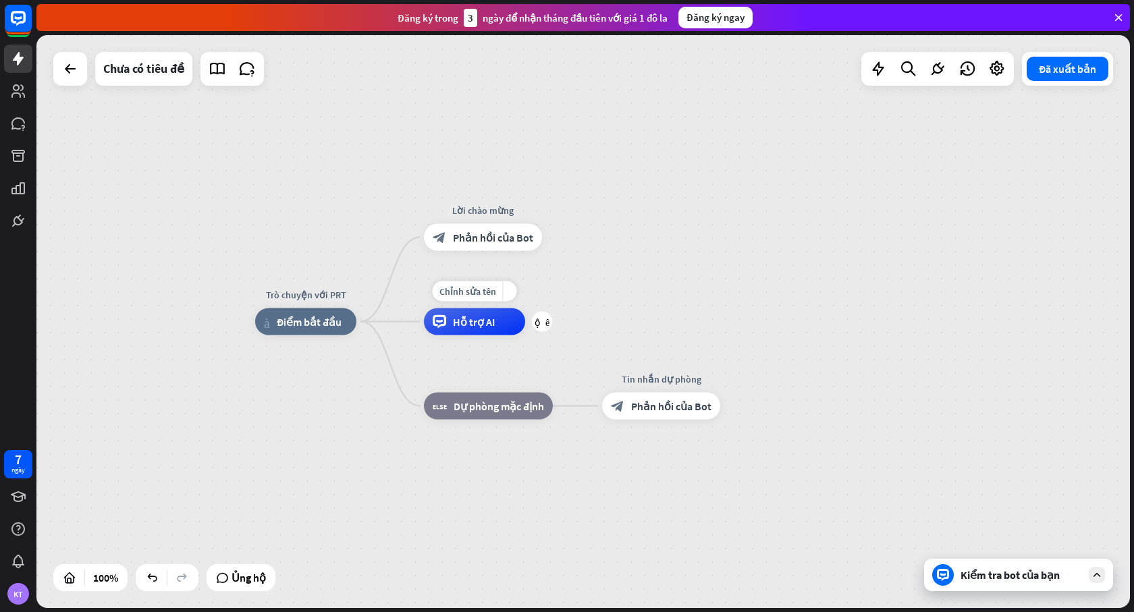
click at [486, 327] on font "Hỗ trợ AI" at bounding box center [474, 322] width 43 height 14
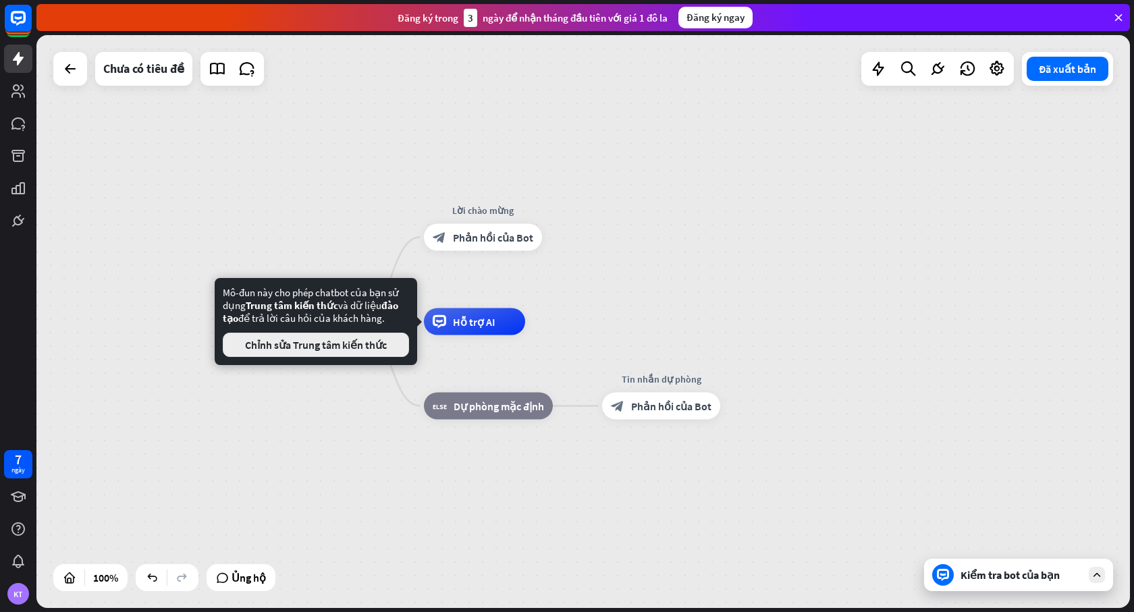
click at [331, 345] on font "Chỉnh sửa Trung tâm kiến ​​thức" at bounding box center [316, 345] width 142 height 14
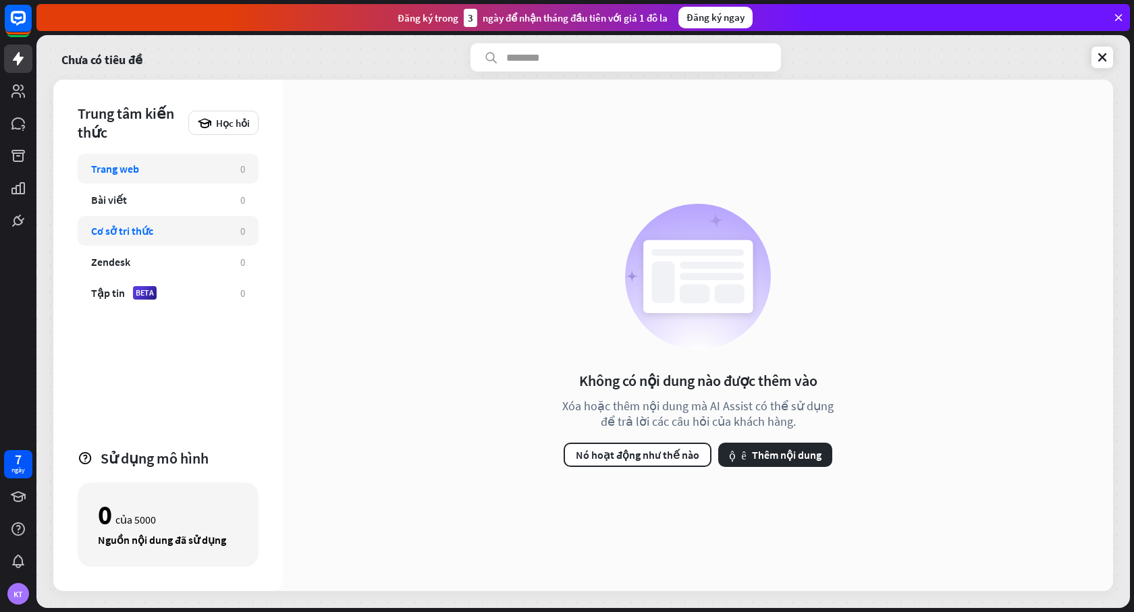
click at [132, 235] on font "Cơ sở tri thức" at bounding box center [122, 231] width 62 height 14
click at [757, 452] on font "Thêm nội dung" at bounding box center [787, 455] width 70 height 14
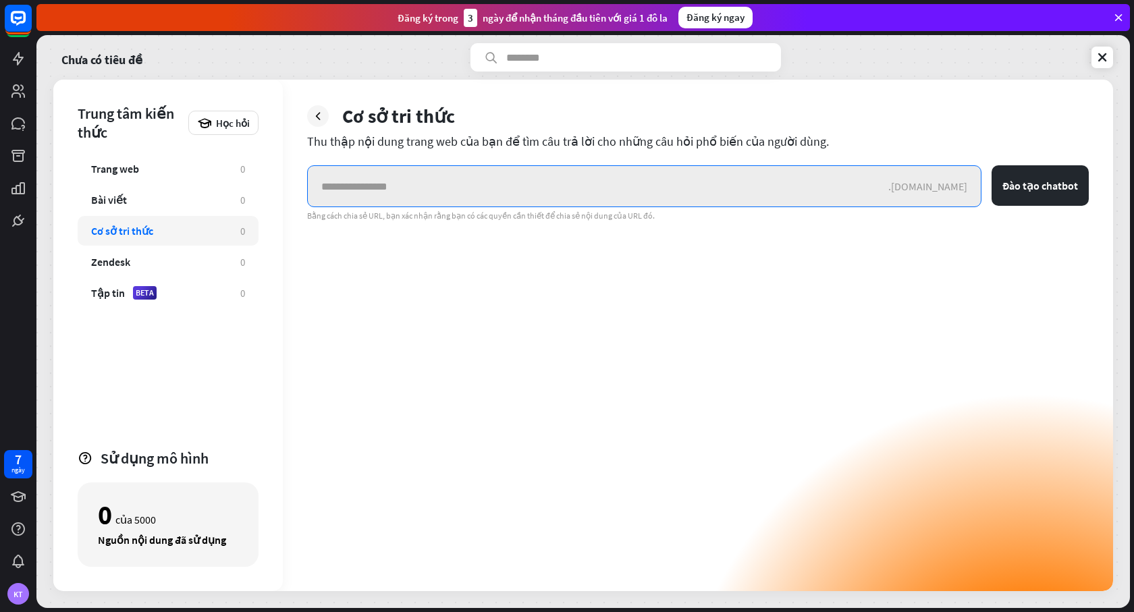
click at [379, 184] on input "text" at bounding box center [598, 186] width 581 height 41
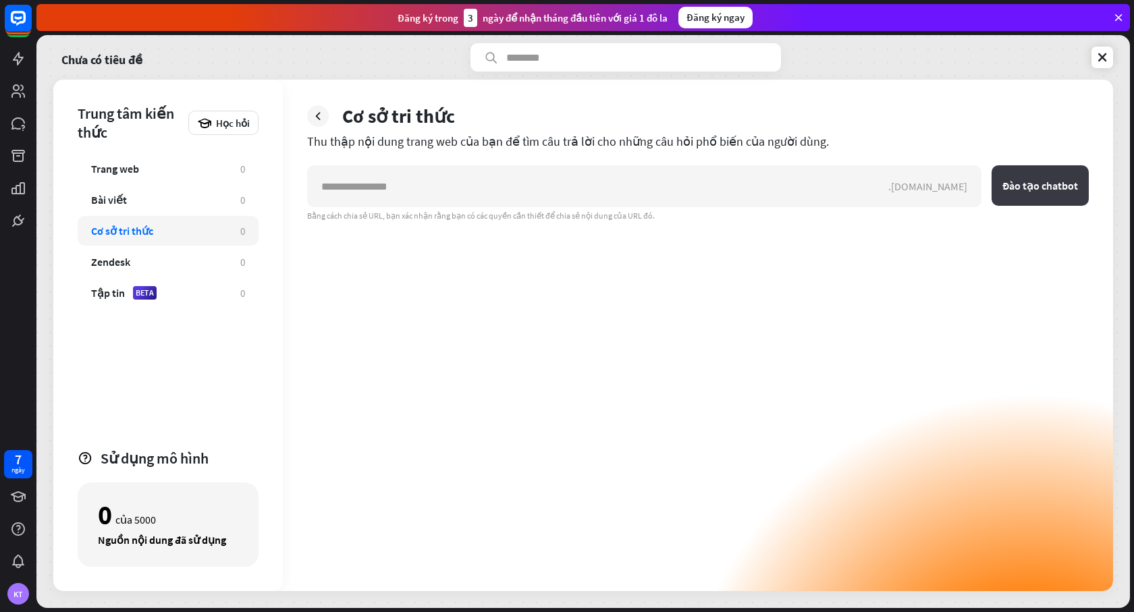
click at [1044, 190] on font "Đào tạo chatbot" at bounding box center [1040, 186] width 76 height 14
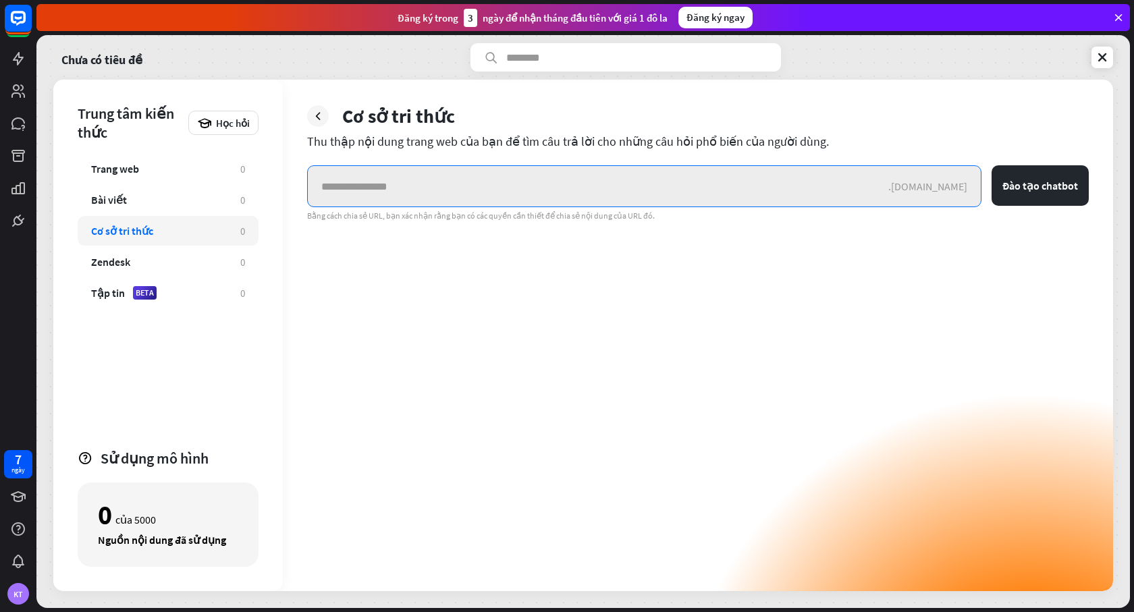
click at [412, 193] on input "text" at bounding box center [598, 186] width 581 height 41
paste input "**********"
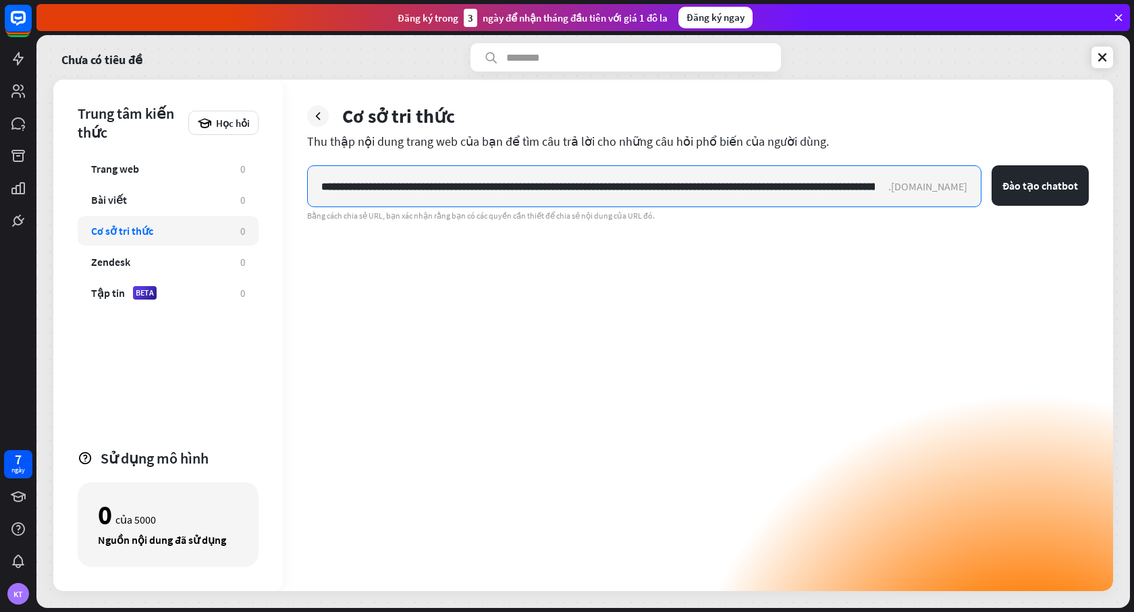
scroll to position [0, 39461]
type input "**********"
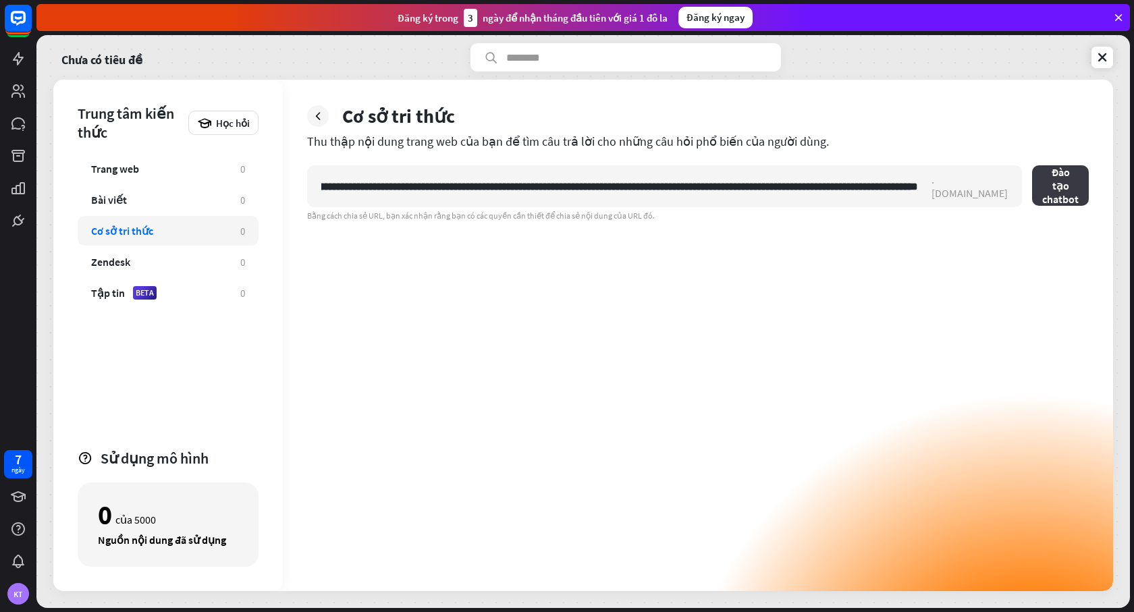
click at [1042, 182] on font "Đào tạo chatbot" at bounding box center [1060, 185] width 36 height 41
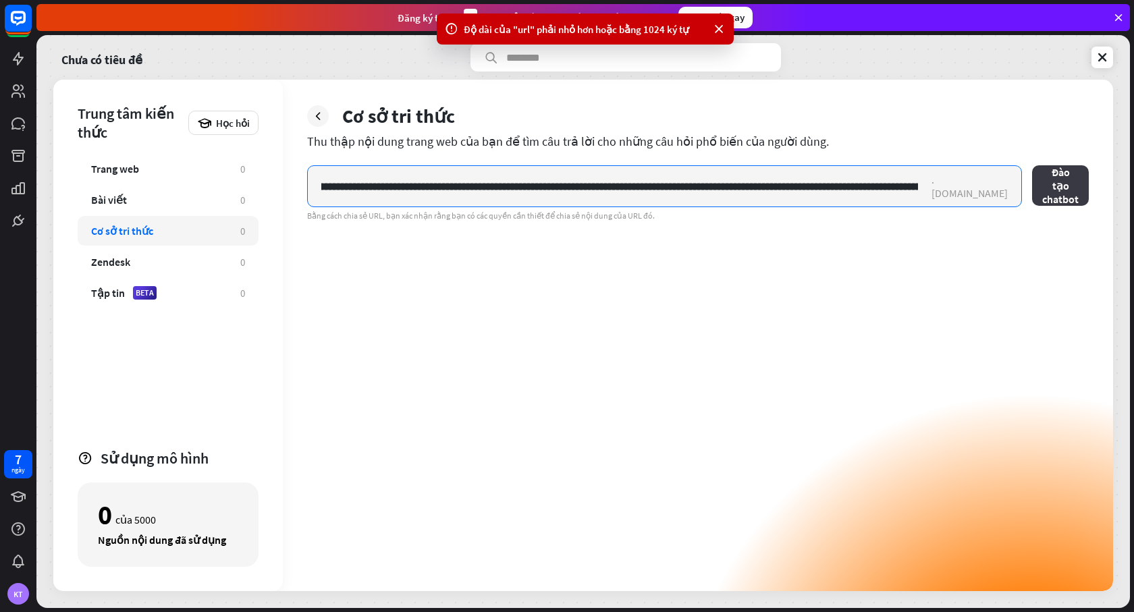
drag, startPoint x: 329, startPoint y: 185, endPoint x: 1039, endPoint y: 205, distance: 709.7
click at [1039, 205] on form ".[DOMAIN_NAME] Đào tạo chatbot" at bounding box center [698, 186] width 782 height 42
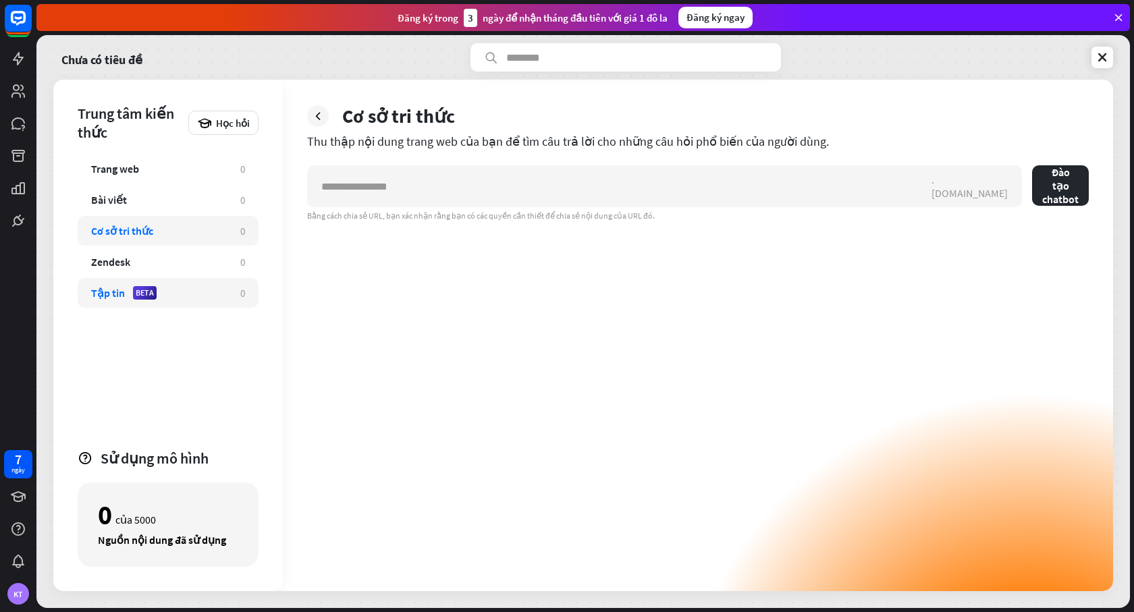
click at [97, 296] on font "Tập tin" at bounding box center [108, 293] width 34 height 14
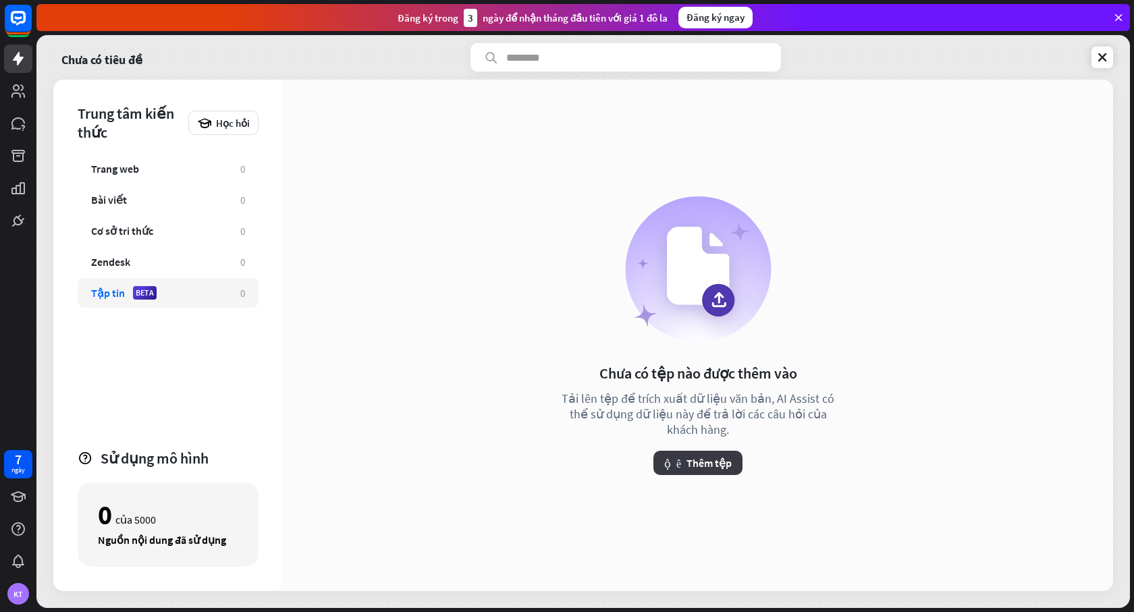
click at [688, 457] on font "Thêm tệp" at bounding box center [709, 463] width 45 height 14
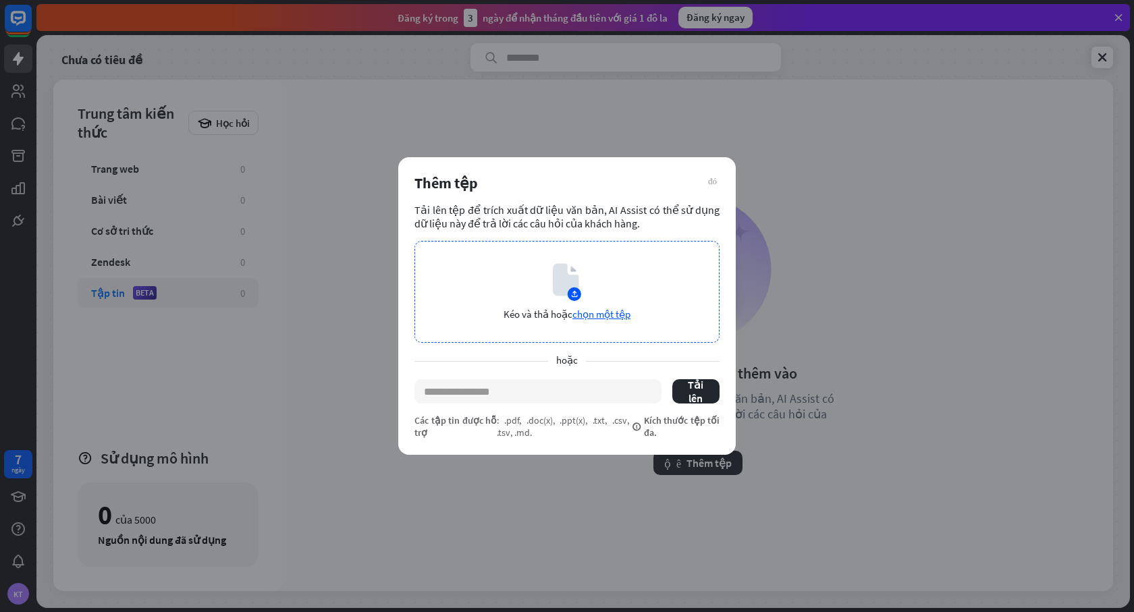
click at [597, 318] on div "Kéo và thả hoặc chọn một tệp" at bounding box center [566, 292] width 305 height 102
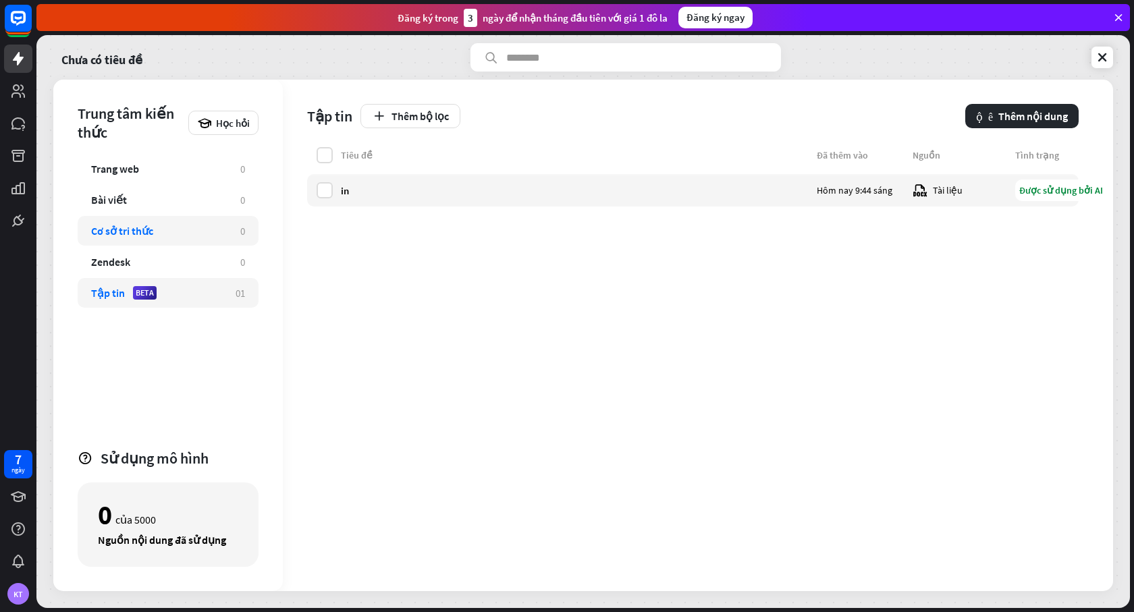
click at [128, 227] on font "Cơ sở tri thức" at bounding box center [122, 231] width 62 height 14
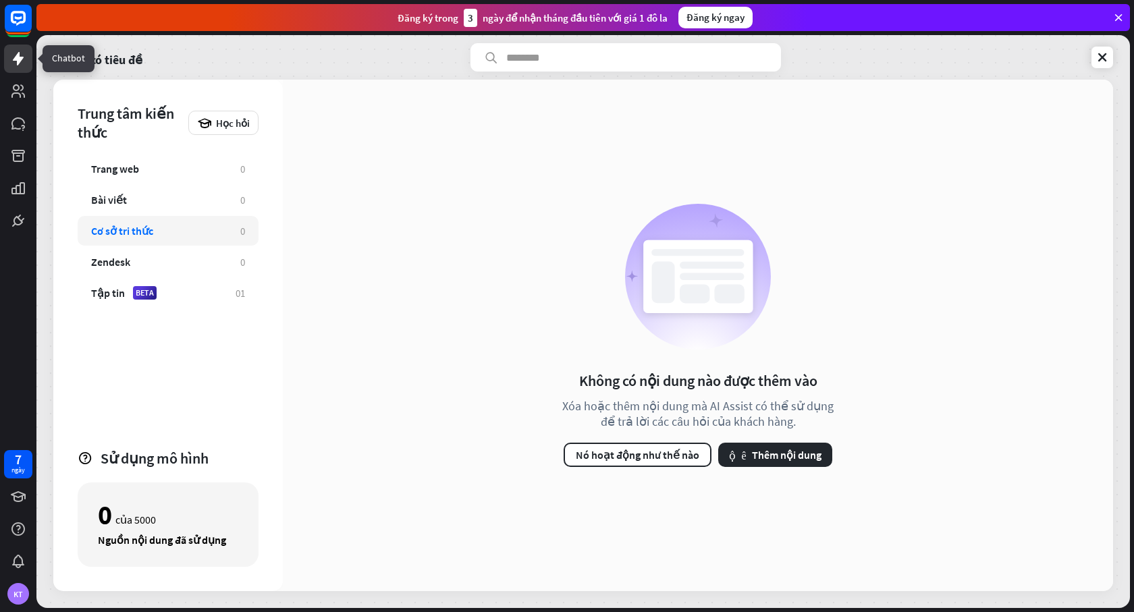
click at [17, 59] on icon at bounding box center [18, 59] width 11 height 14
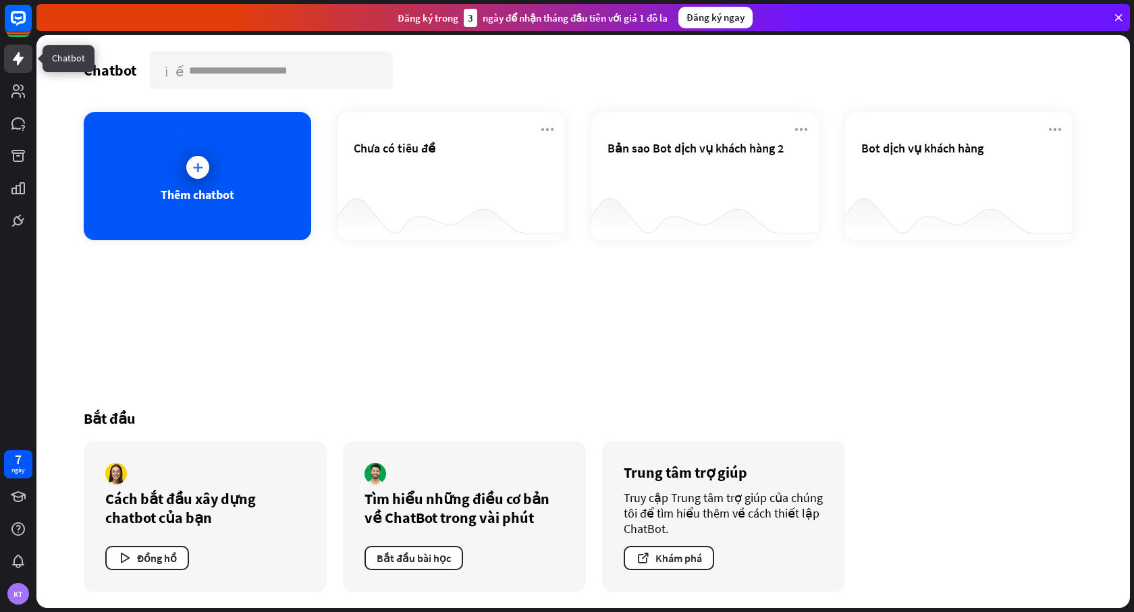
click at [17, 59] on icon at bounding box center [18, 59] width 11 height 14
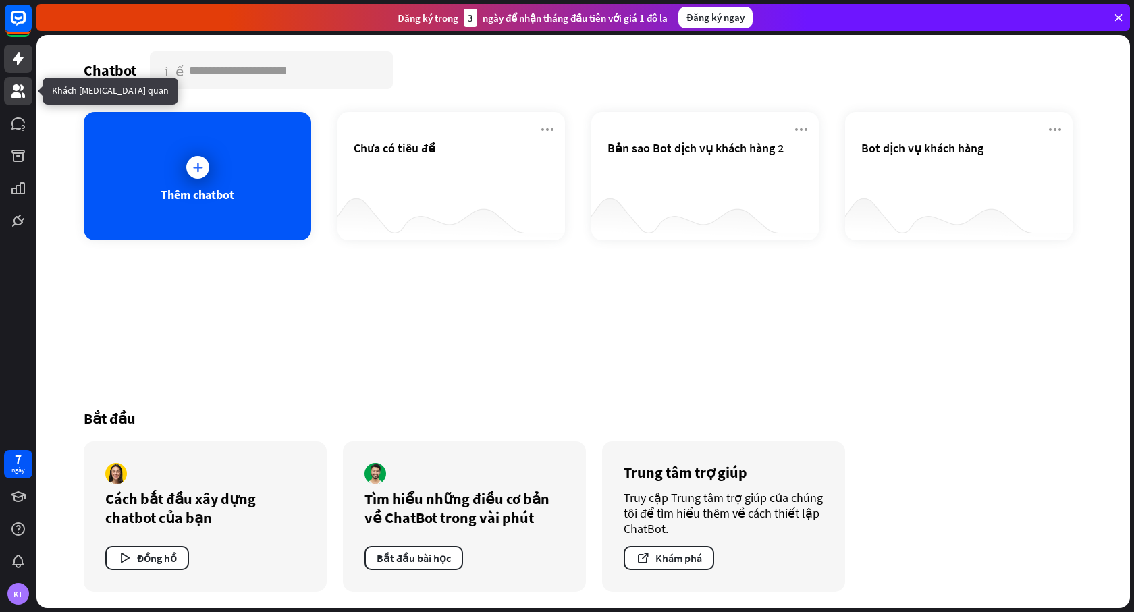
click at [11, 92] on icon at bounding box center [18, 91] width 16 height 16
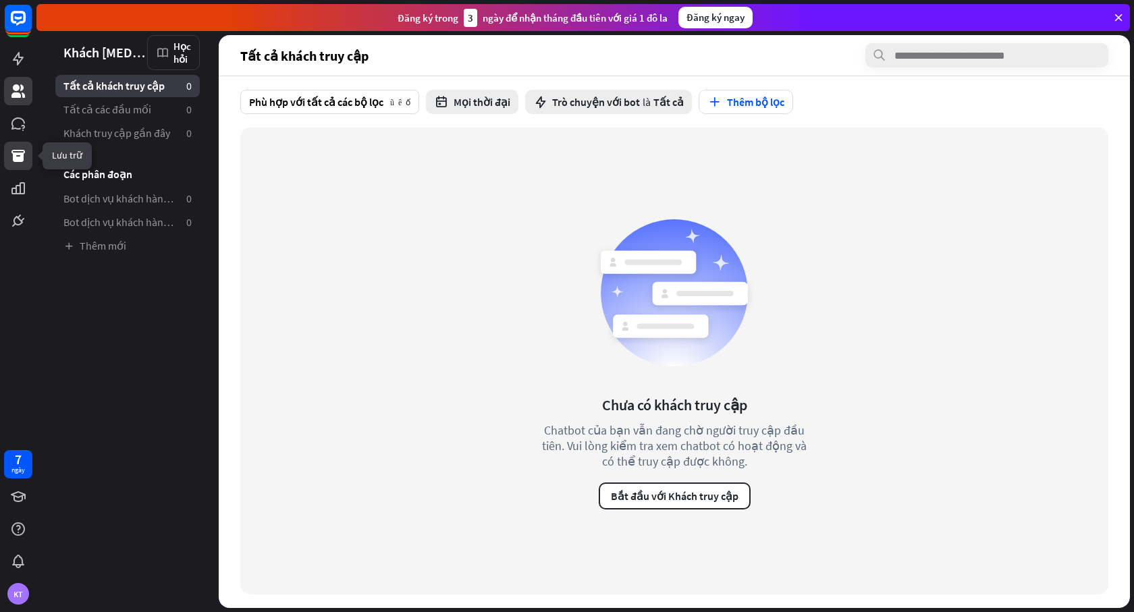
click at [14, 157] on icon at bounding box center [18, 156] width 14 height 12
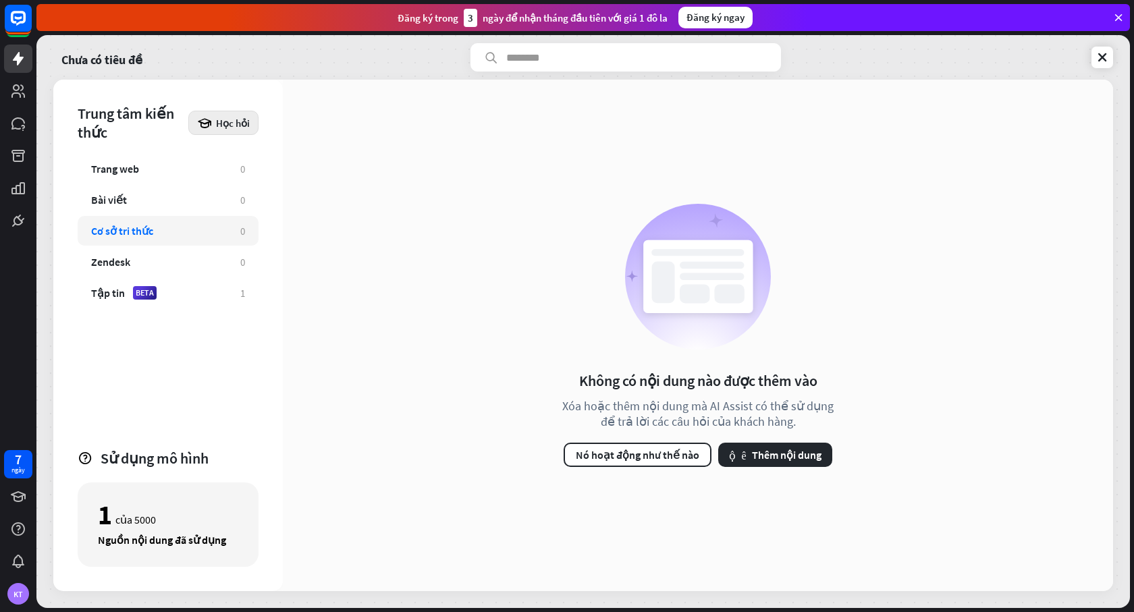
click at [233, 124] on font "Học hỏi" at bounding box center [233, 123] width 34 height 13
click at [113, 297] on font "Tập tin" at bounding box center [108, 293] width 34 height 14
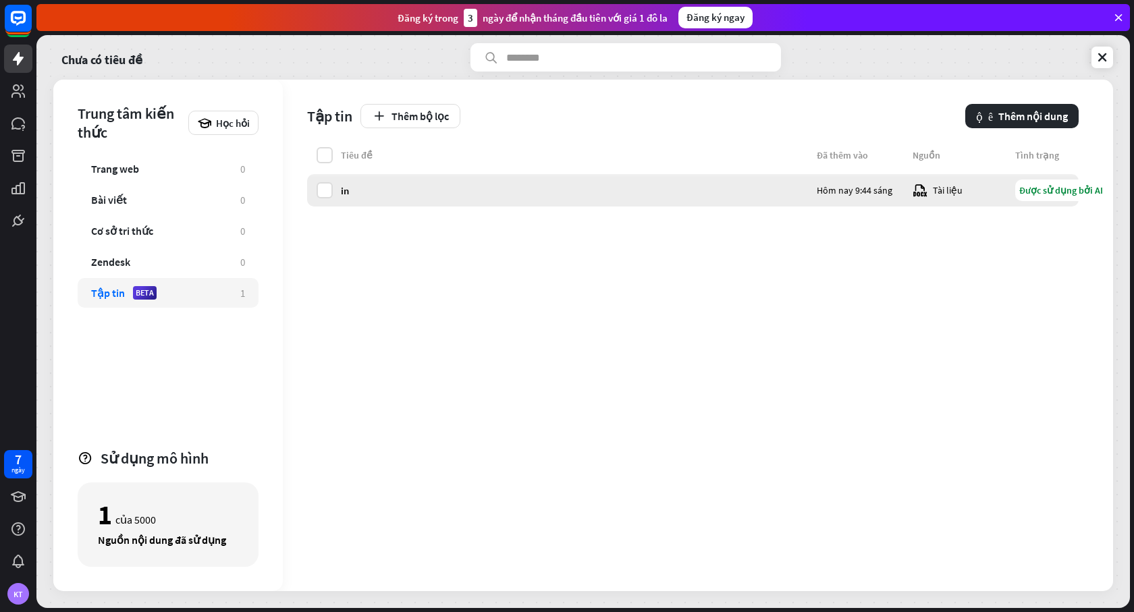
click at [947, 192] on font "Tài liệu" at bounding box center [948, 190] width 30 height 12
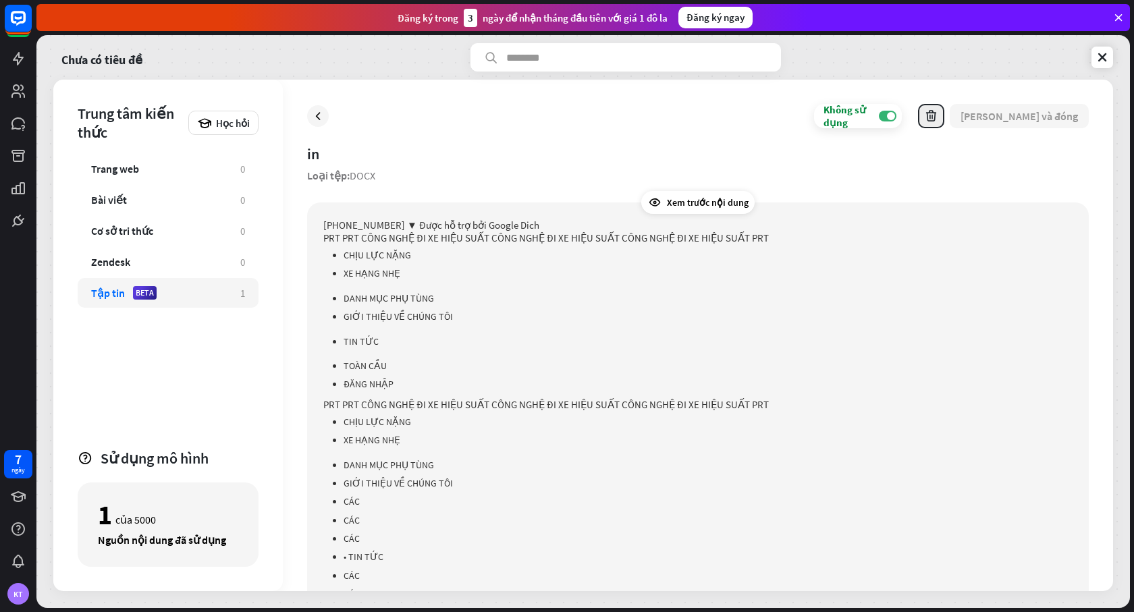
click at [938, 114] on icon "button" at bounding box center [931, 116] width 14 height 14
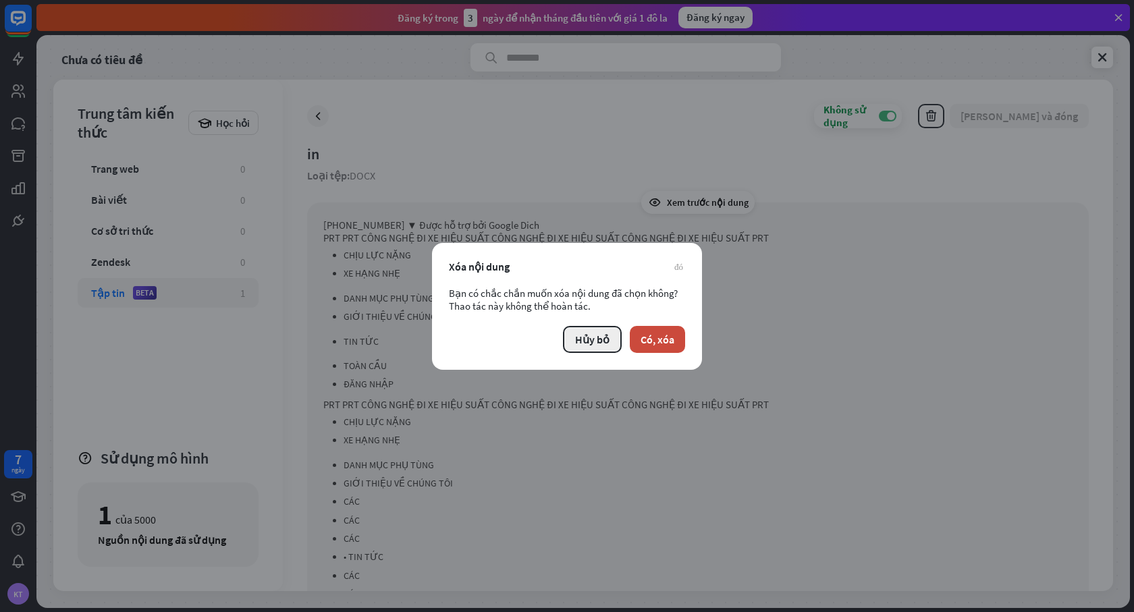
click at [589, 342] on font "Hủy bỏ" at bounding box center [592, 340] width 34 height 14
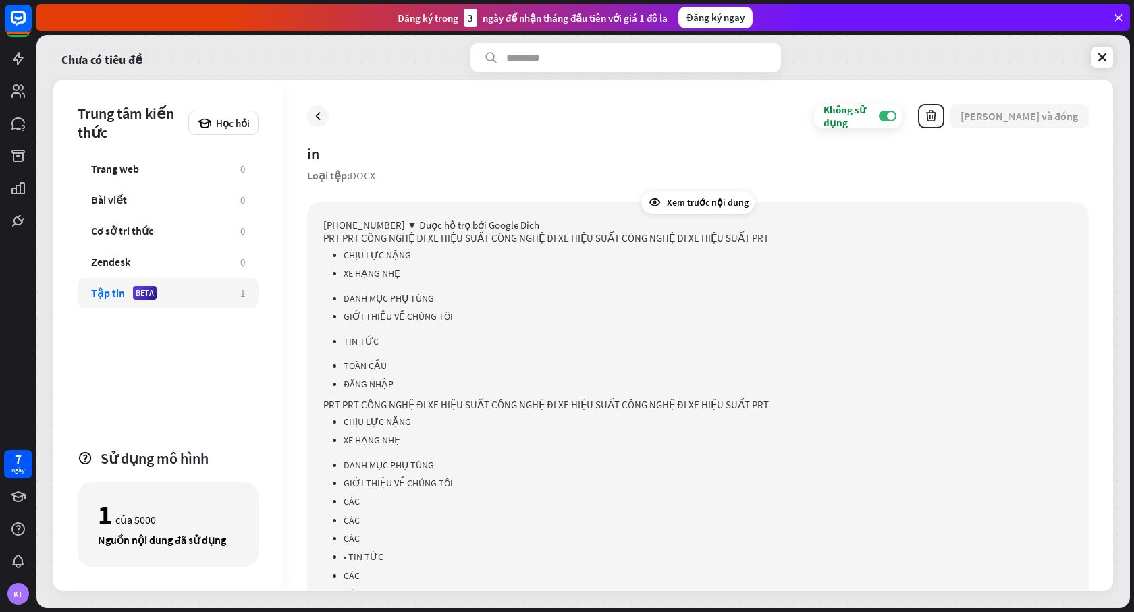
click at [1048, 118] on font "[PERSON_NAME] và đóng" at bounding box center [1019, 116] width 117 height 14
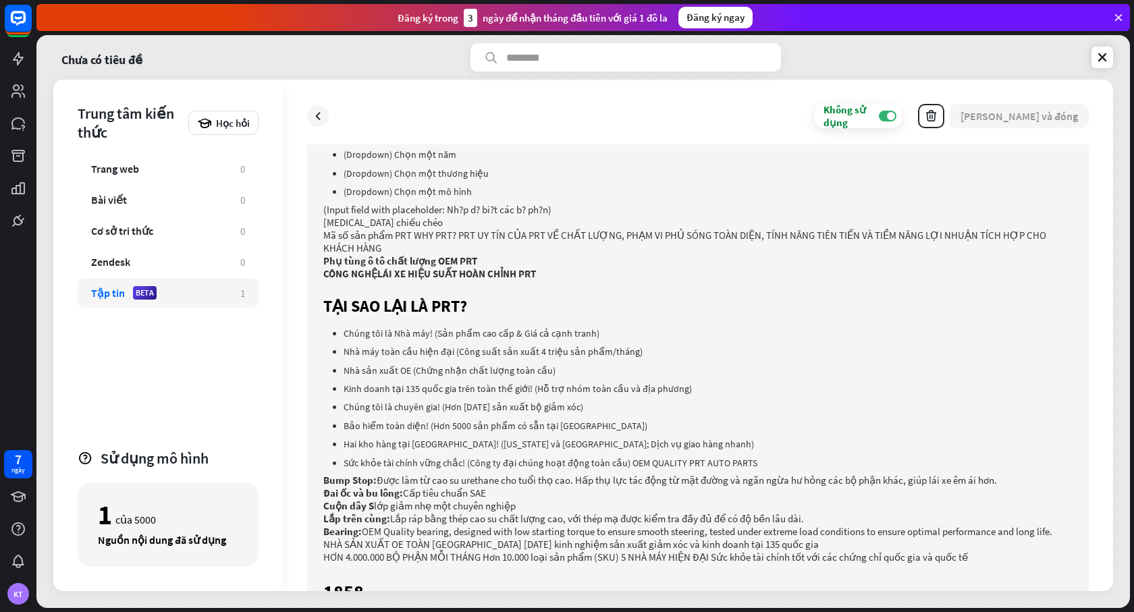
scroll to position [606, 0]
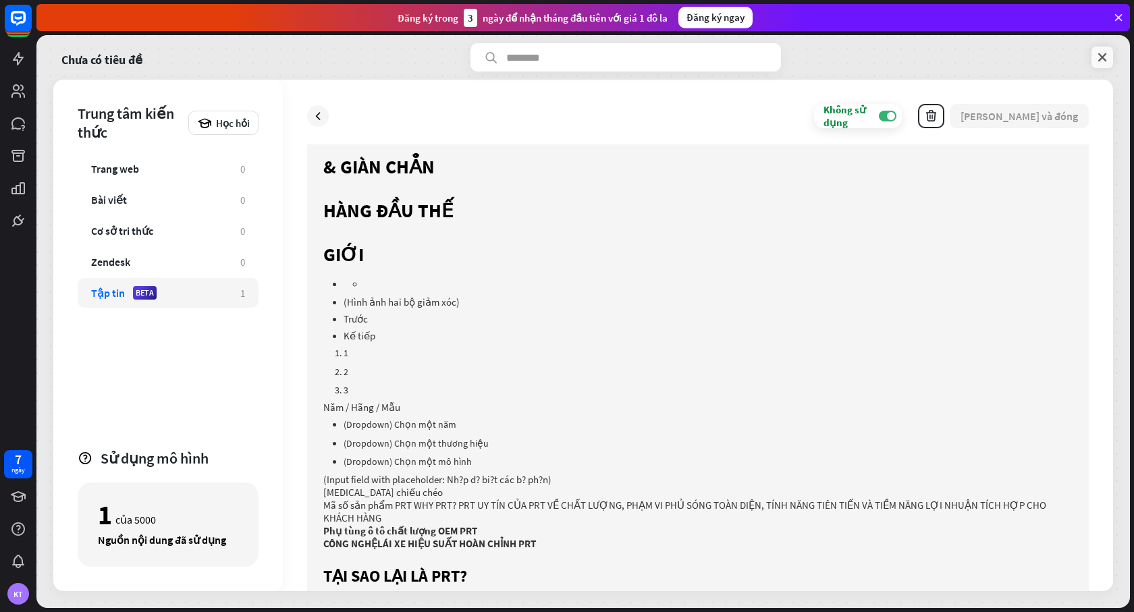
click at [1104, 58] on icon at bounding box center [1103, 58] width 14 height 14
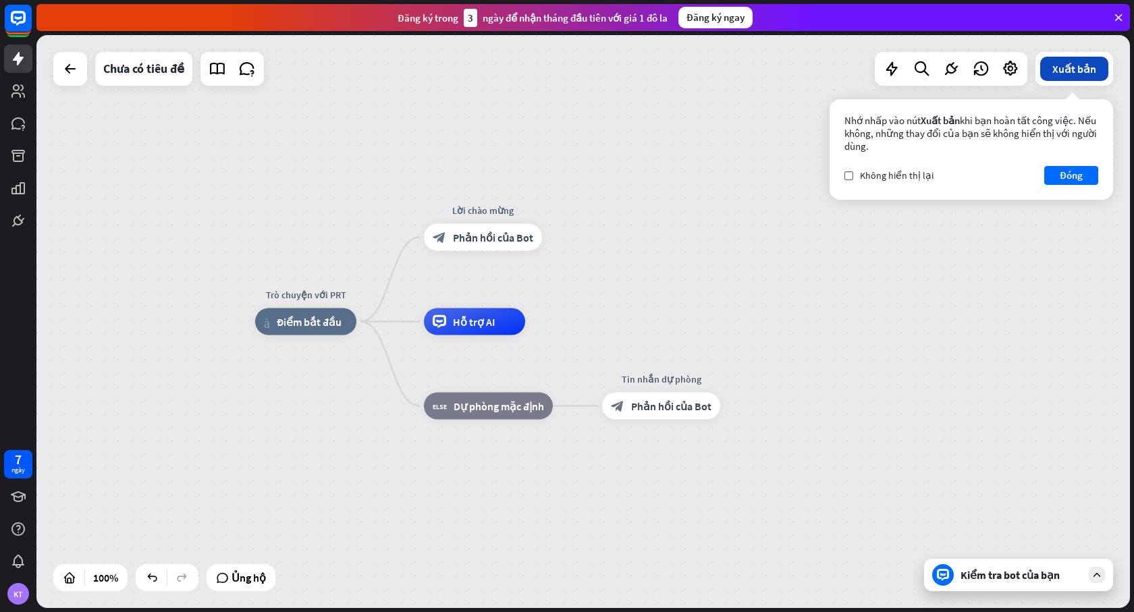
click at [1076, 69] on font "Xuất bản" at bounding box center [1074, 69] width 44 height 14
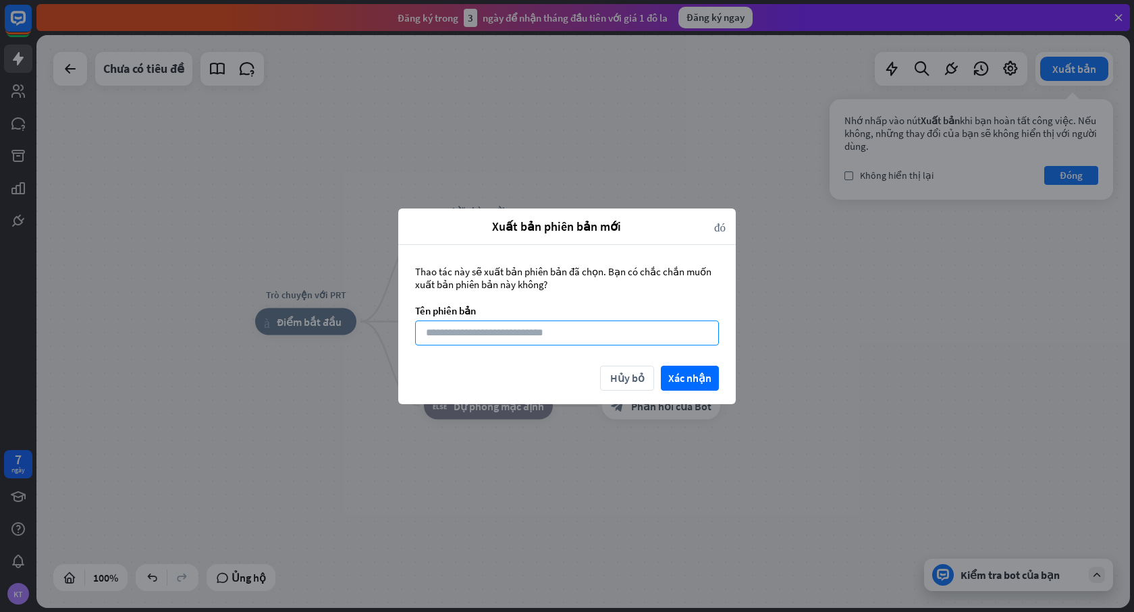
click at [532, 335] on input at bounding box center [567, 333] width 304 height 25
type input "*"
type input "**********"
click at [706, 375] on font "Xác nhận" at bounding box center [689, 378] width 43 height 14
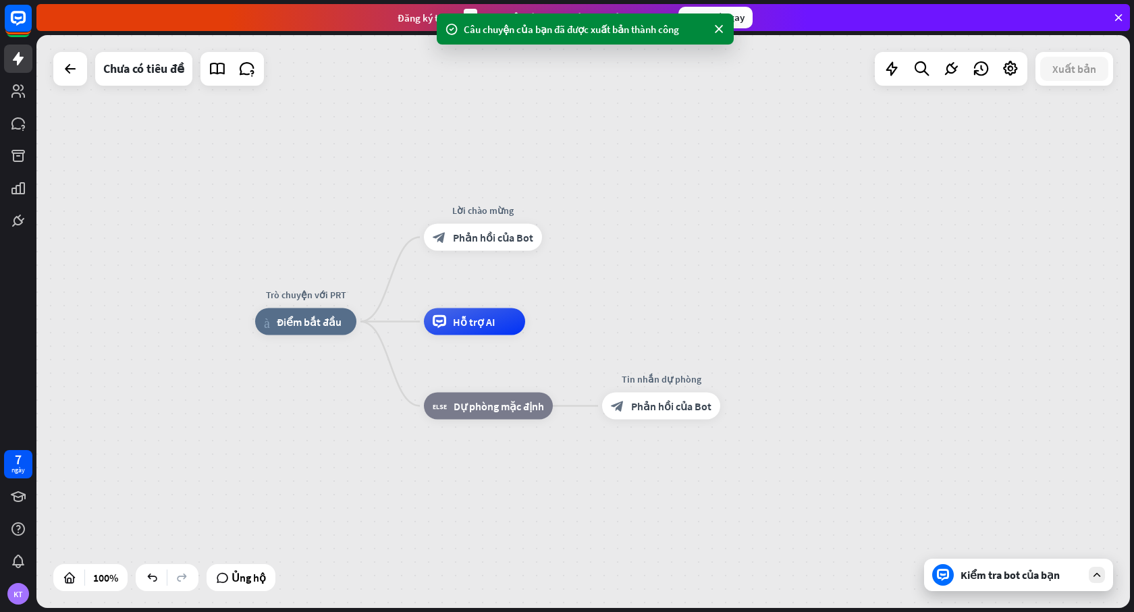
click at [985, 574] on font "Kiểm tra bot của bạn" at bounding box center [1010, 575] width 99 height 14
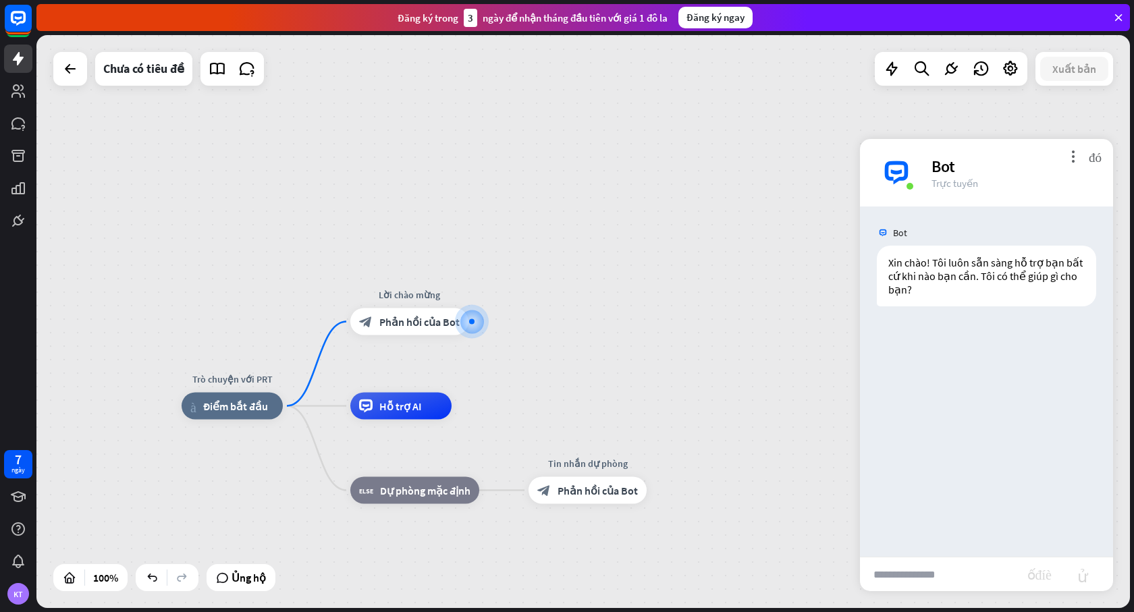
click at [905, 574] on input "text" at bounding box center [943, 575] width 167 height 34
type input "*"
type input "**********"
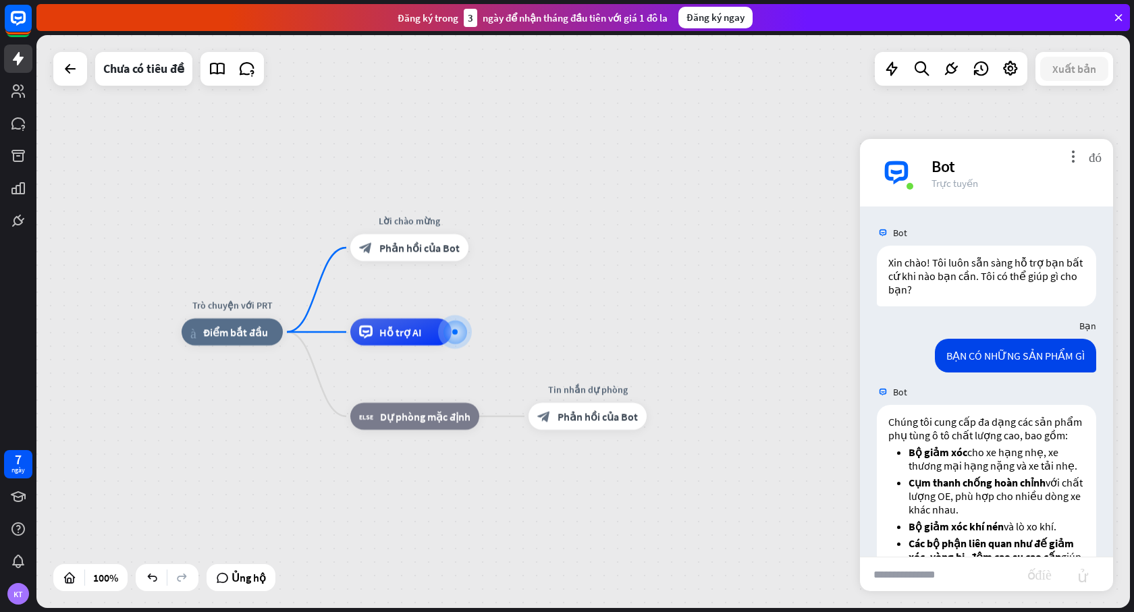
scroll to position [246, 0]
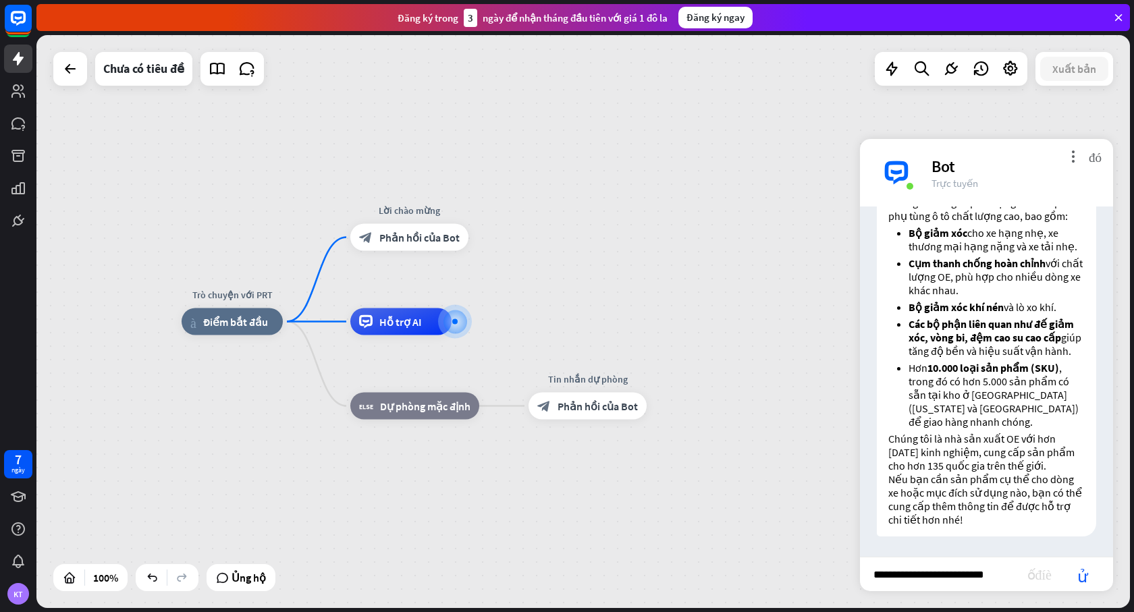
type input "**********"
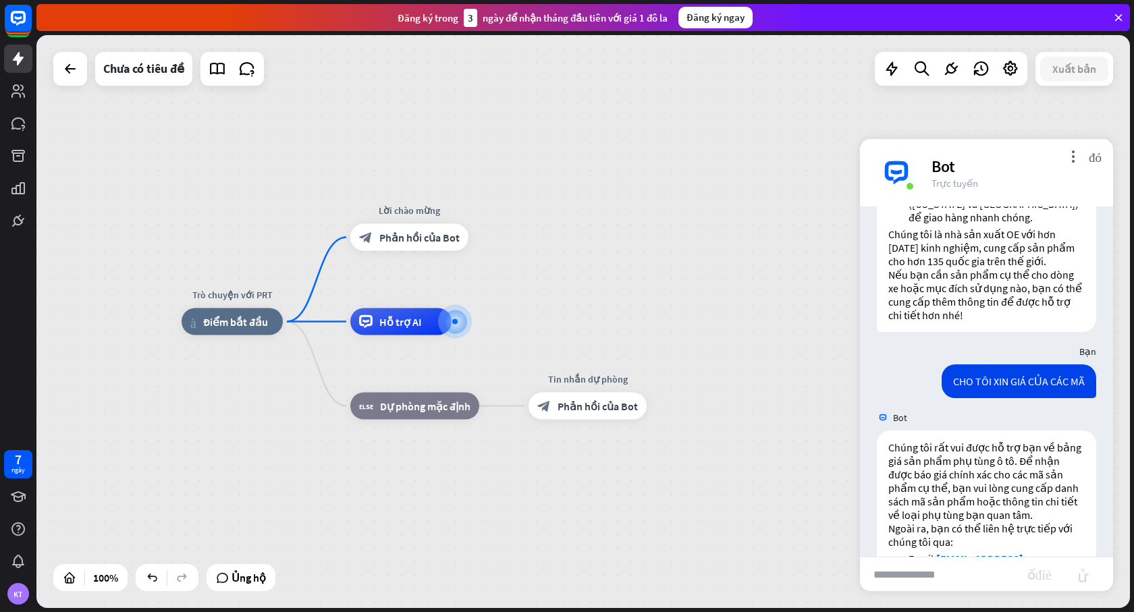
scroll to position [483, 0]
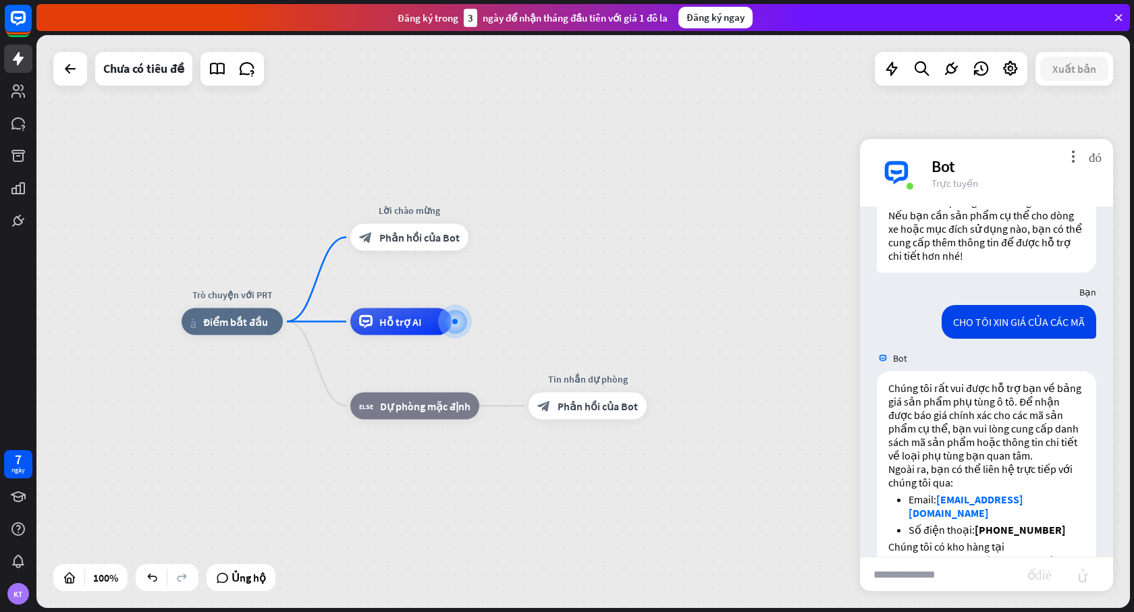
click at [896, 173] on img at bounding box center [896, 173] width 41 height 41
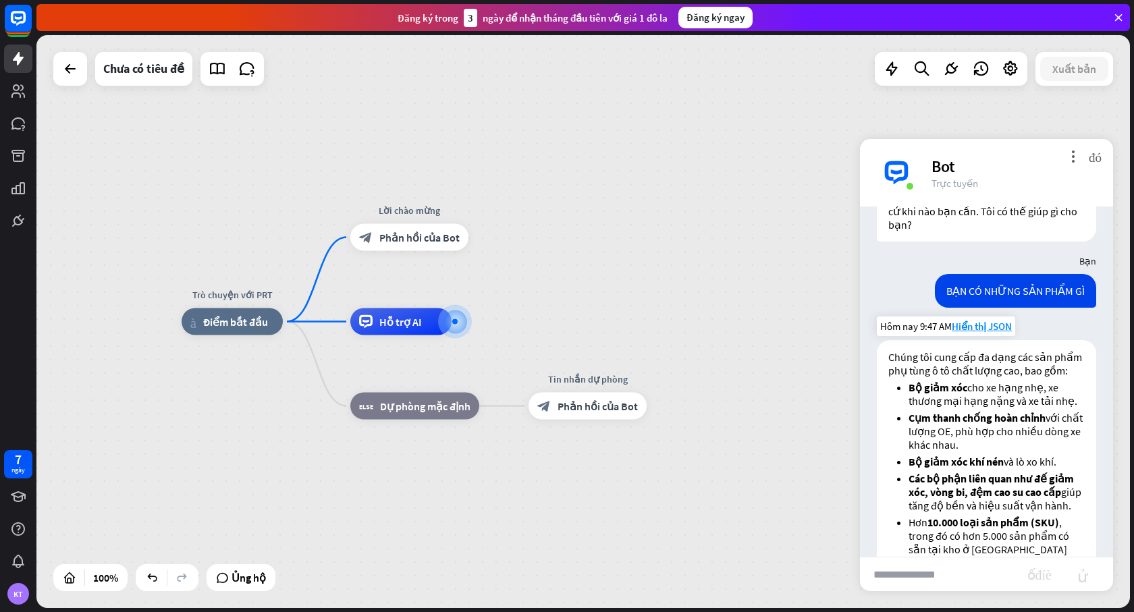
scroll to position [0, 0]
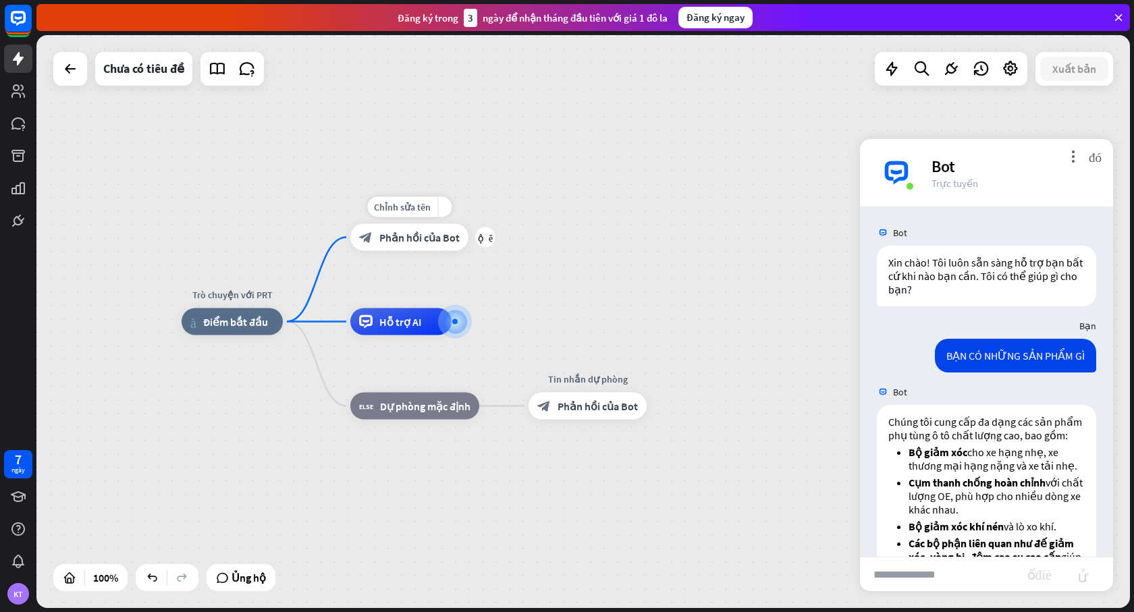
click at [387, 234] on font "Phản hồi của Bot" at bounding box center [419, 238] width 80 height 14
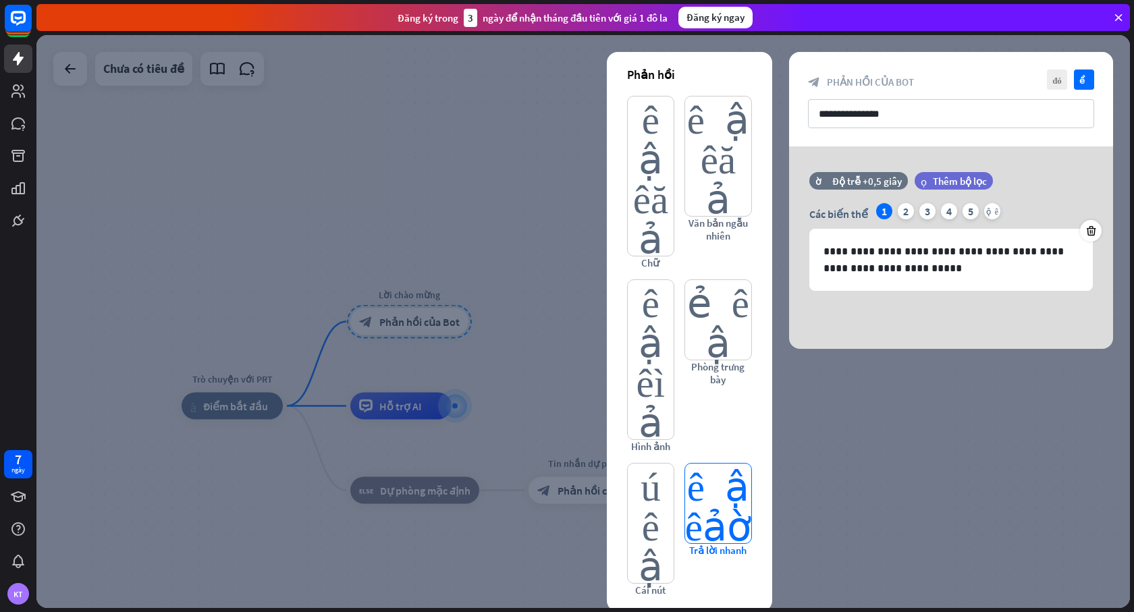
click at [728, 544] on font "Trả lời nhanh" at bounding box center [717, 550] width 57 height 13
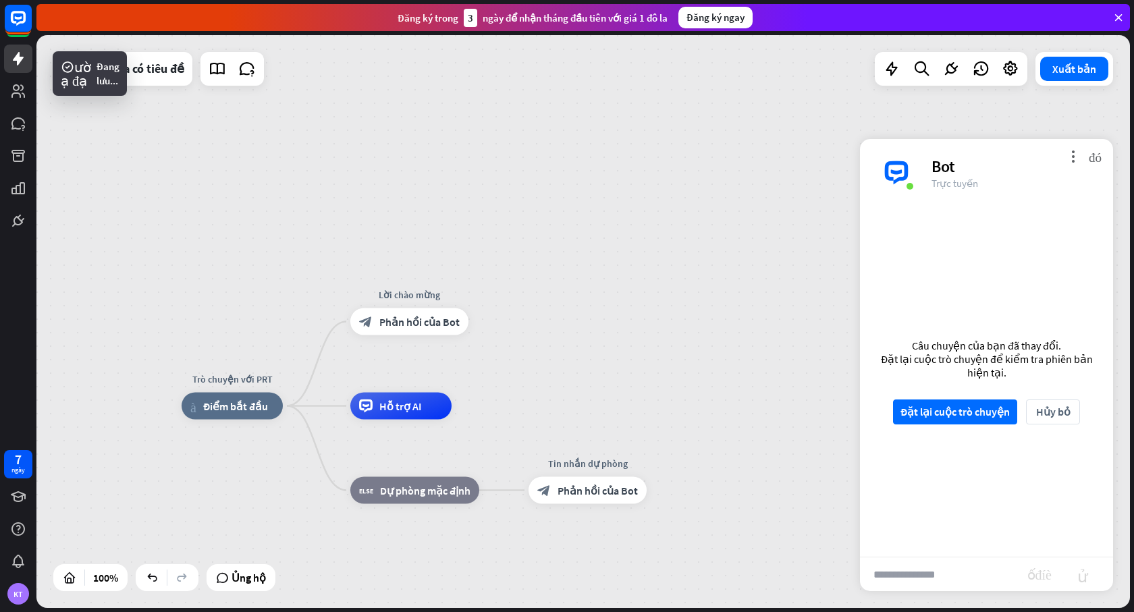
click at [815, 214] on div "Trò chuyện với PRT nhà_2 Điểm bắt đầu Lời chào mừng block_bot_response Phản hồi…" at bounding box center [583, 321] width 1094 height 573
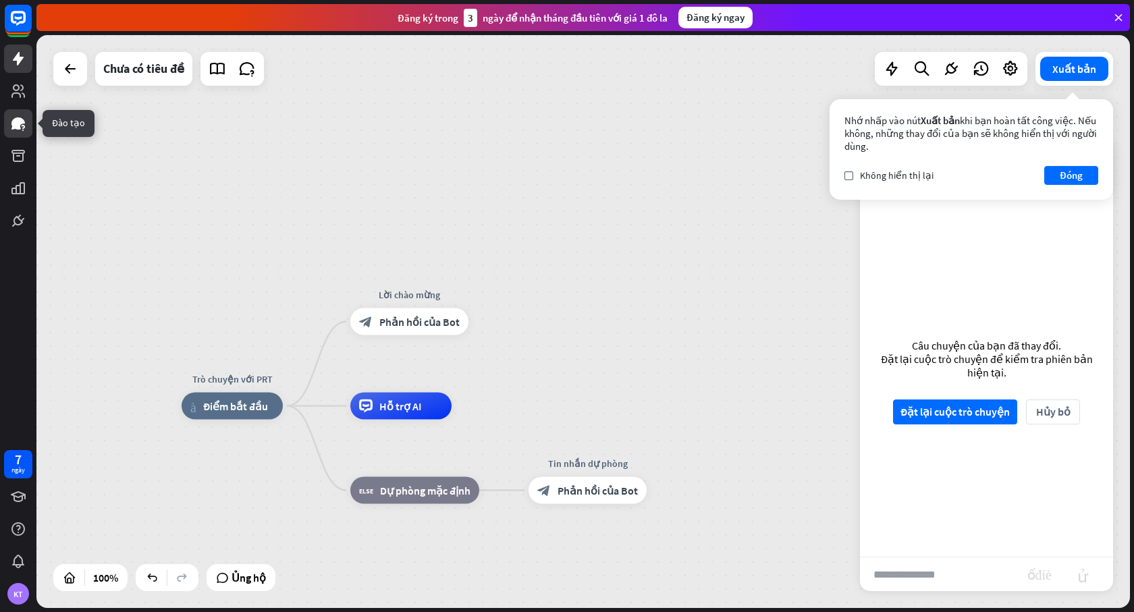
click at [16, 122] on icon at bounding box center [18, 123] width 14 height 12
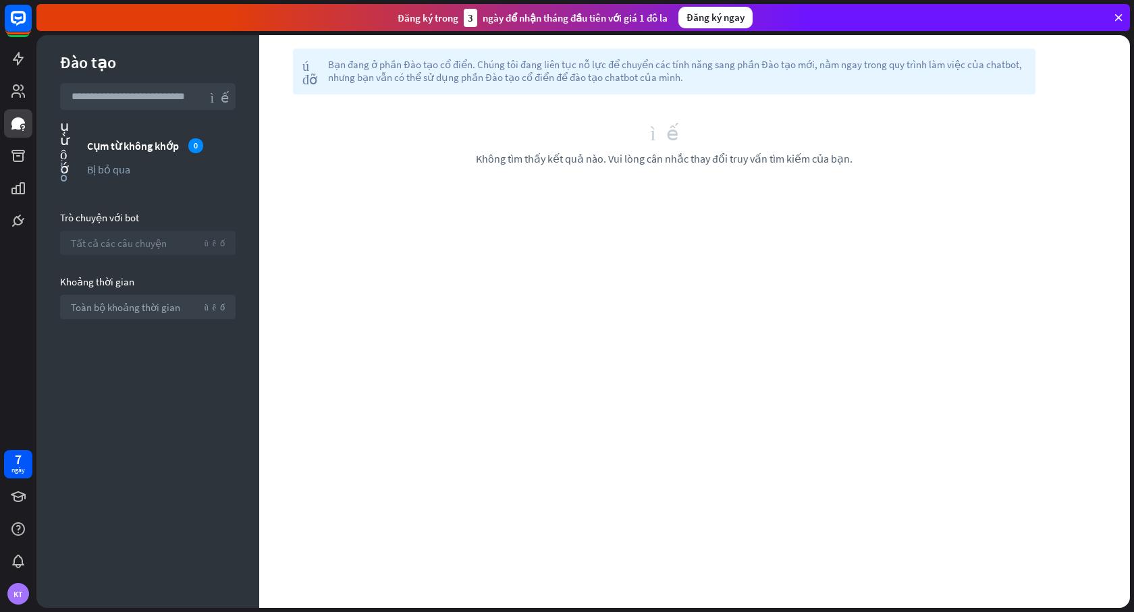
click at [86, 242] on font "Tất cả các câu chuyện" at bounding box center [119, 243] width 96 height 13
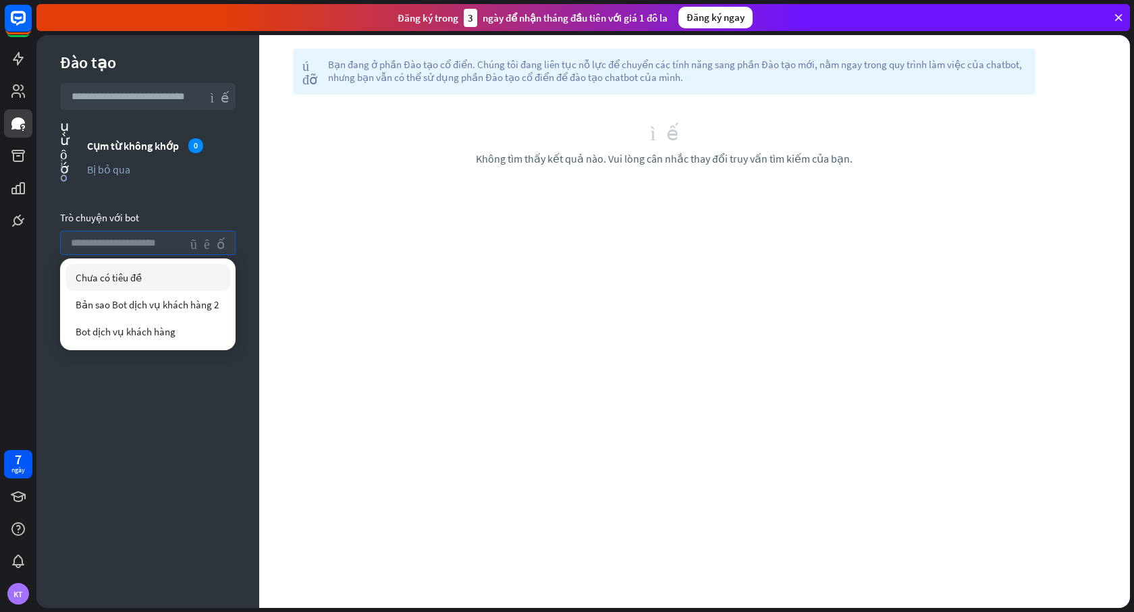
click at [109, 271] on font "Chưa có tiêu đề" at bounding box center [109, 277] width 66 height 13
click at [101, 423] on div "Đào tạo tìm kiếm cụm từ không khớp Cụm từ không khớp 0 bị bỏ qua Bị bỏ qua Trò …" at bounding box center [147, 321] width 223 height 573
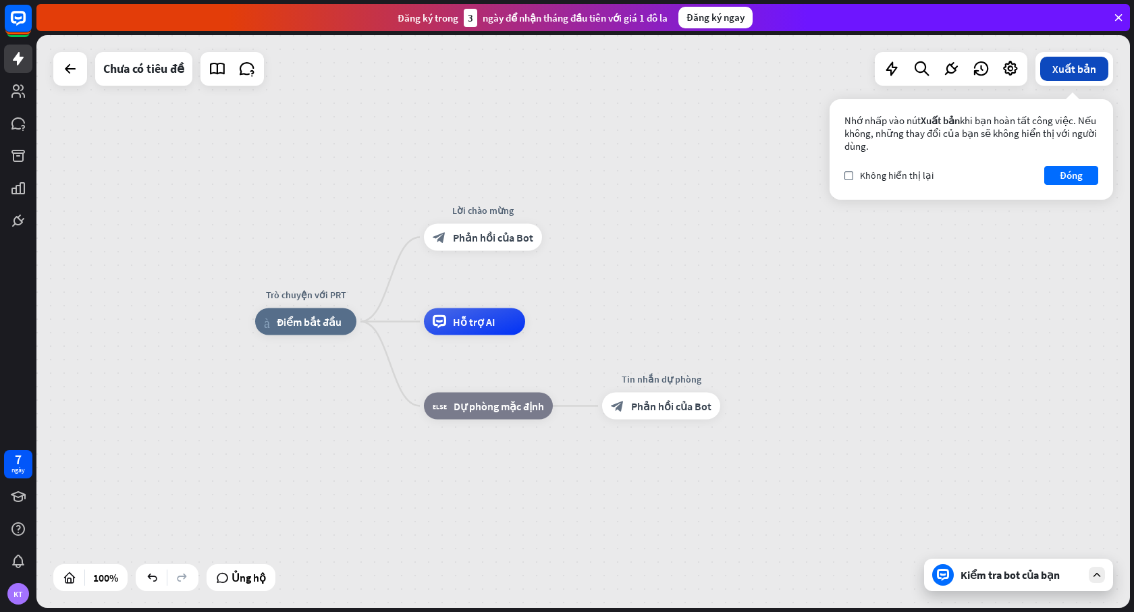
click at [1069, 65] on font "Xuất bản" at bounding box center [1074, 69] width 44 height 14
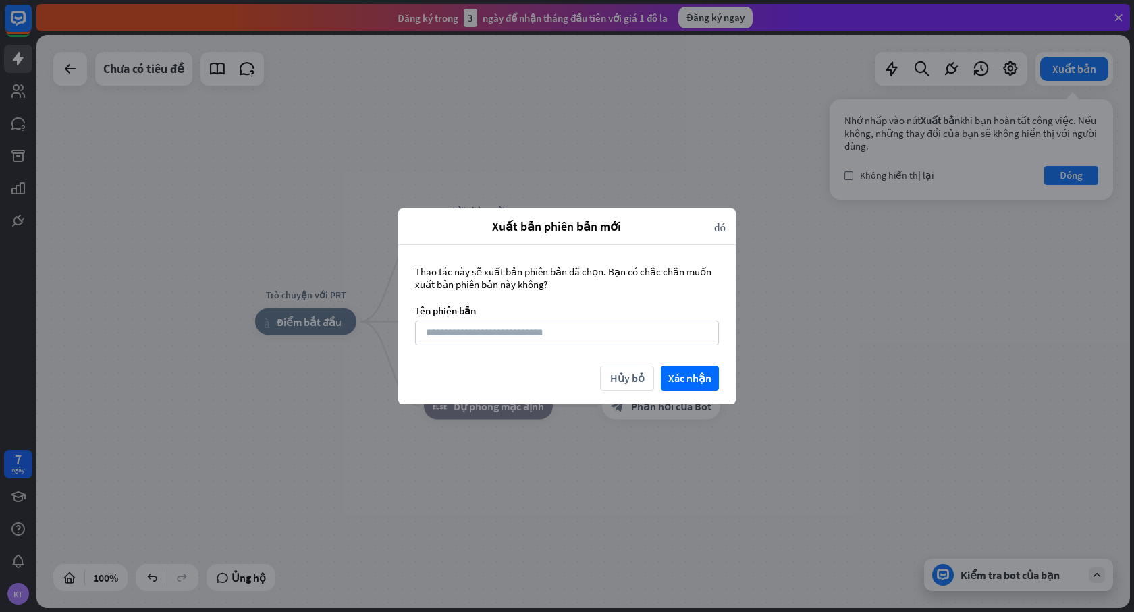
drag, startPoint x: 587, startPoint y: 218, endPoint x: 616, endPoint y: 220, distance: 28.4
click at [616, 220] on font "Xuất bản phiên bản mới" at bounding box center [556, 227] width 129 height 16
click at [622, 386] on font "Hủy bỏ" at bounding box center [627, 379] width 34 height 24
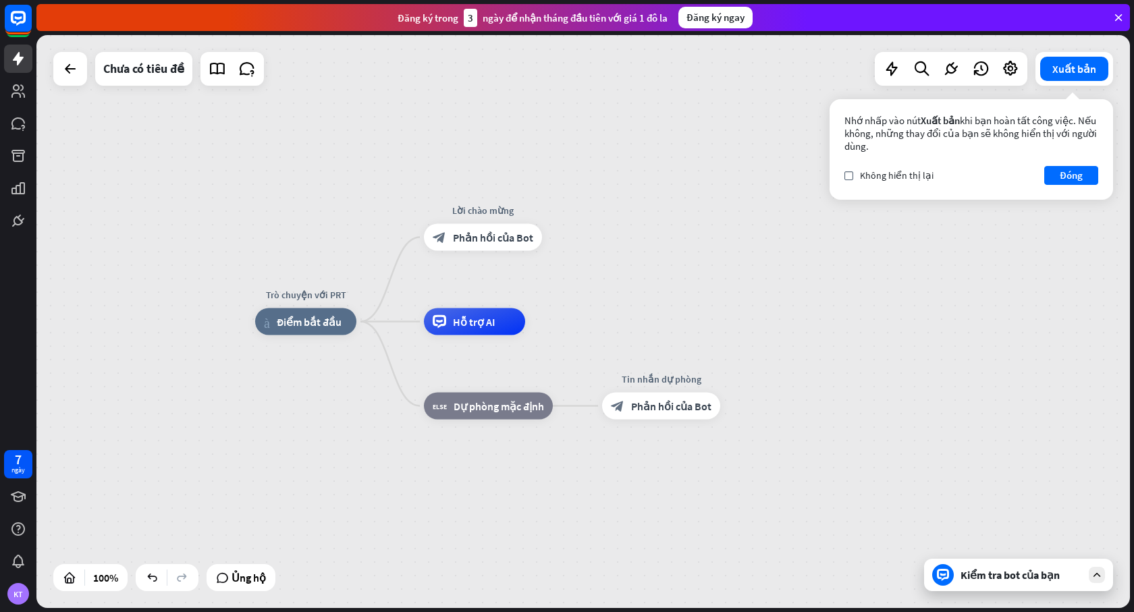
click at [992, 578] on font "Kiểm tra bot của bạn" at bounding box center [1010, 575] width 99 height 14
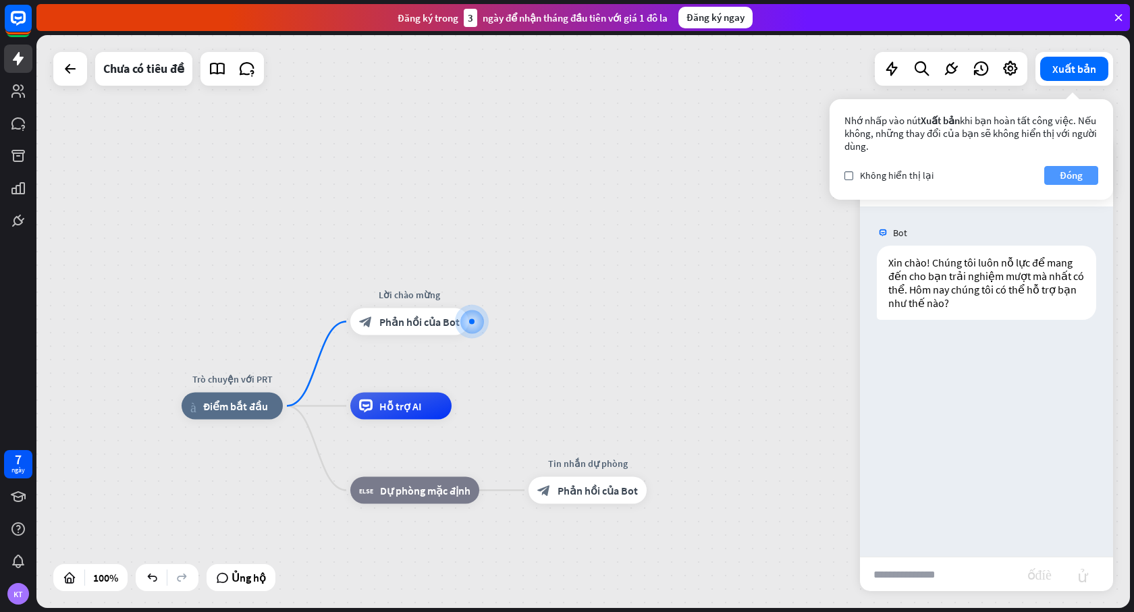
click at [1075, 173] on font "Đóng" at bounding box center [1071, 175] width 23 height 13
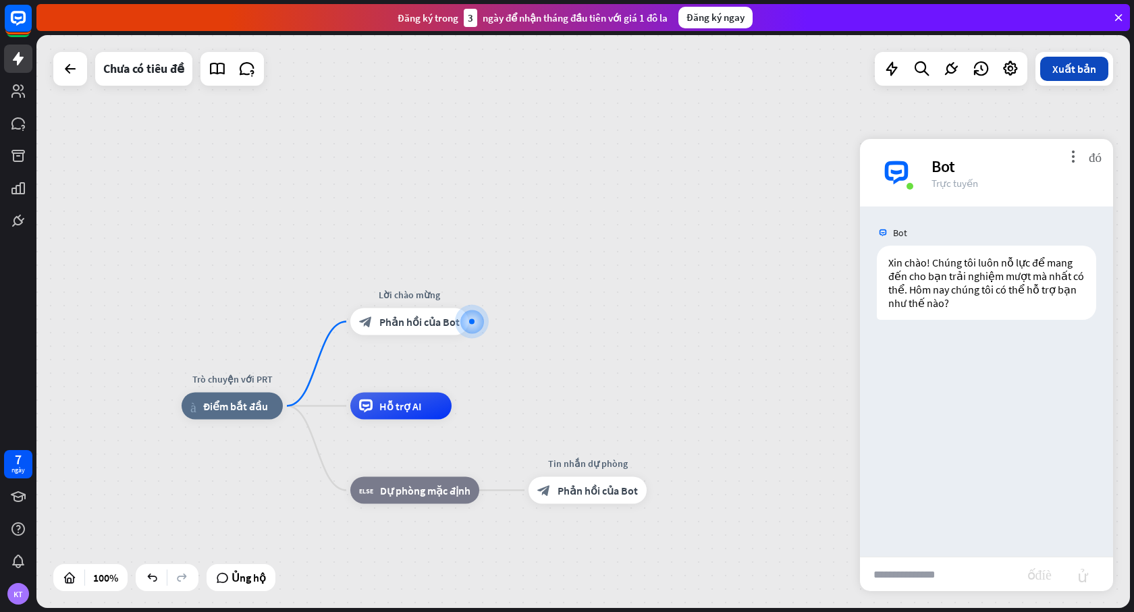
click at [1075, 72] on font "Xuất bản" at bounding box center [1074, 69] width 44 height 14
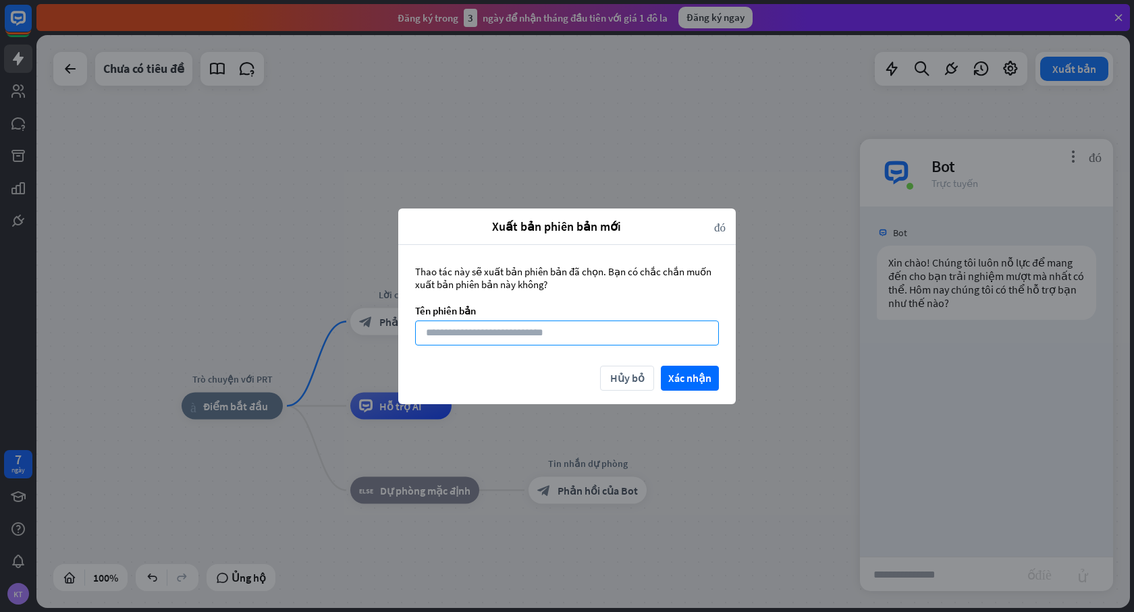
click at [564, 335] on input at bounding box center [567, 333] width 304 height 25
type input "*"
type input "**********"
click at [690, 382] on font "Xác nhận" at bounding box center [689, 378] width 43 height 14
